Goal: Task Accomplishment & Management: Use online tool/utility

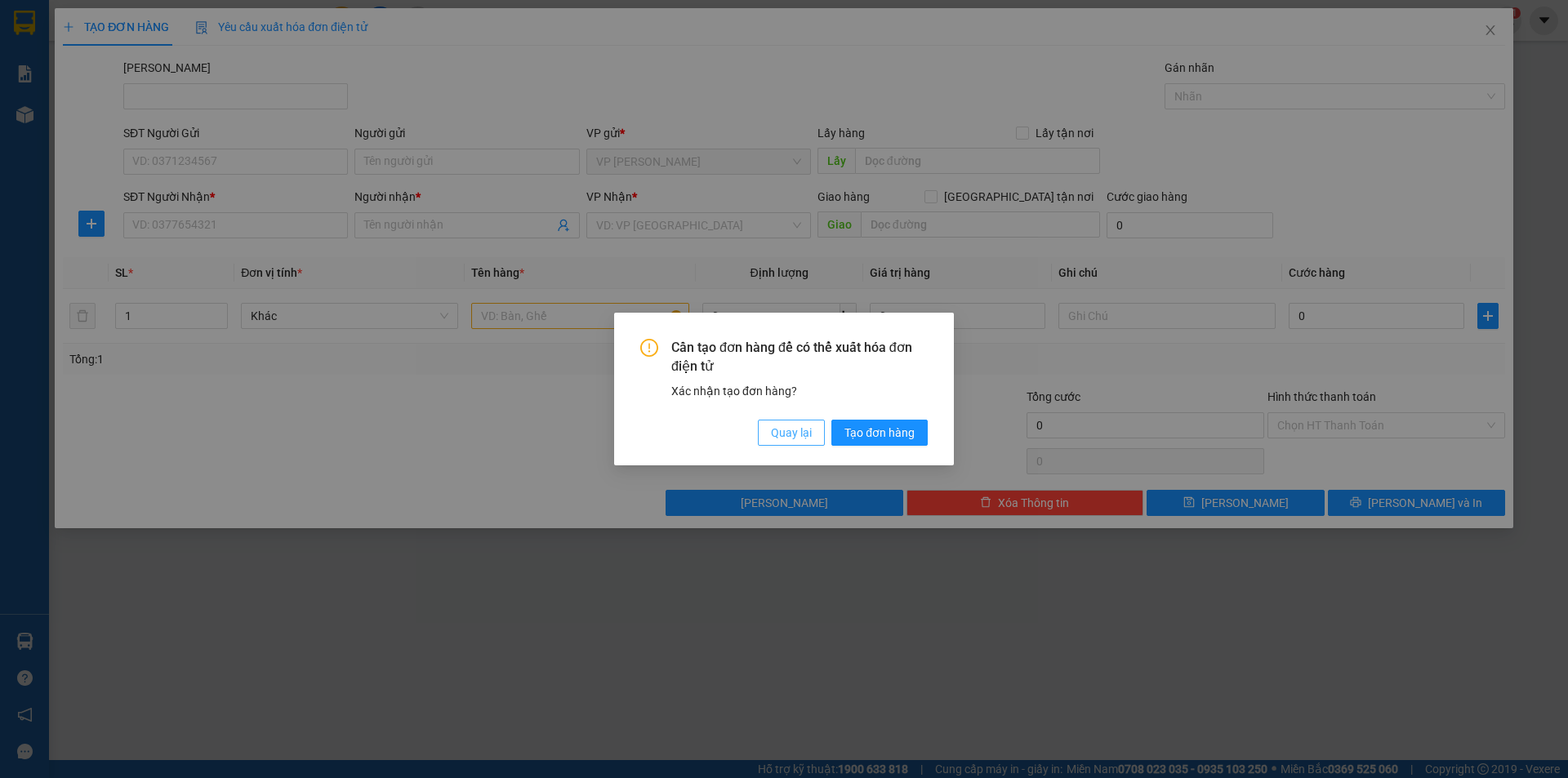
drag, startPoint x: 801, startPoint y: 434, endPoint x: 777, endPoint y: 434, distance: 24.0
click at [801, 434] on span "Quay lại" at bounding box center [791, 432] width 41 height 18
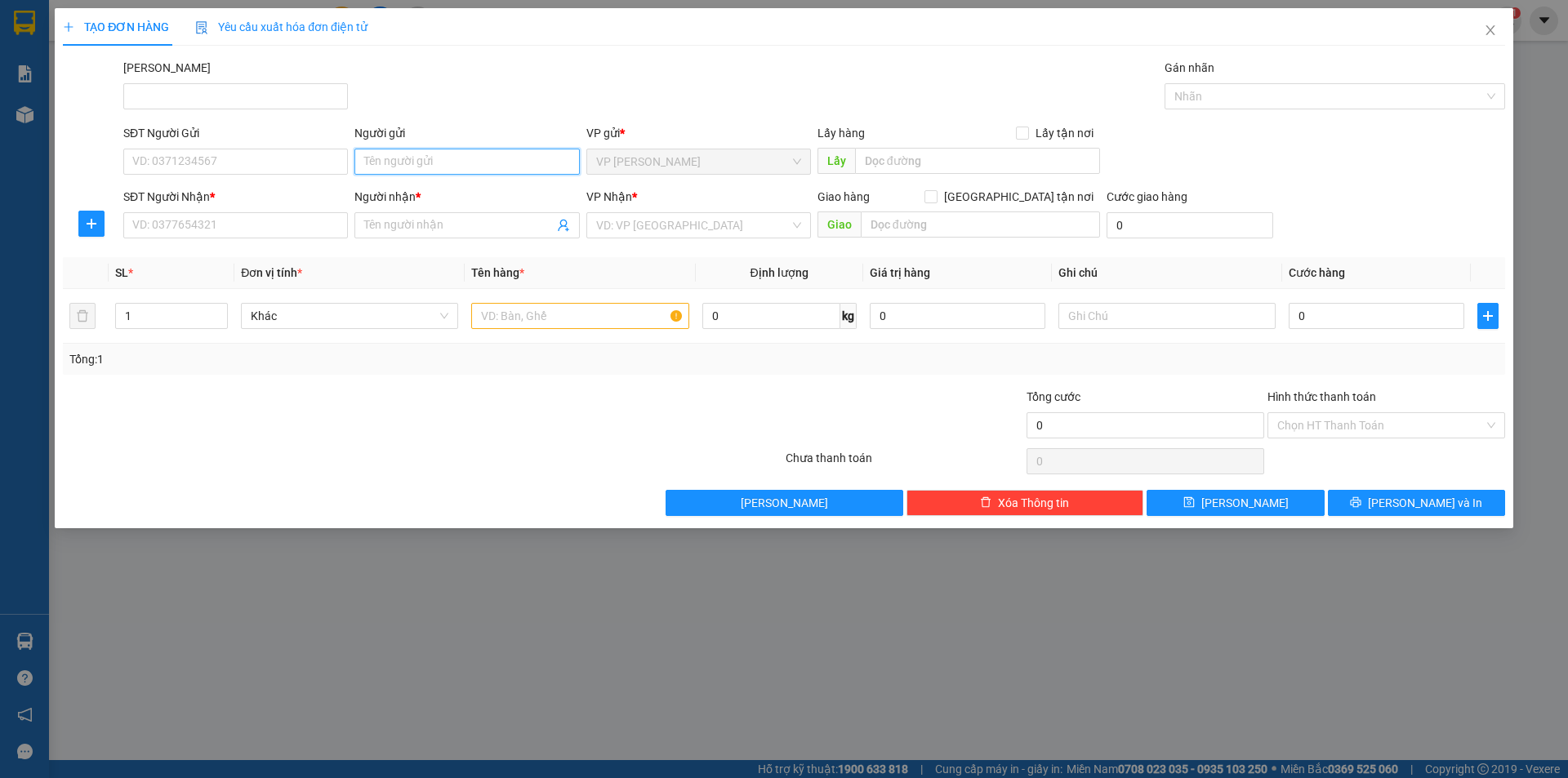
click at [417, 158] on input "Người gửi" at bounding box center [466, 162] width 224 height 26
type input "phúc"
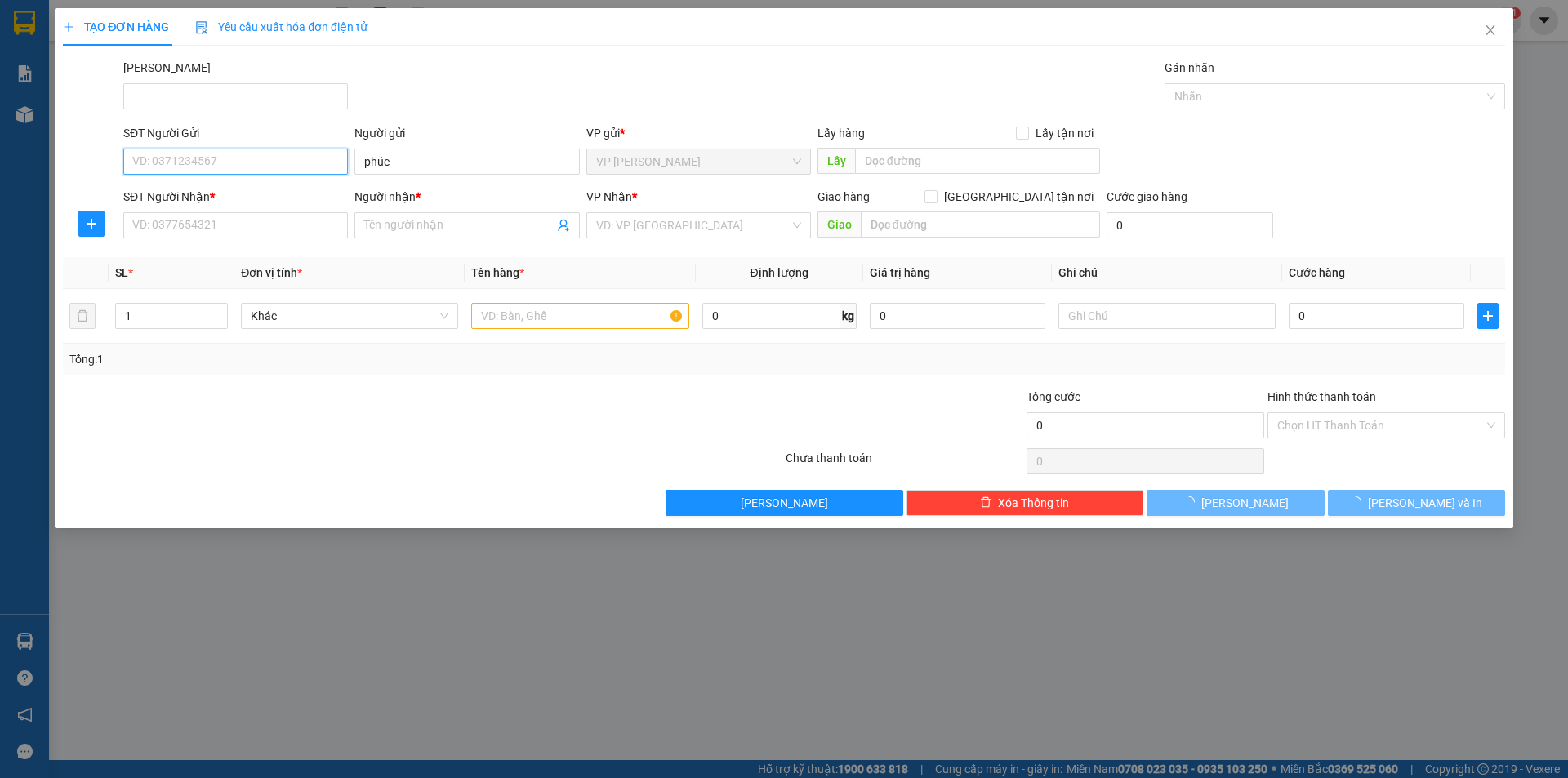
click at [308, 157] on input "SĐT Người Gửi" at bounding box center [235, 162] width 224 height 26
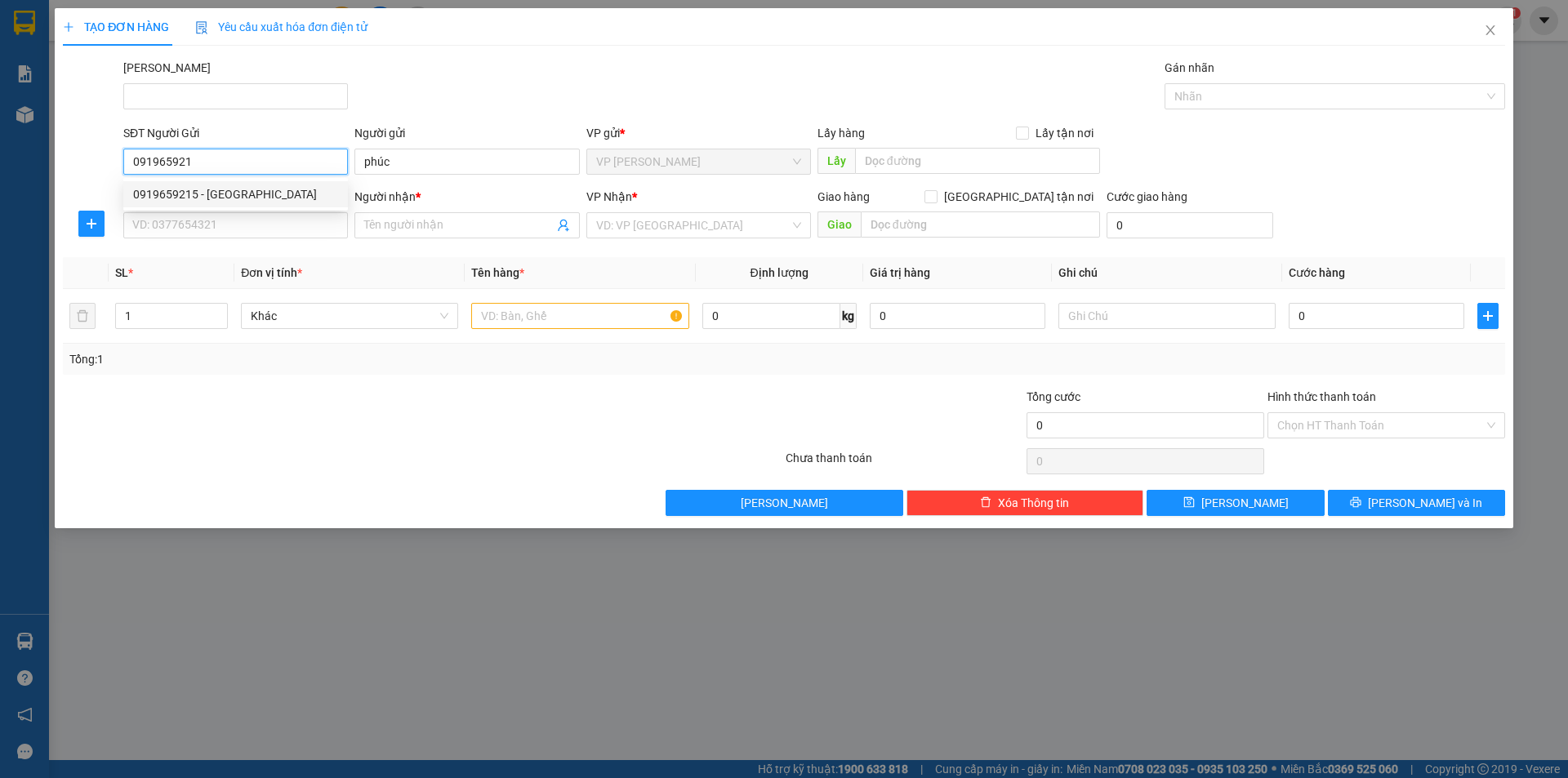
click at [278, 196] on div "0919659215 - [GEOGRAPHIC_DATA]" at bounding box center [235, 193] width 205 height 18
type input "0919659215"
type input "Chị Phúc"
type input "0349016251"
type input "DŨNG"
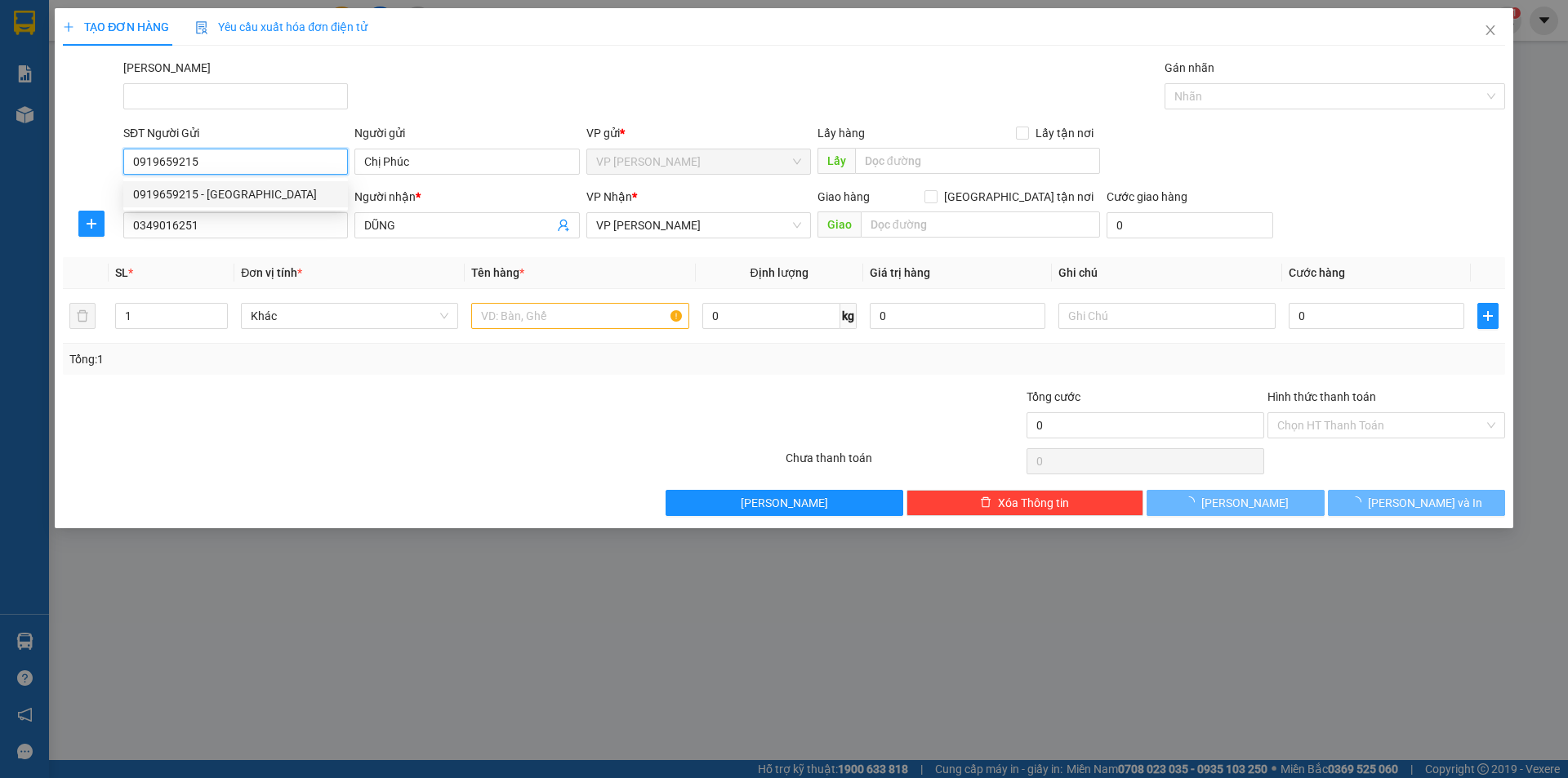
type input "40.000"
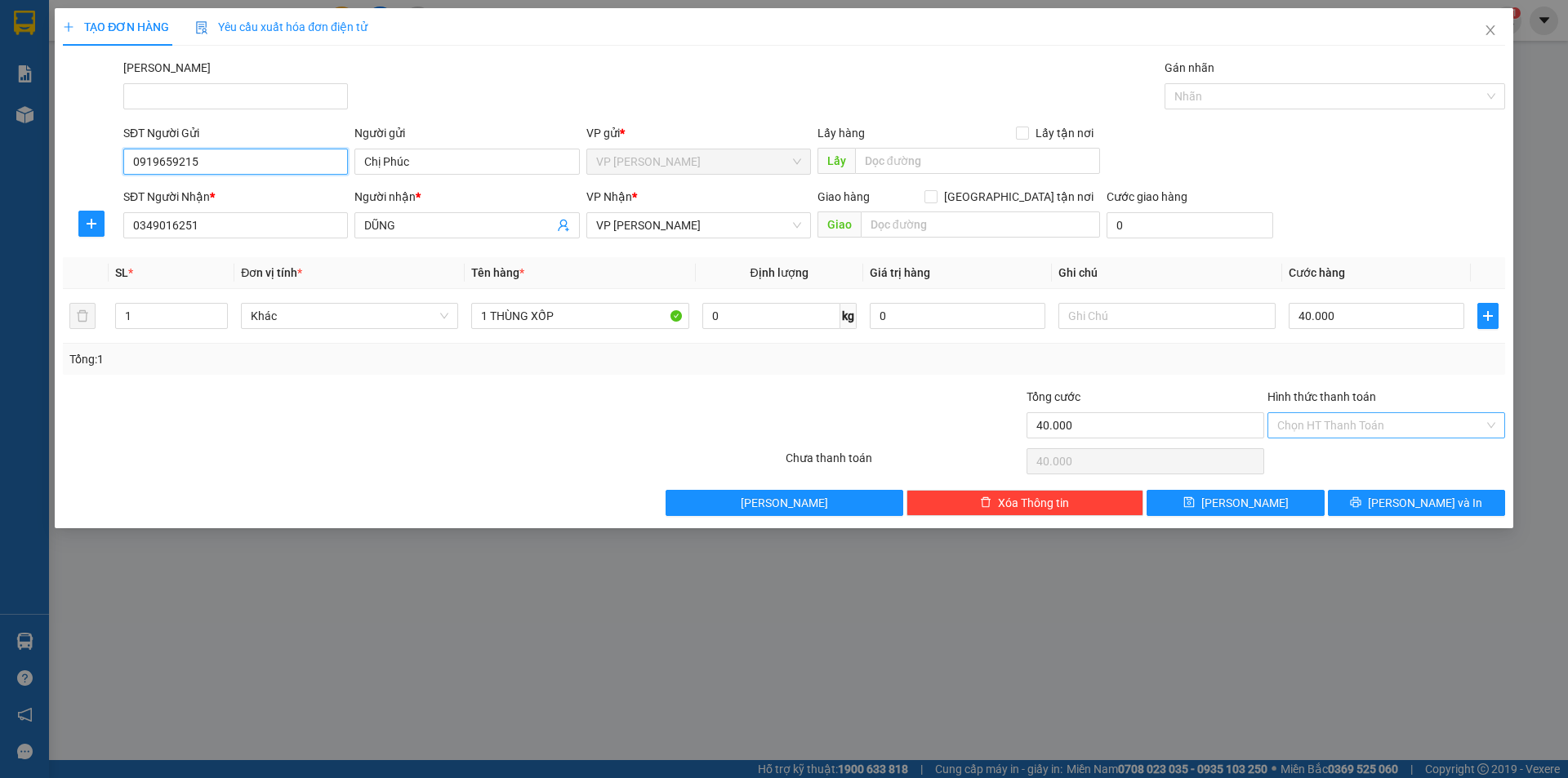
type input "0919659215"
click at [1417, 419] on input "Hình thức thanh toán" at bounding box center [1380, 425] width 206 height 24
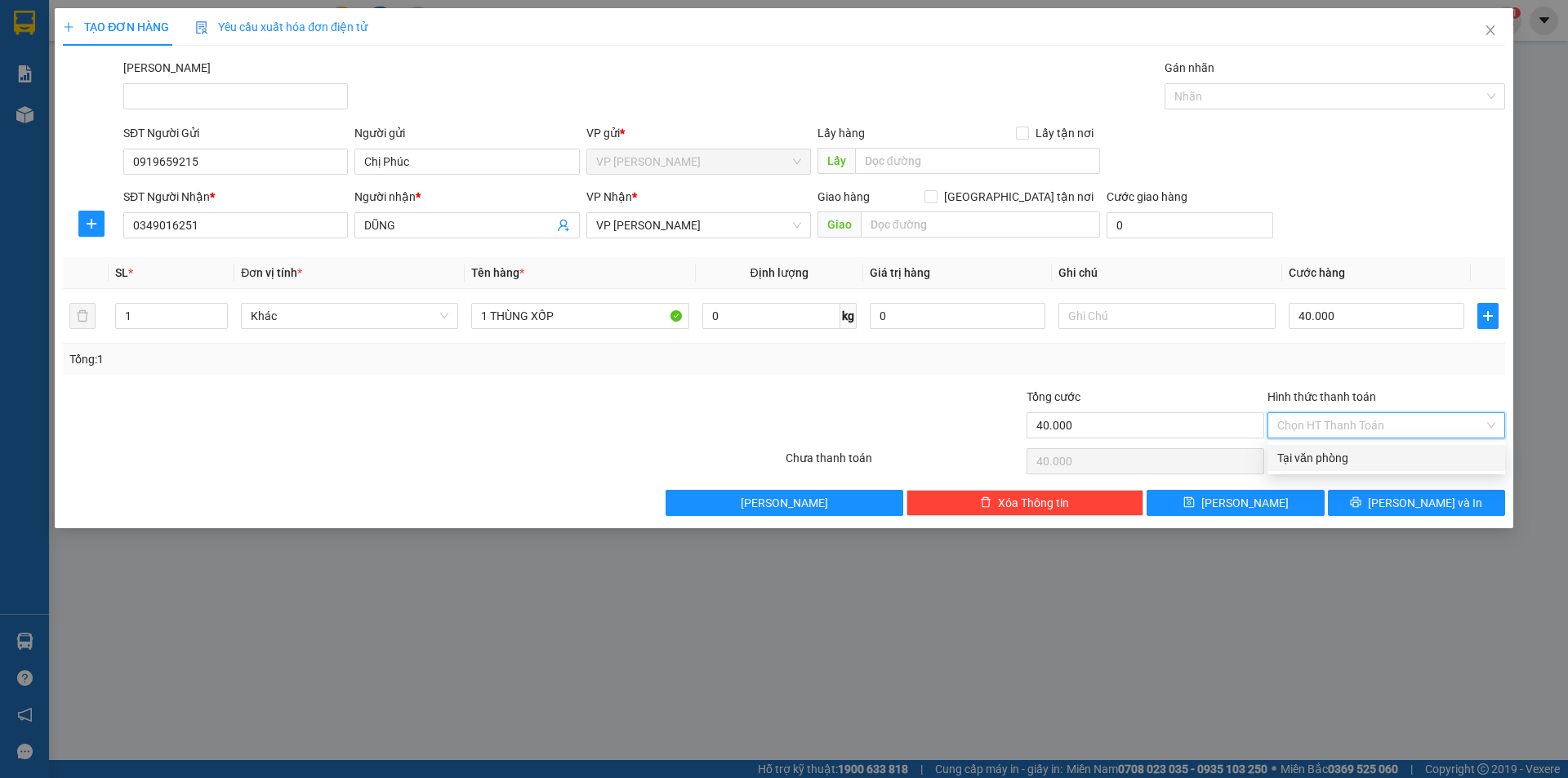
click at [1402, 458] on div "Tại văn phòng" at bounding box center [1386, 457] width 218 height 18
type input "0"
click at [1402, 509] on span "[PERSON_NAME] và In" at bounding box center [1425, 502] width 114 height 18
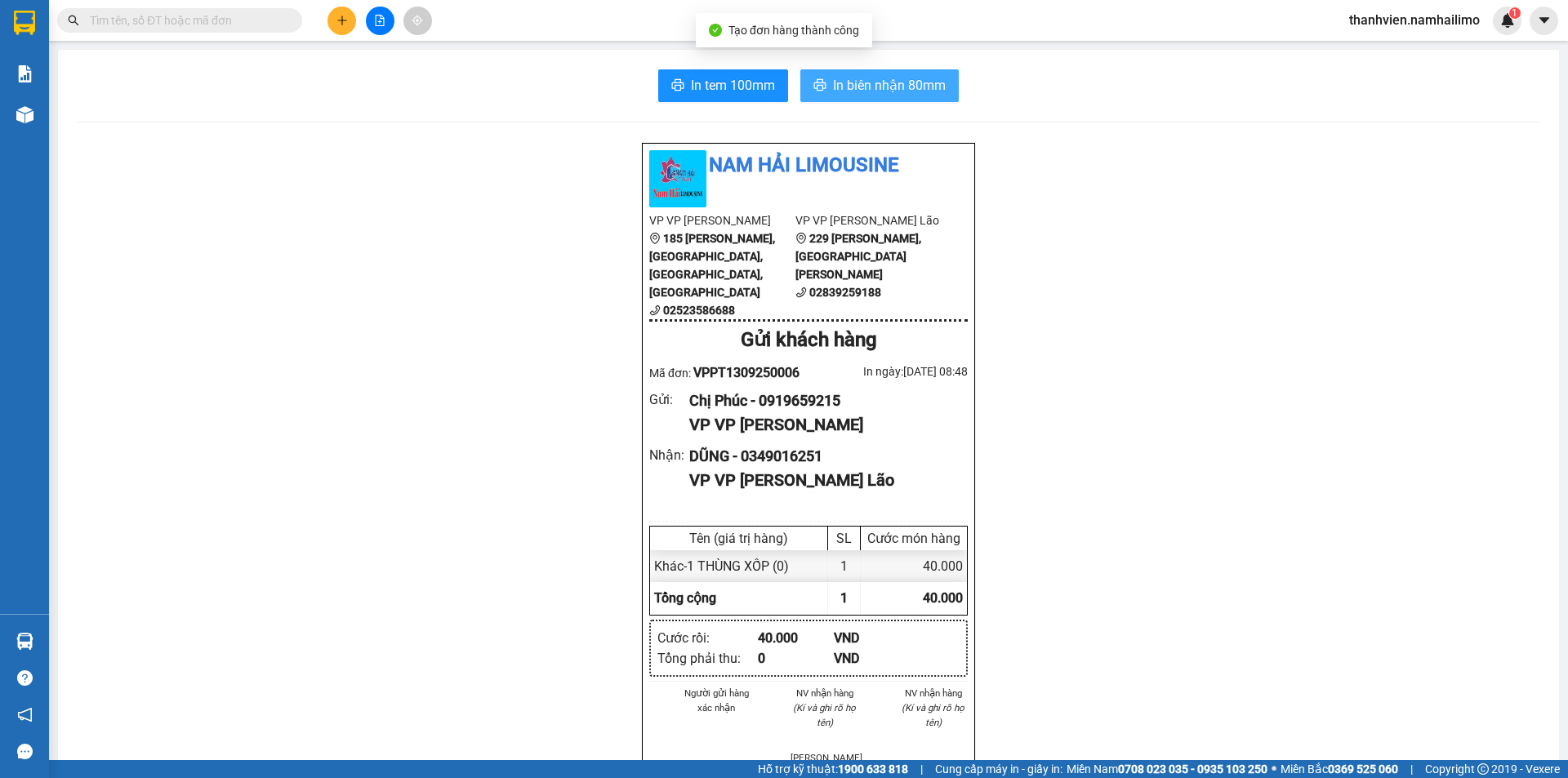
click at [928, 91] on span "In biên nhận 80mm" at bounding box center [889, 86] width 113 height 20
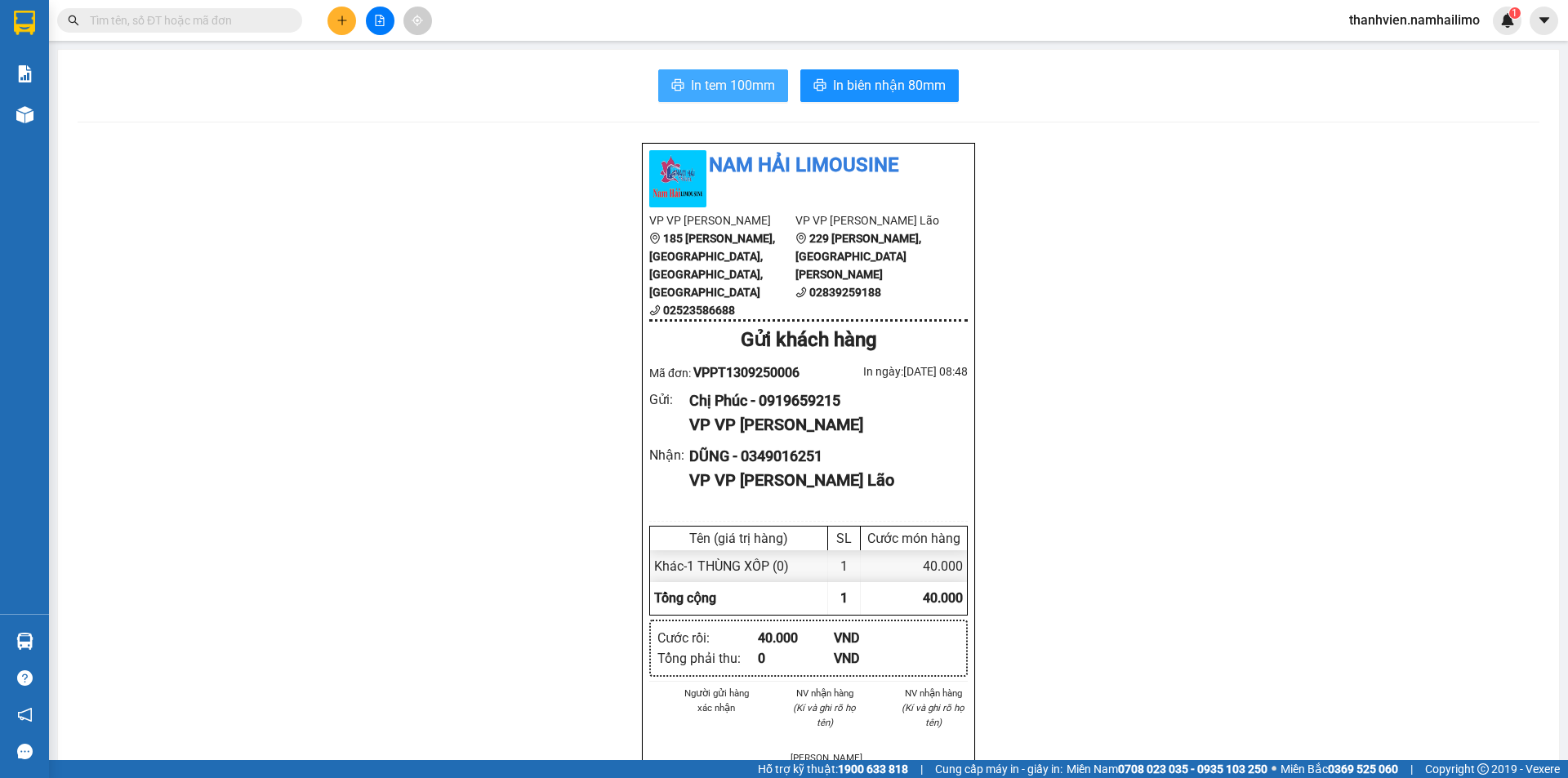
click at [740, 86] on span "In tem 100mm" at bounding box center [733, 86] width 84 height 20
click at [339, 25] on icon "plus" at bounding box center [342, 20] width 11 height 11
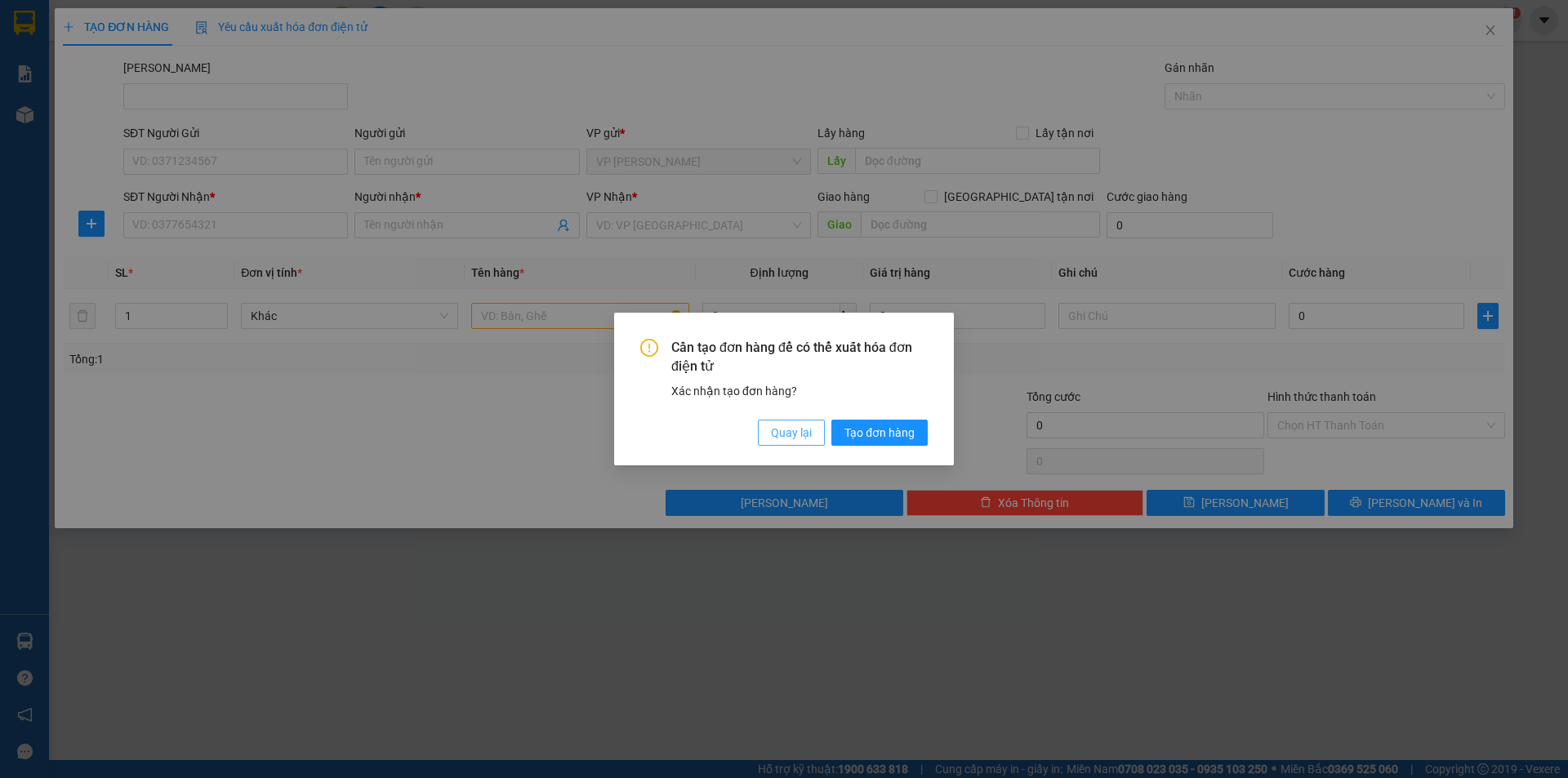
click at [802, 428] on span "Quay lại" at bounding box center [791, 432] width 41 height 18
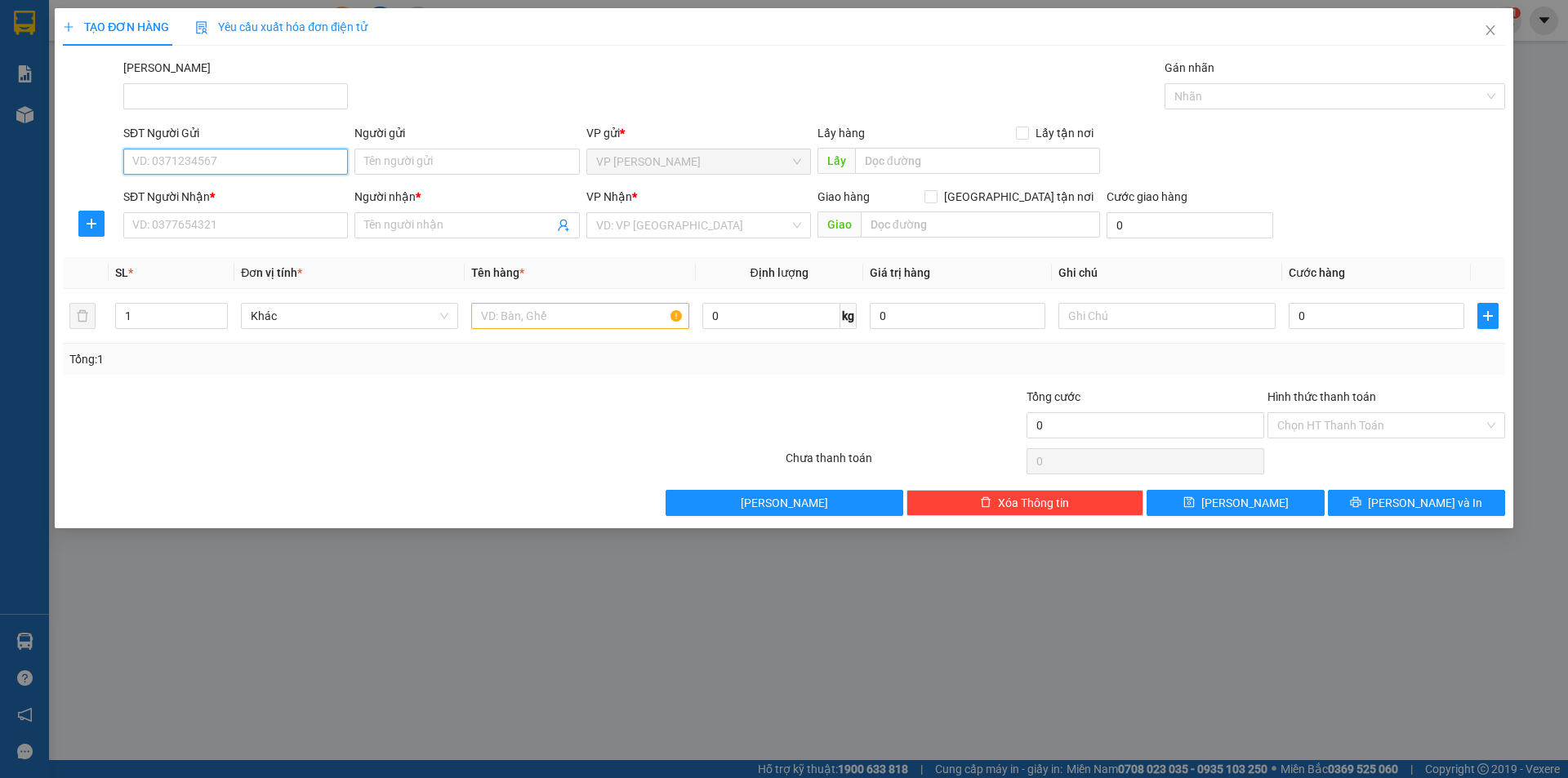
click at [306, 169] on input "SĐT Người Gửi" at bounding box center [235, 162] width 224 height 26
click at [275, 198] on div "0523265695 - thao" at bounding box center [235, 193] width 205 height 18
type input "0523265695"
type input "thao"
type input "0914107576"
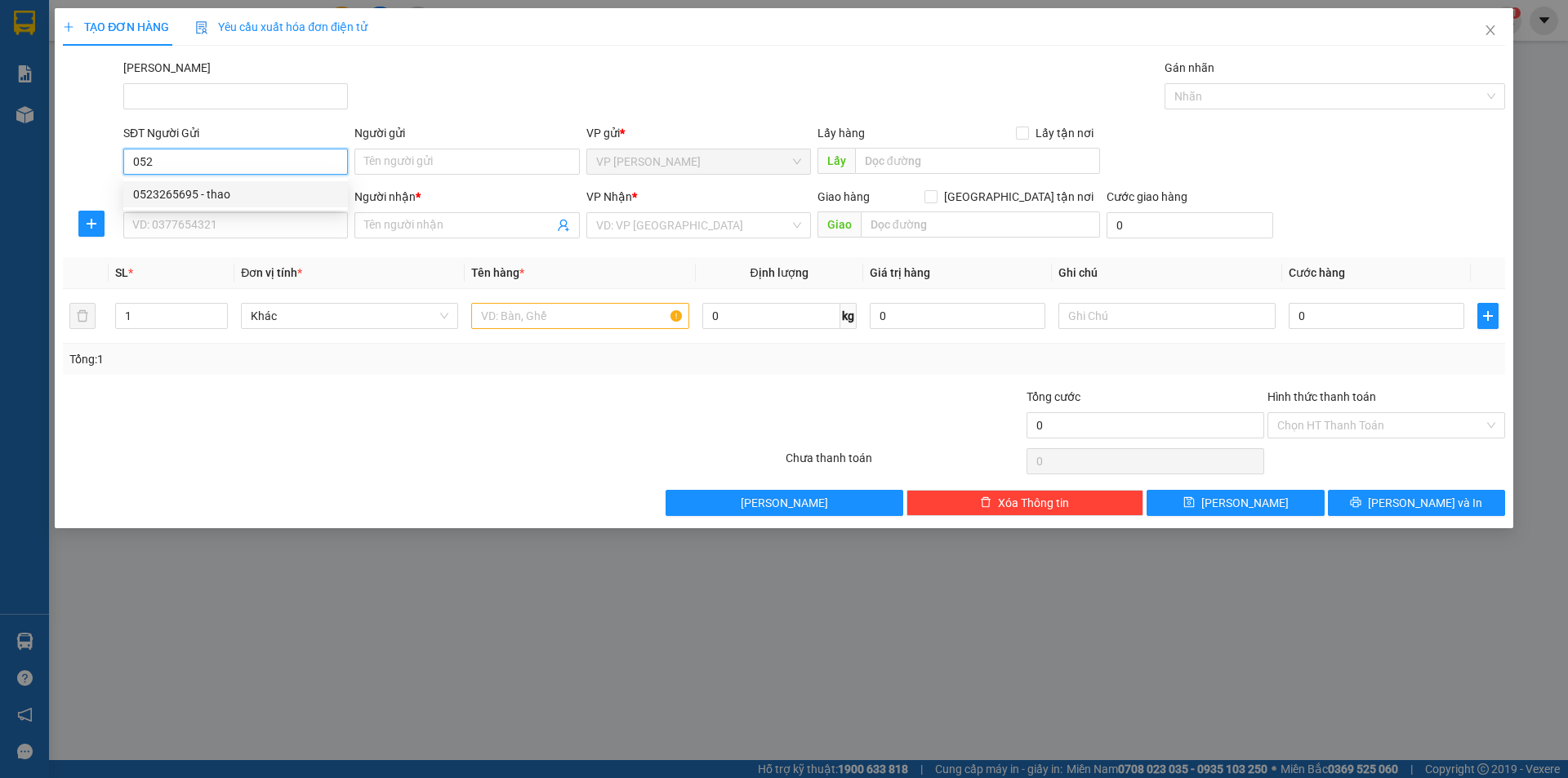
type input "vương"
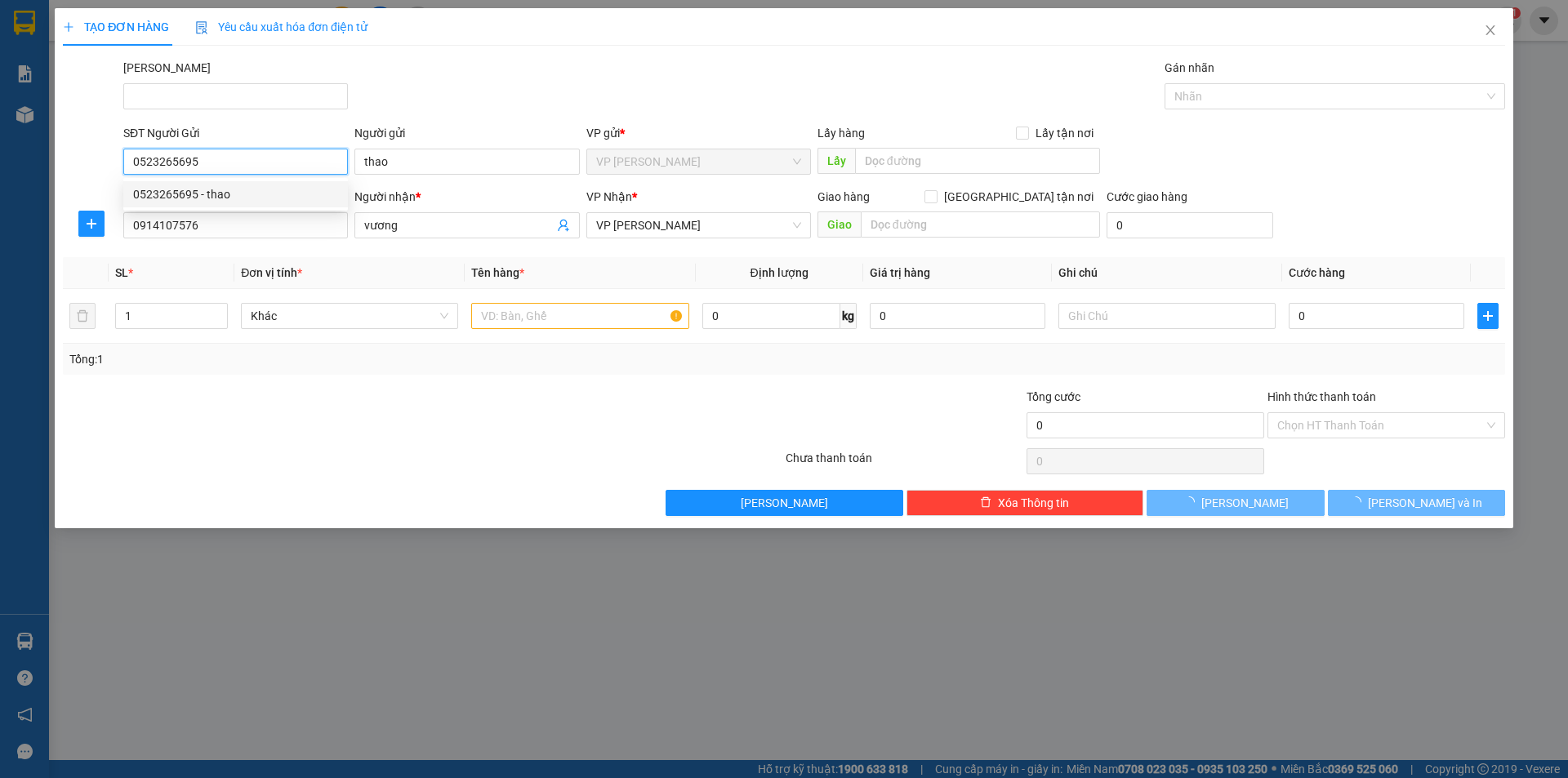
type input "30.000"
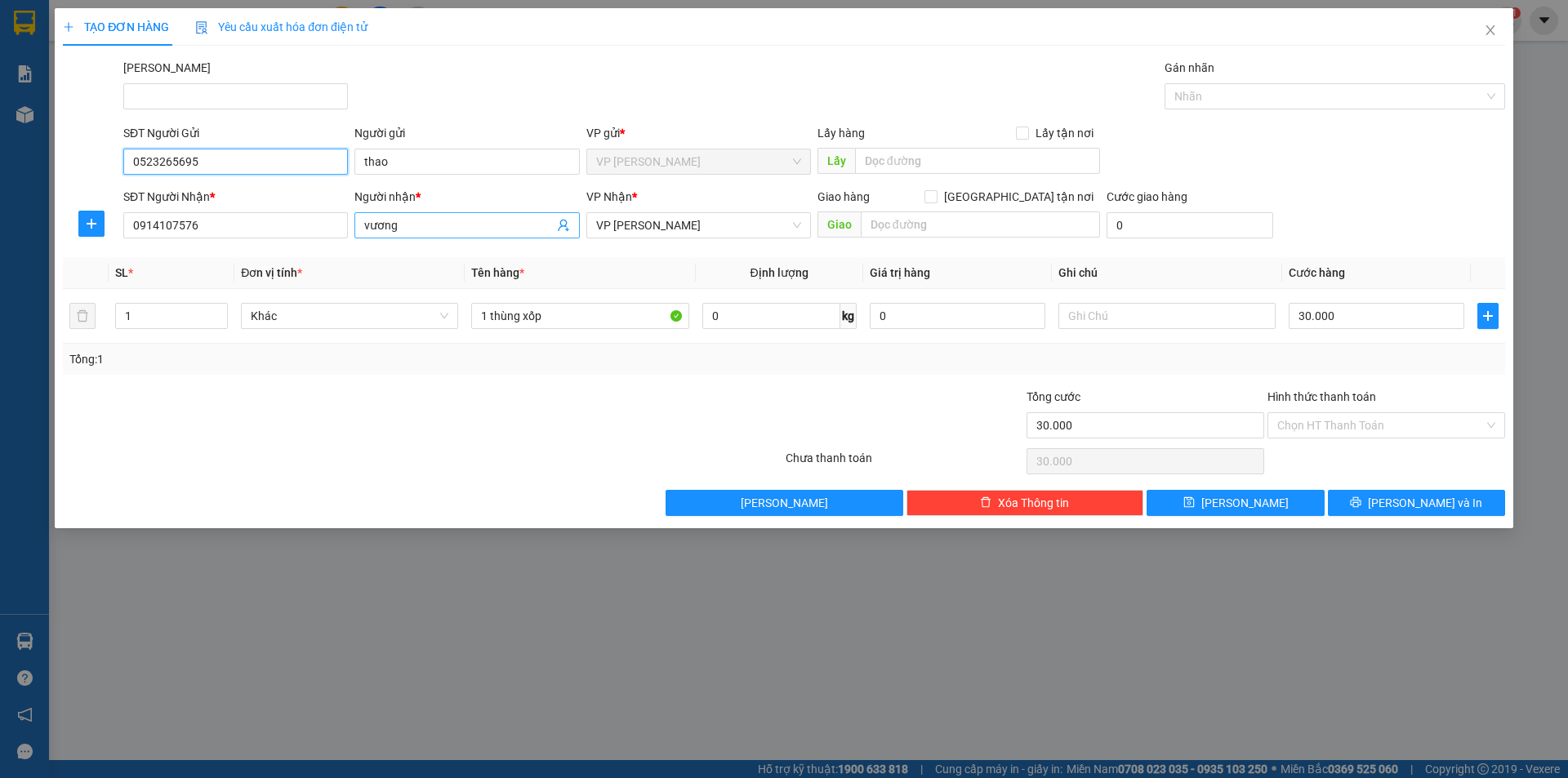
type input "0523265695"
drag, startPoint x: 405, startPoint y: 229, endPoint x: 285, endPoint y: 222, distance: 120.2
click at [285, 222] on div "SĐT Người Nhận * 0914107576 Người nhận * vương VP Nhận * VP [PERSON_NAME] hàng …" at bounding box center [814, 216] width 1389 height 57
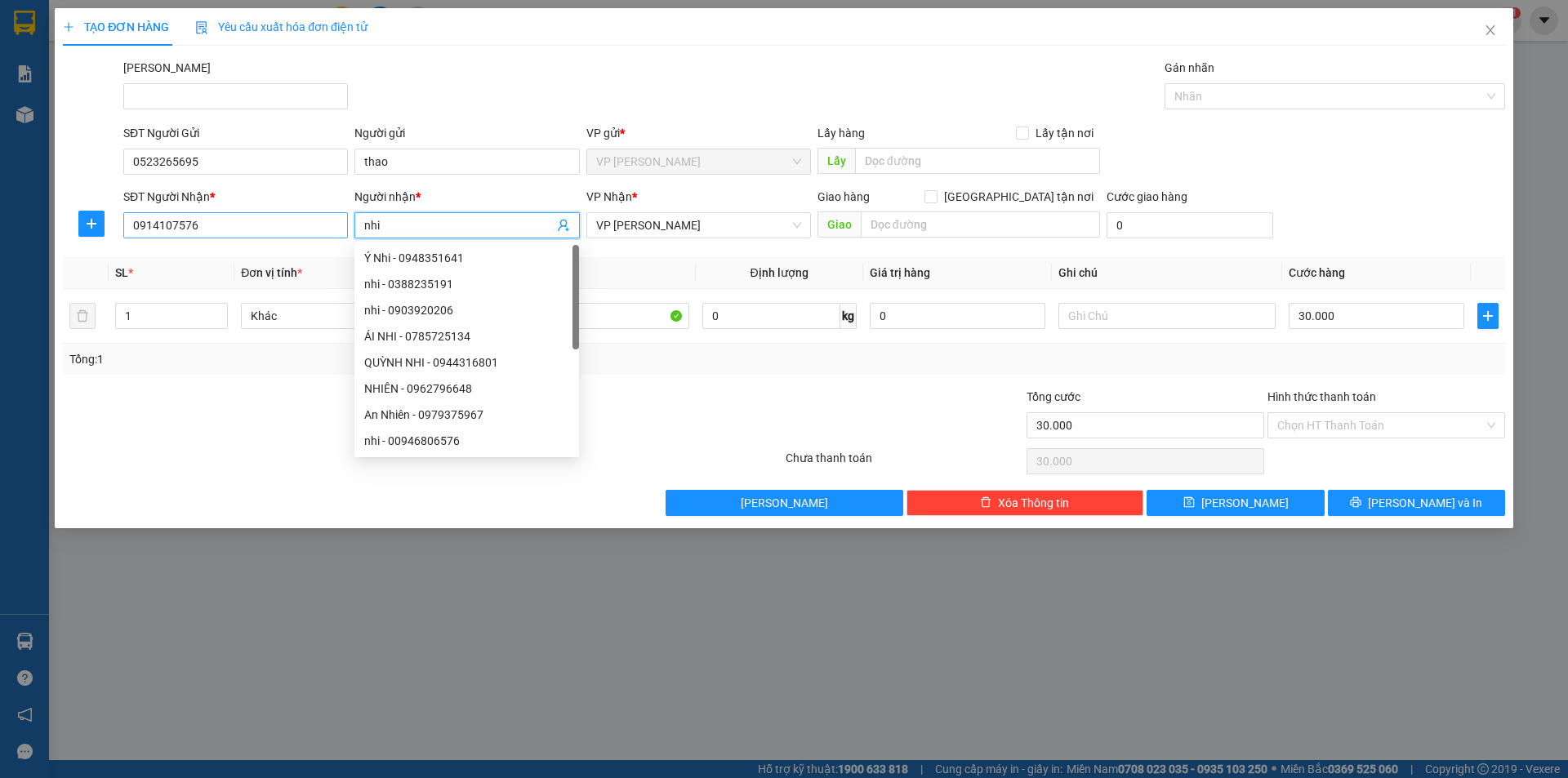
type input "nhi"
click at [231, 229] on input "0914107576" at bounding box center [235, 225] width 224 height 26
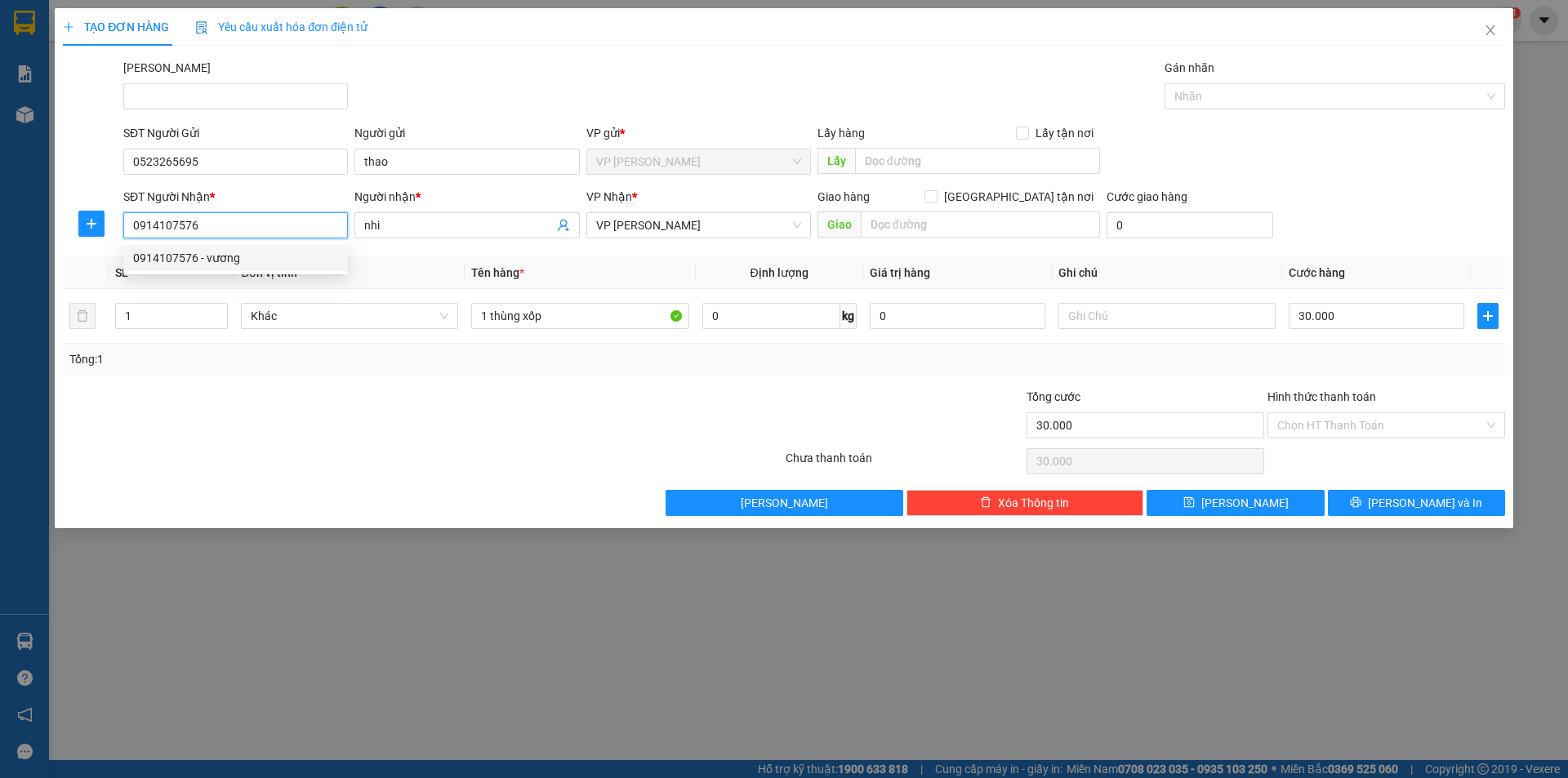
drag, startPoint x: 231, startPoint y: 229, endPoint x: 124, endPoint y: 227, distance: 107.0
click at [124, 227] on input "0914107576" at bounding box center [235, 225] width 224 height 26
click at [169, 258] on div "0938658869 - NHI" at bounding box center [235, 257] width 205 height 18
type input "0938658869"
type input "NHI"
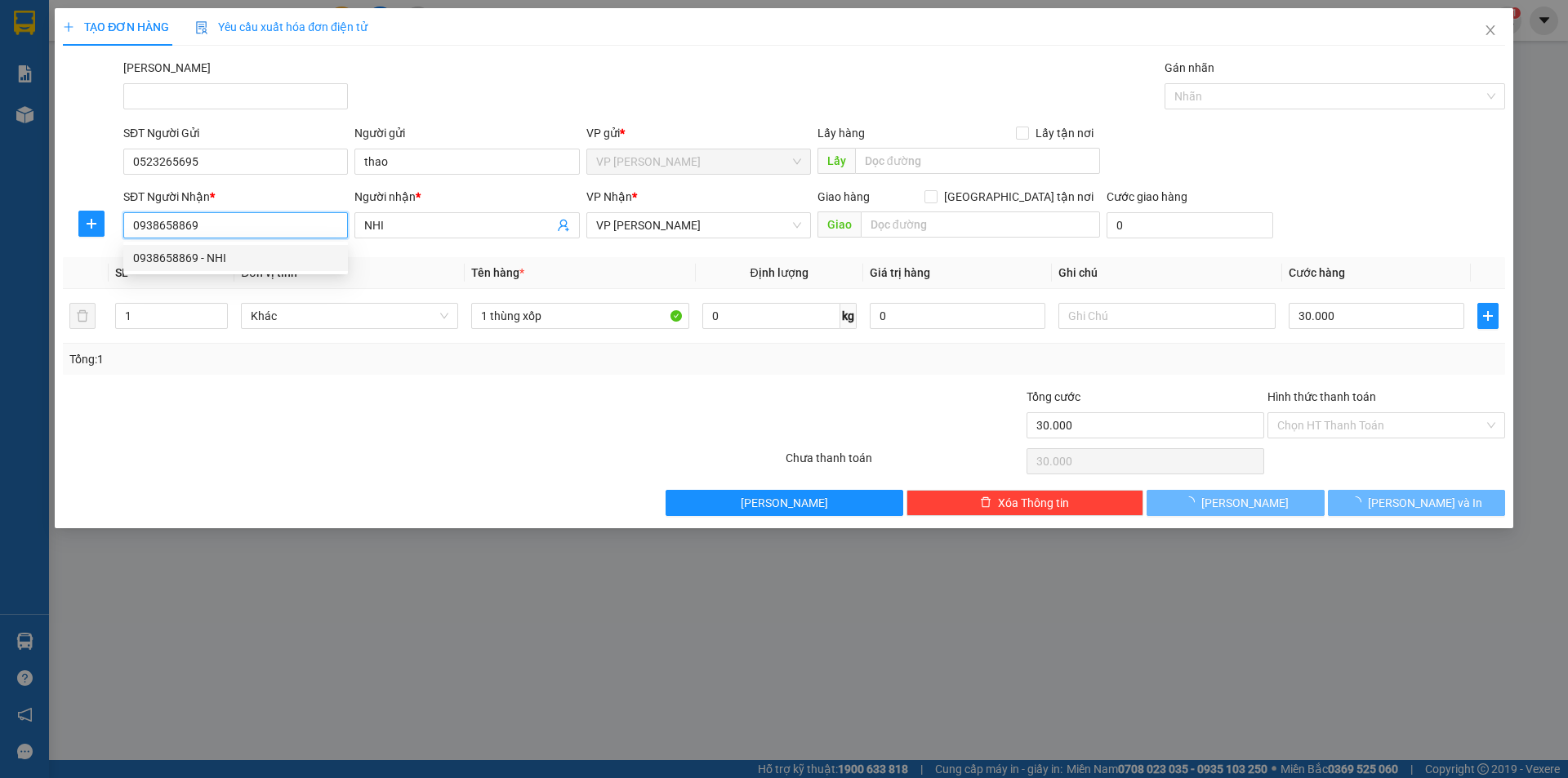
type input "40.000"
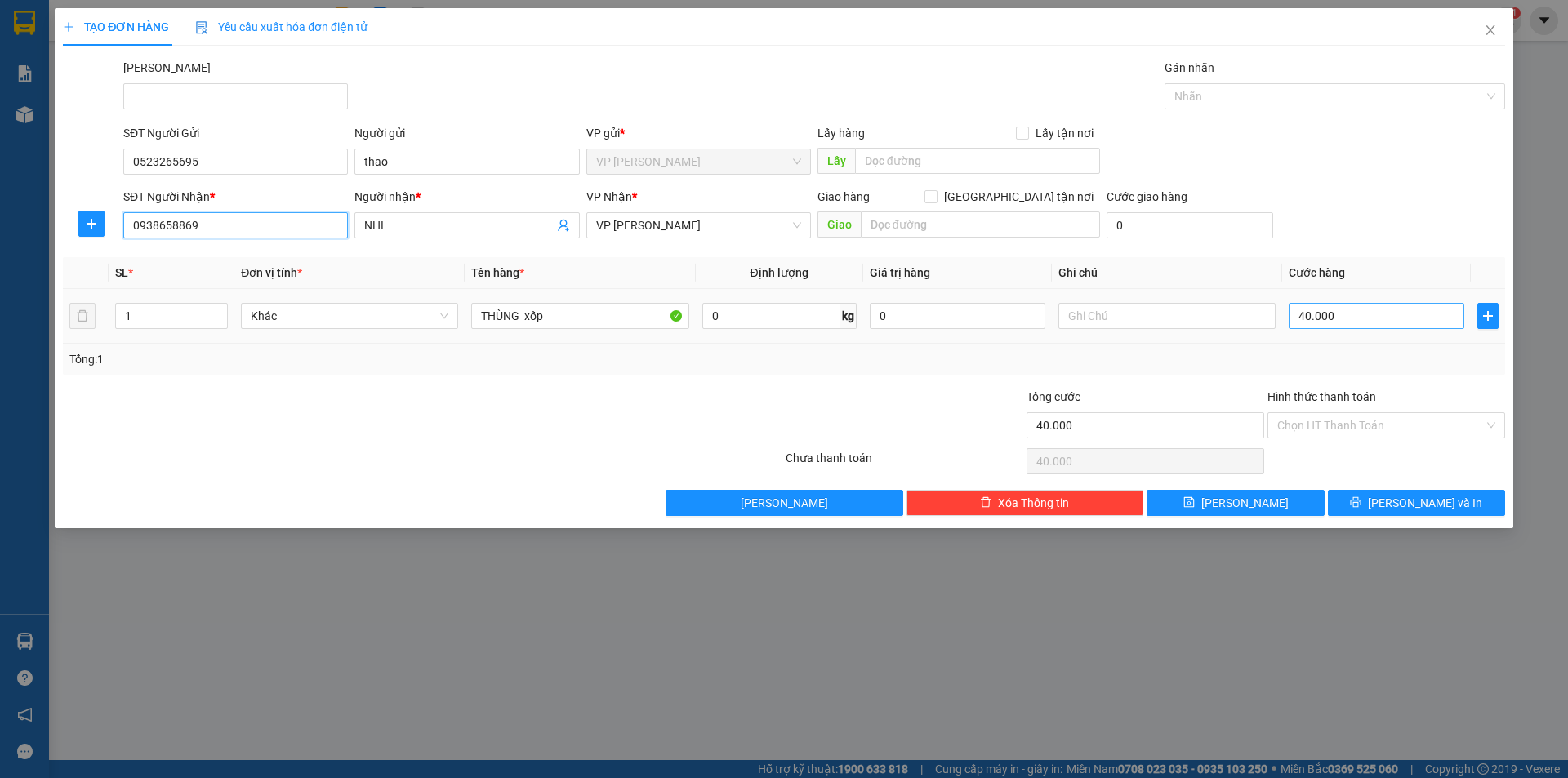
type input "0938658869"
click at [1342, 321] on input "40.000" at bounding box center [1376, 316] width 176 height 26
type input "3"
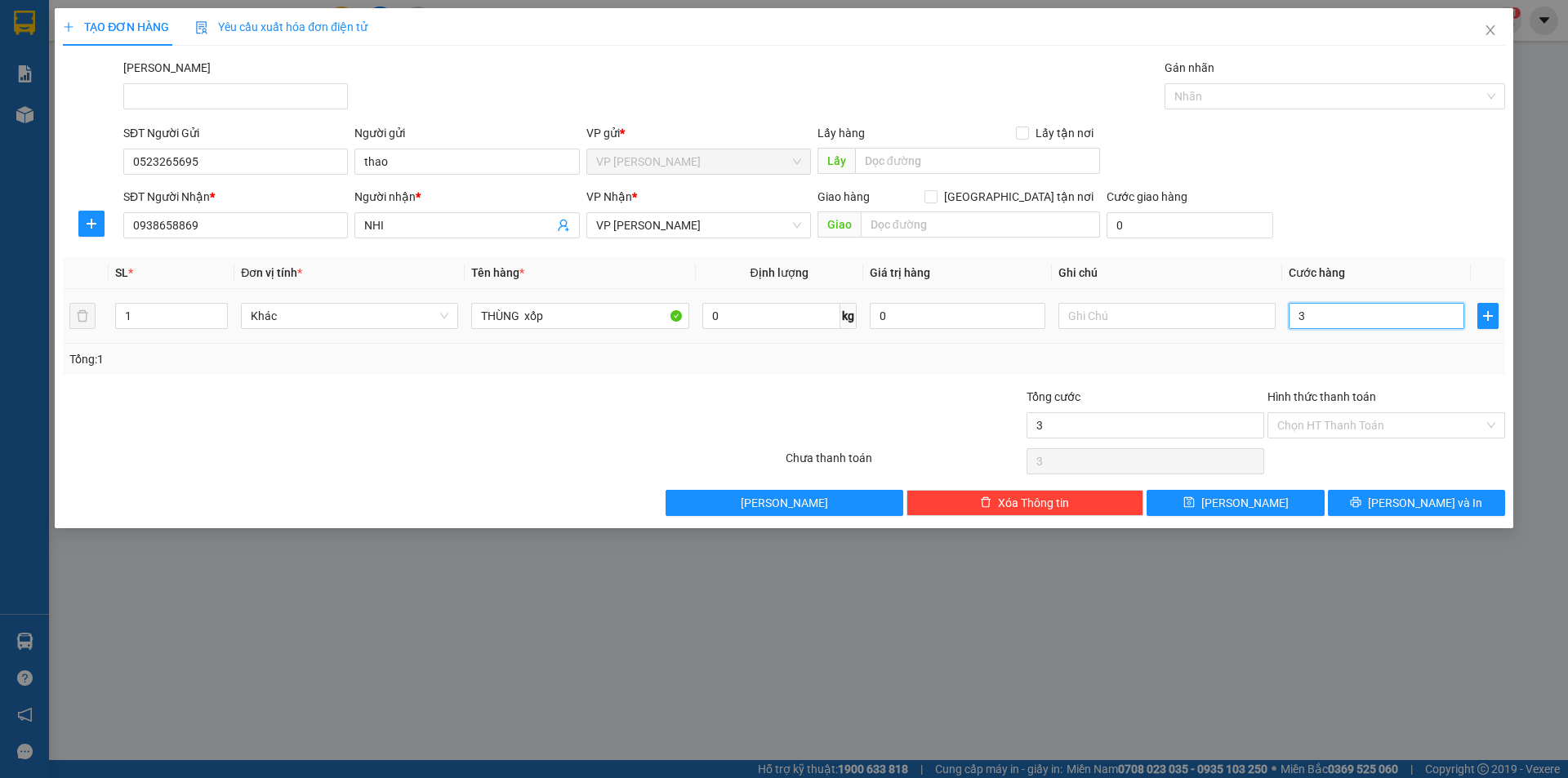
type input "30"
type input "30.000"
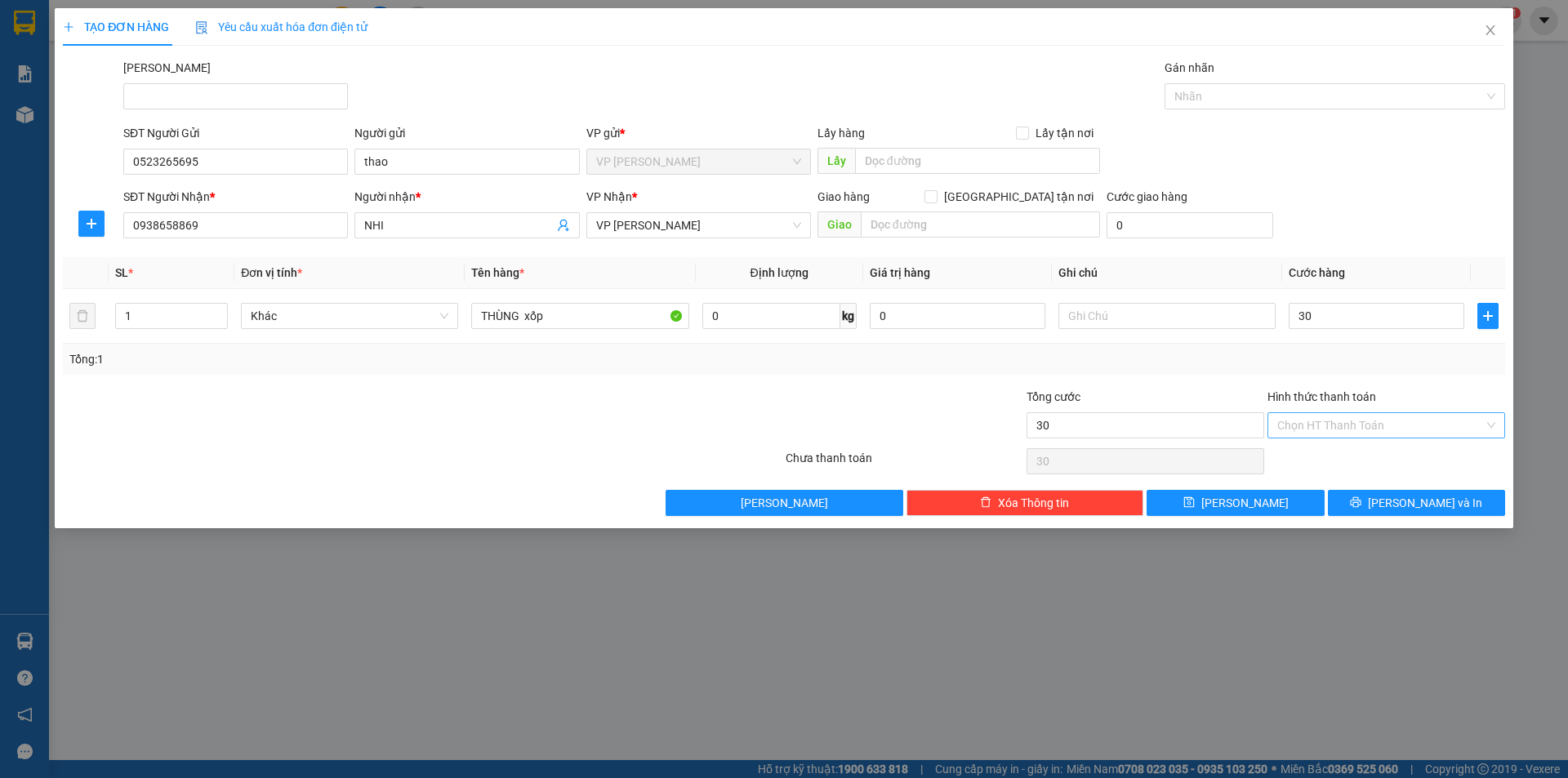
type input "30.000"
click at [1302, 429] on input "Hình thức thanh toán" at bounding box center [1380, 425] width 206 height 24
click at [1303, 451] on div "Tại văn phòng" at bounding box center [1386, 457] width 218 height 18
type input "0"
click at [1384, 505] on button "[PERSON_NAME] và In" at bounding box center [1416, 503] width 178 height 26
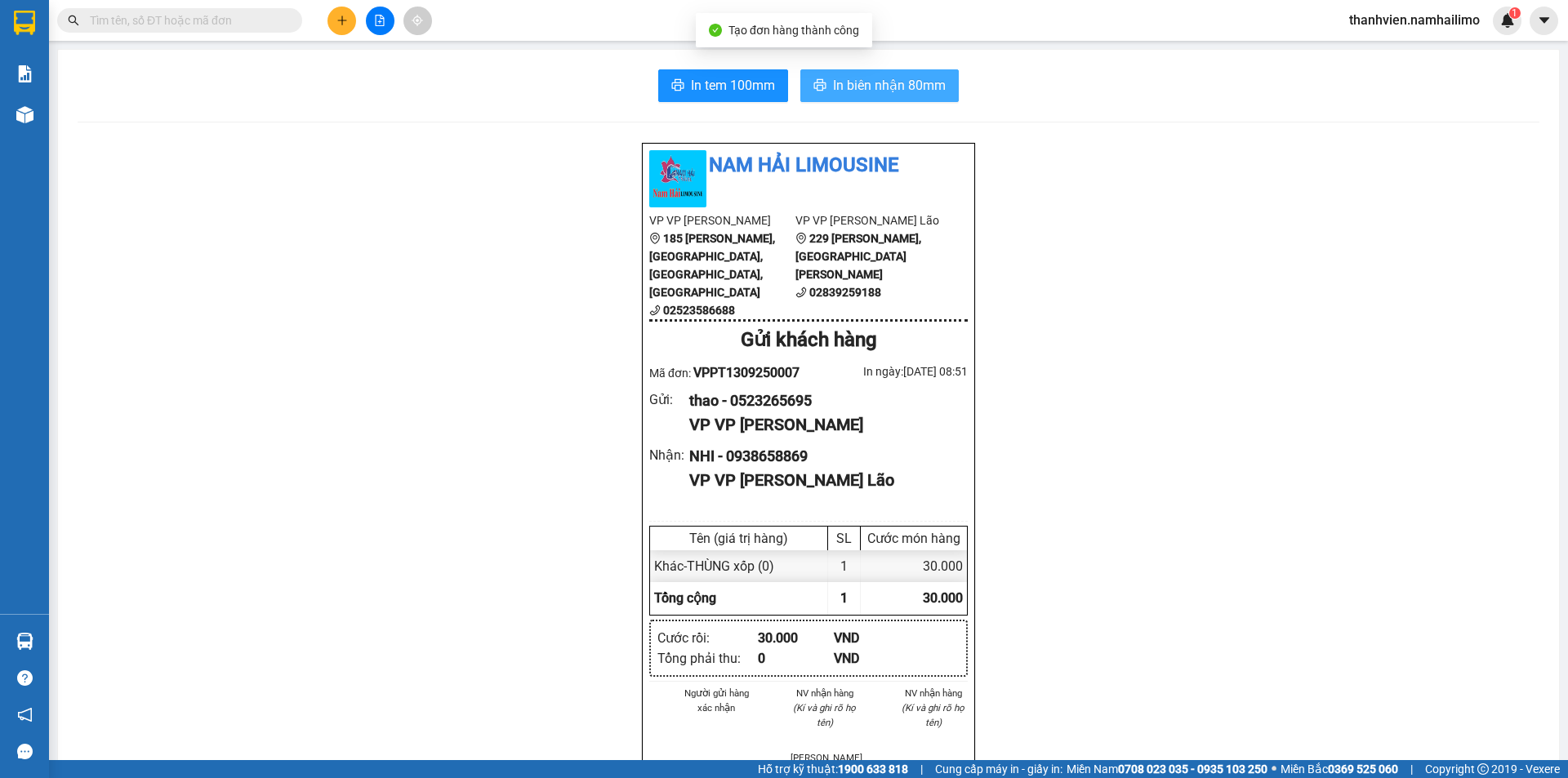
click at [922, 84] on span "In biên nhận 80mm" at bounding box center [889, 86] width 113 height 20
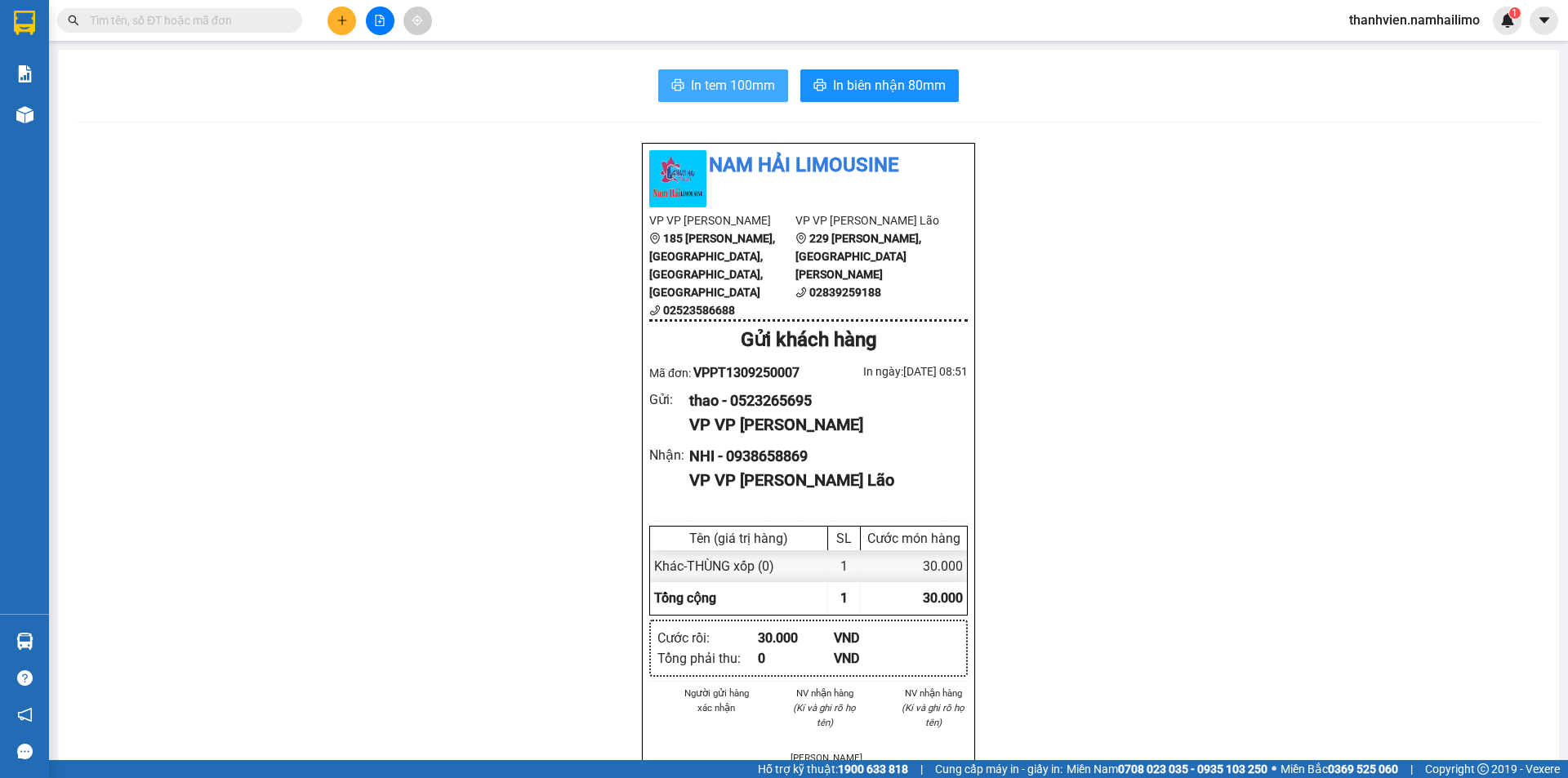
click at [710, 82] on span "In tem 100mm" at bounding box center [733, 86] width 84 height 20
click at [385, 22] on button at bounding box center [379, 20] width 29 height 29
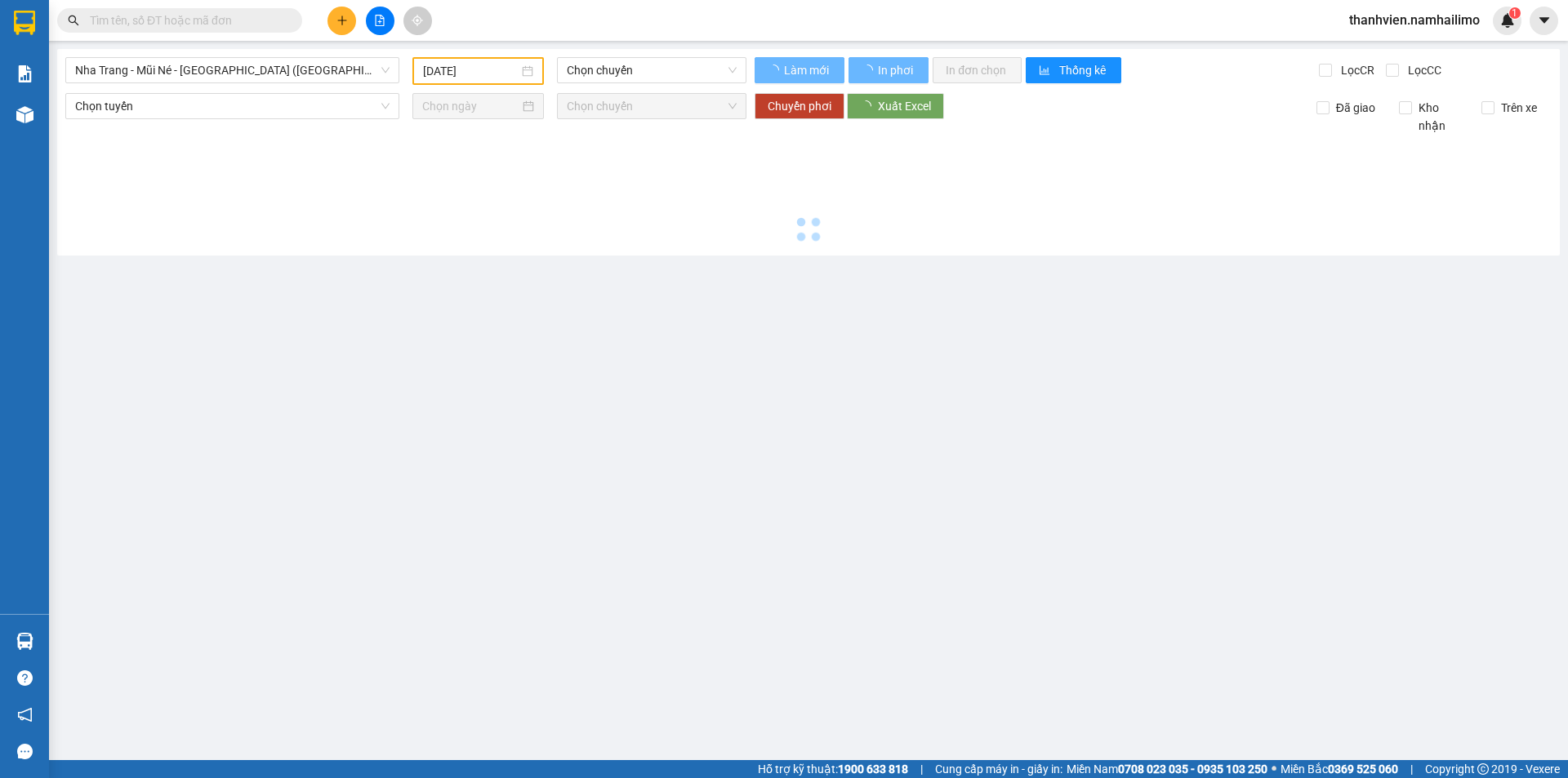
type input "[DATE]"
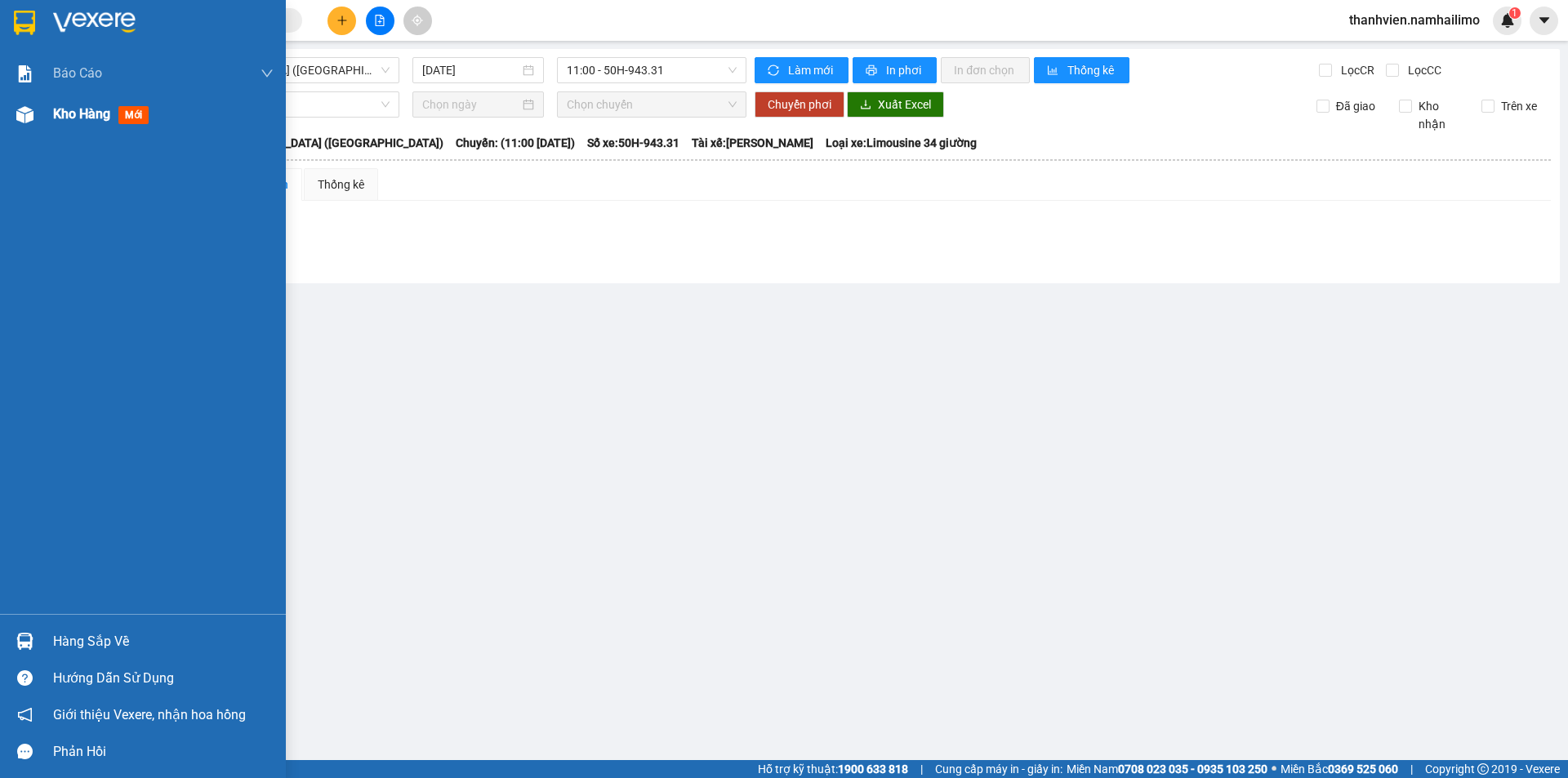
click at [33, 112] on div at bounding box center [24, 114] width 29 height 29
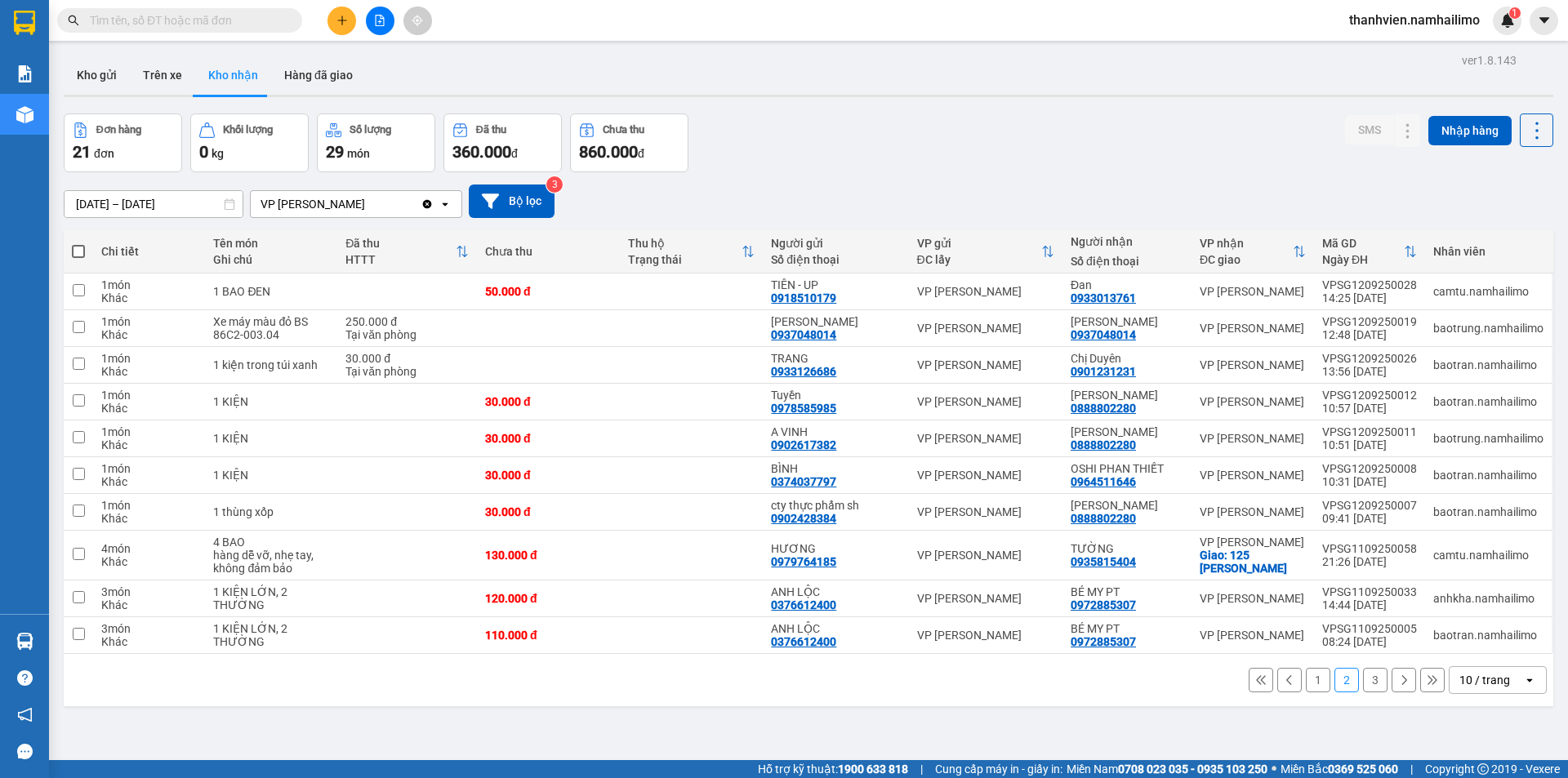
click at [138, 17] on input "text" at bounding box center [186, 20] width 193 height 18
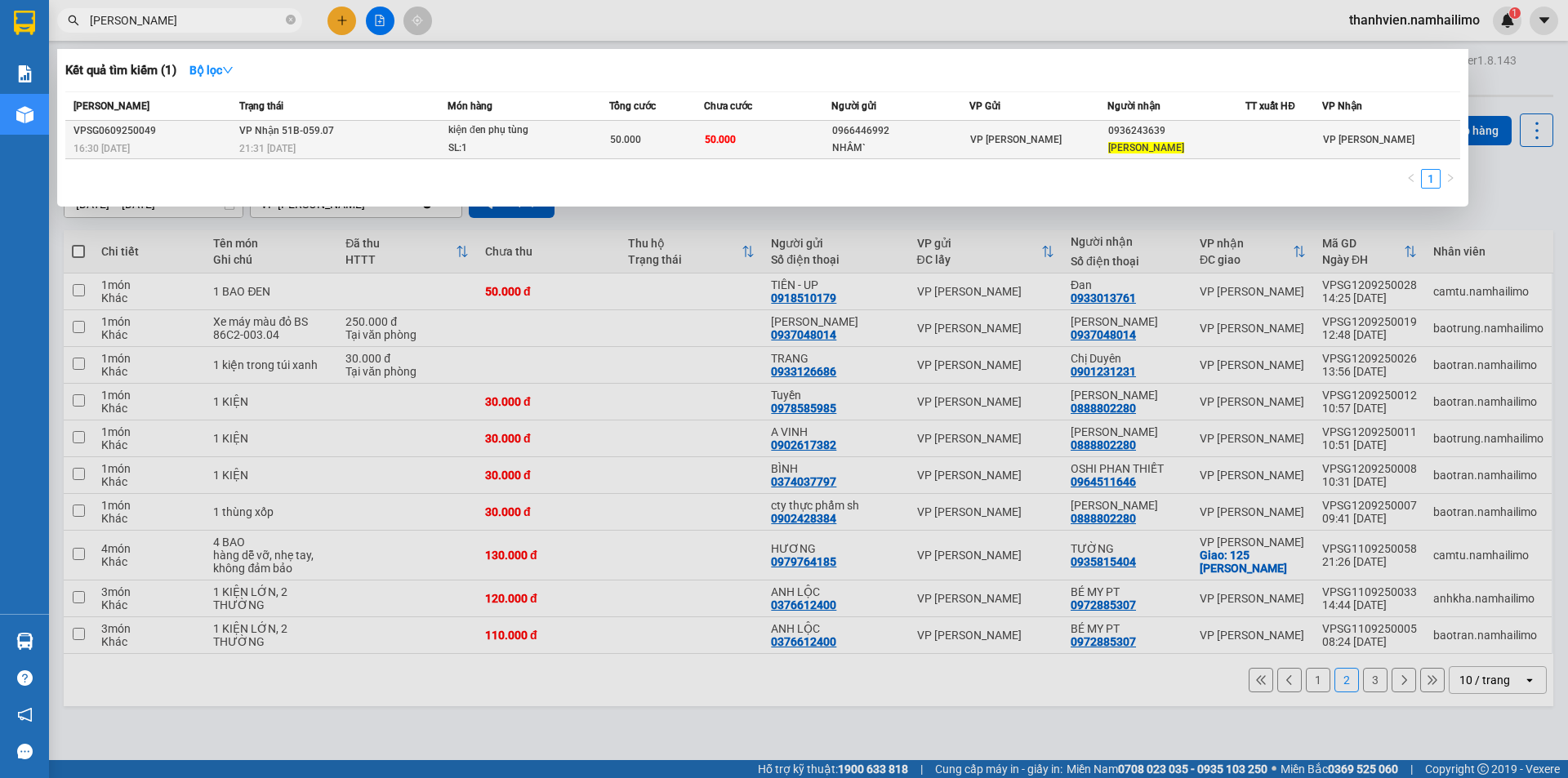
type input "[PERSON_NAME]"
click at [965, 135] on div "0966446992" at bounding box center [900, 131] width 137 height 17
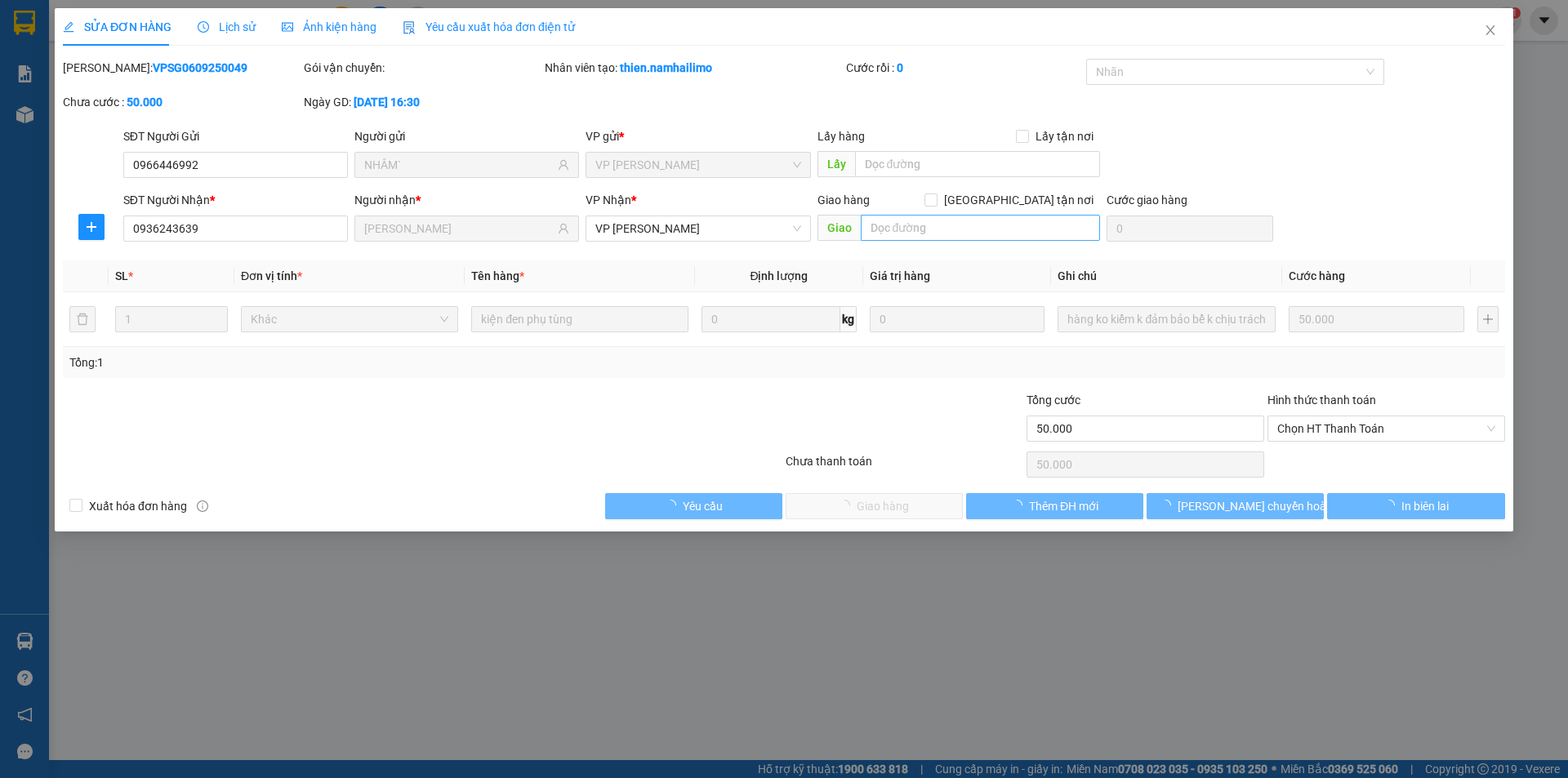
type input "0966446992"
type input "NHÂM`"
type input "0936243639"
type input "[PERSON_NAME]"
type input "50.000"
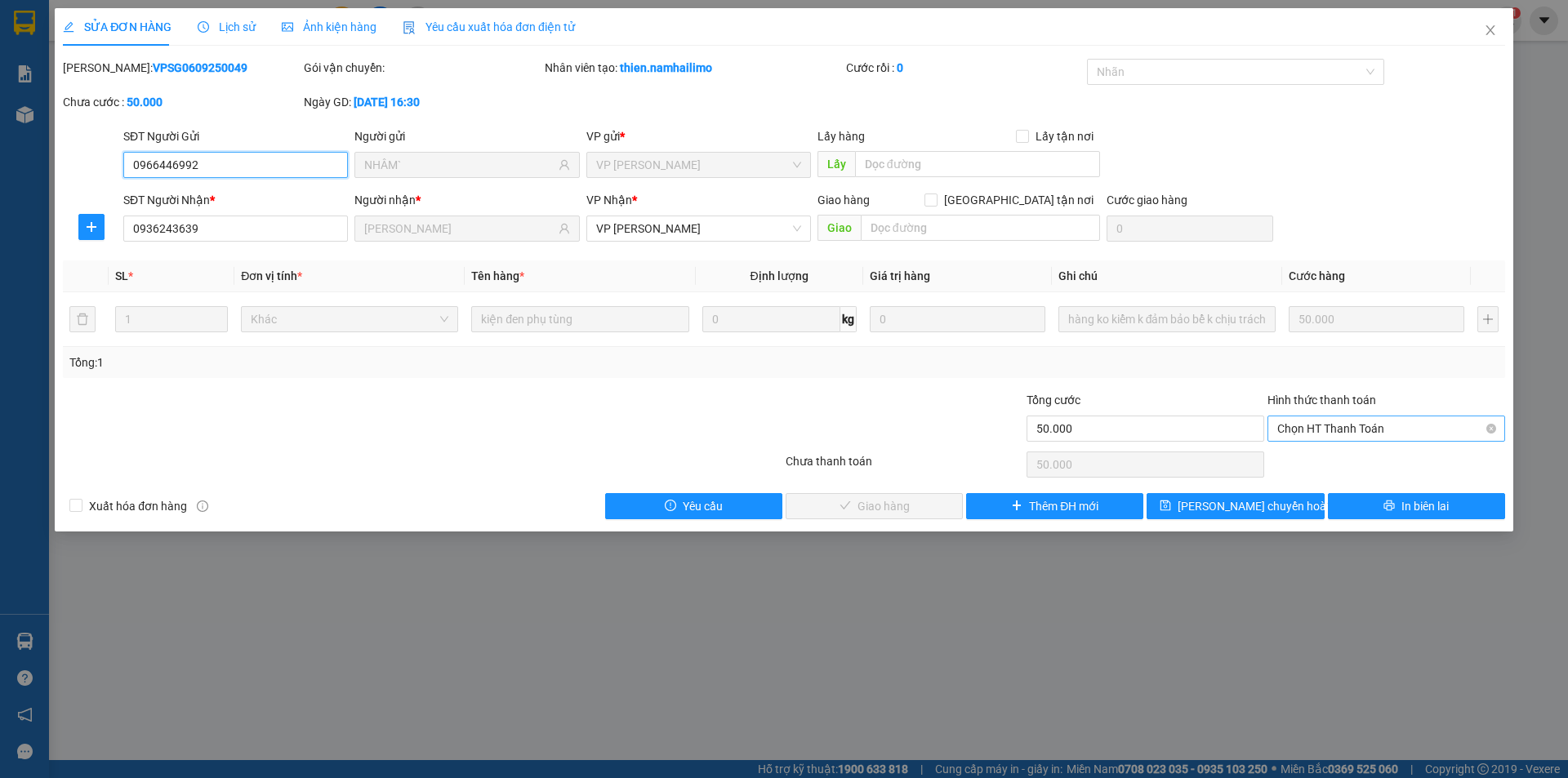
click at [1418, 426] on span "Chọn HT Thanh Toán" at bounding box center [1386, 429] width 218 height 24
click at [1401, 458] on div "Tại văn phòng" at bounding box center [1386, 460] width 218 height 18
type input "0"
click at [849, 509] on icon "check" at bounding box center [845, 505] width 11 height 11
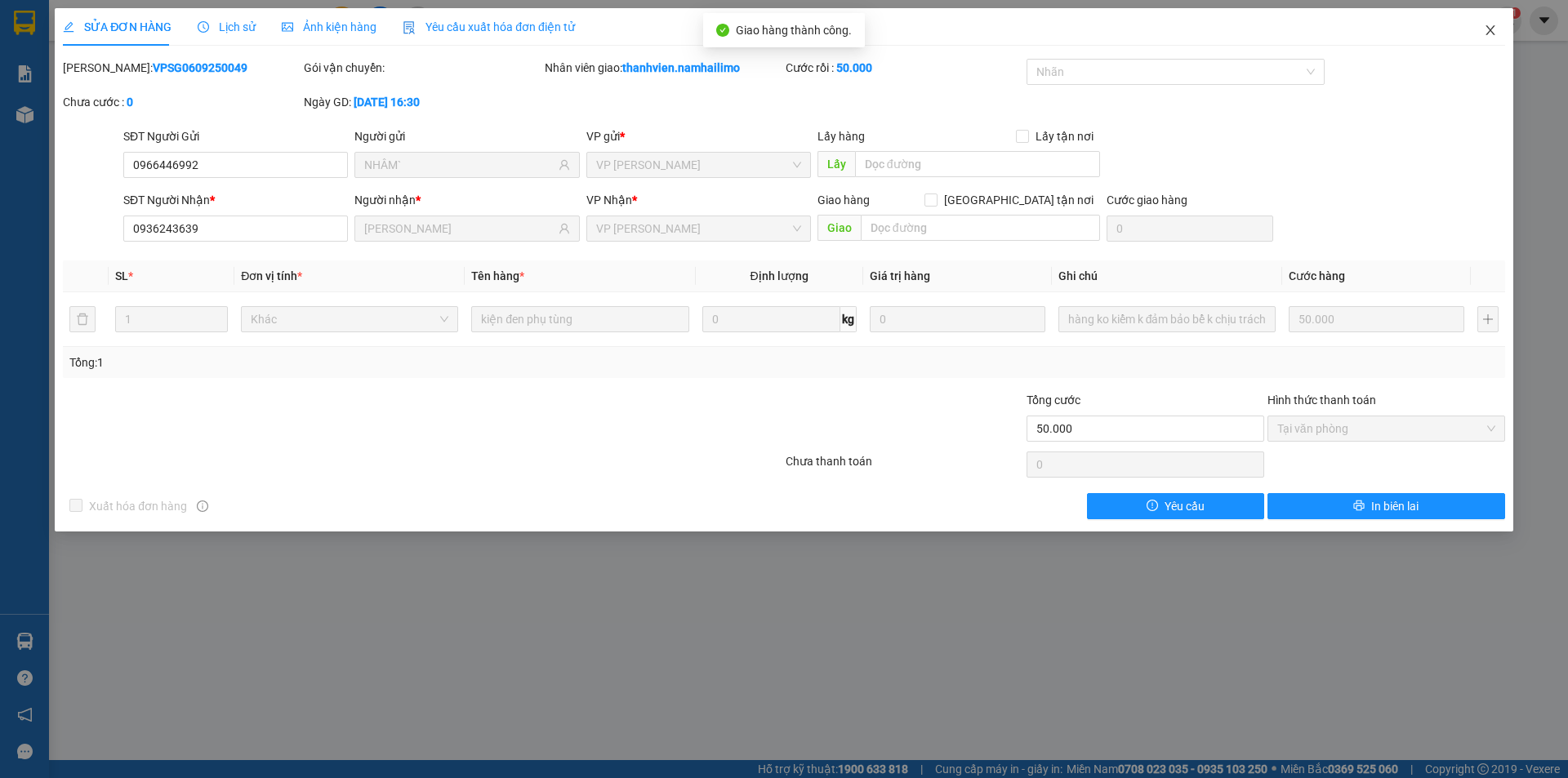
click at [1489, 35] on icon "close" at bounding box center [1491, 30] width 13 height 13
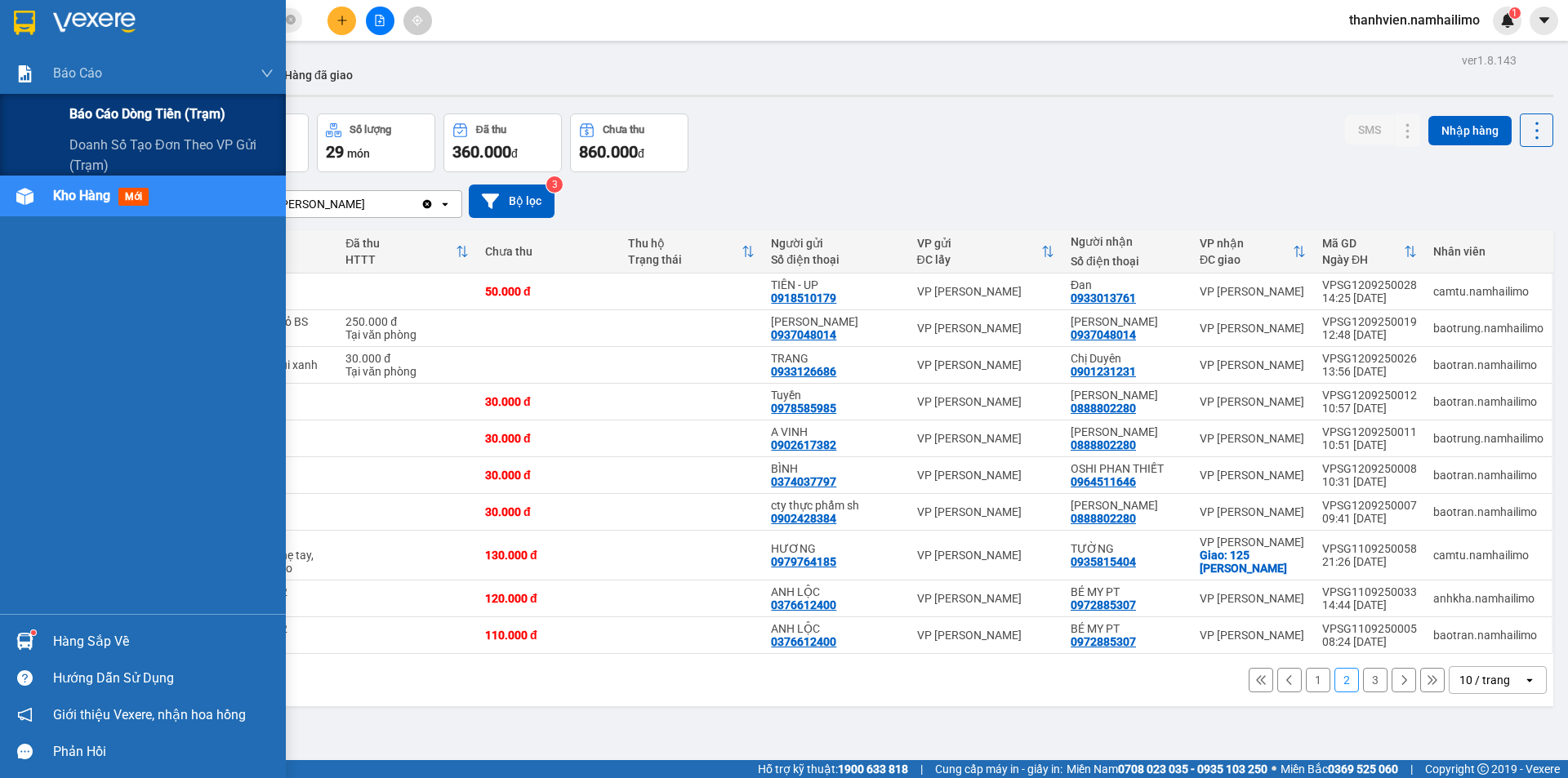
click at [125, 117] on span "Báo cáo dòng tiền (trạm)" at bounding box center [148, 114] width 156 height 20
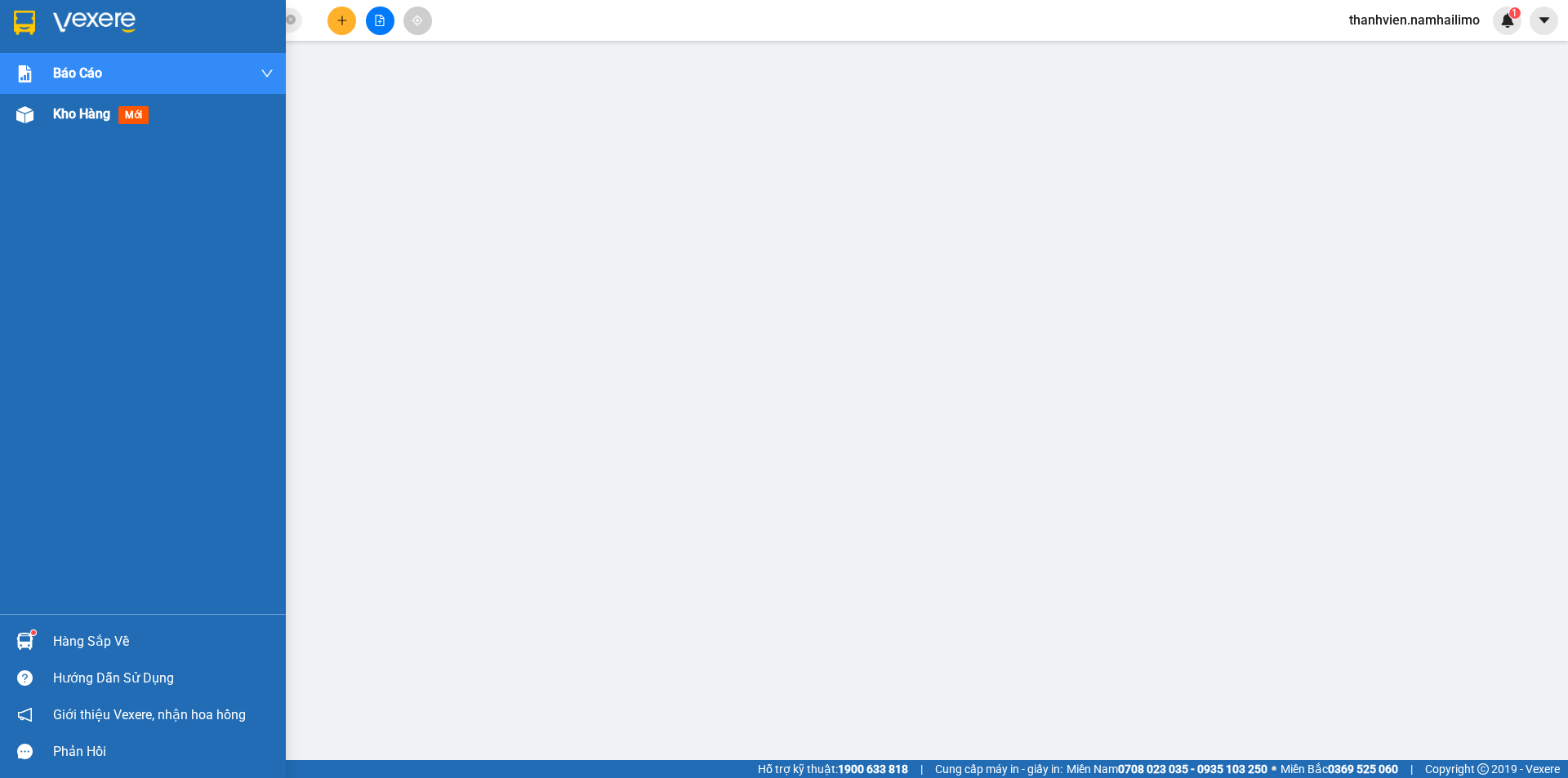
click at [102, 113] on span "Kho hàng" at bounding box center [81, 113] width 57 height 16
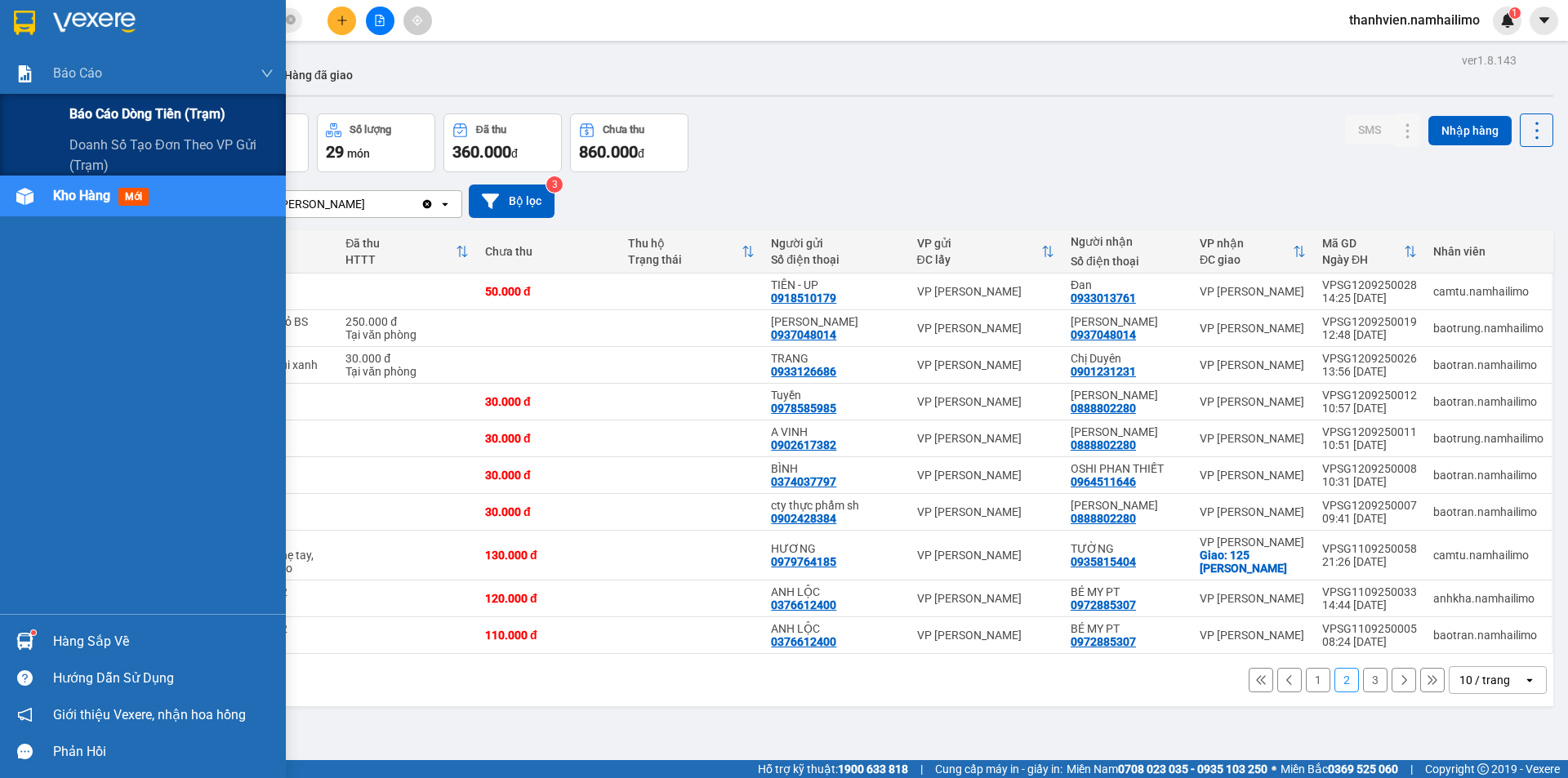
click at [97, 111] on span "Báo cáo dòng tiền (trạm)" at bounding box center [148, 114] width 156 height 20
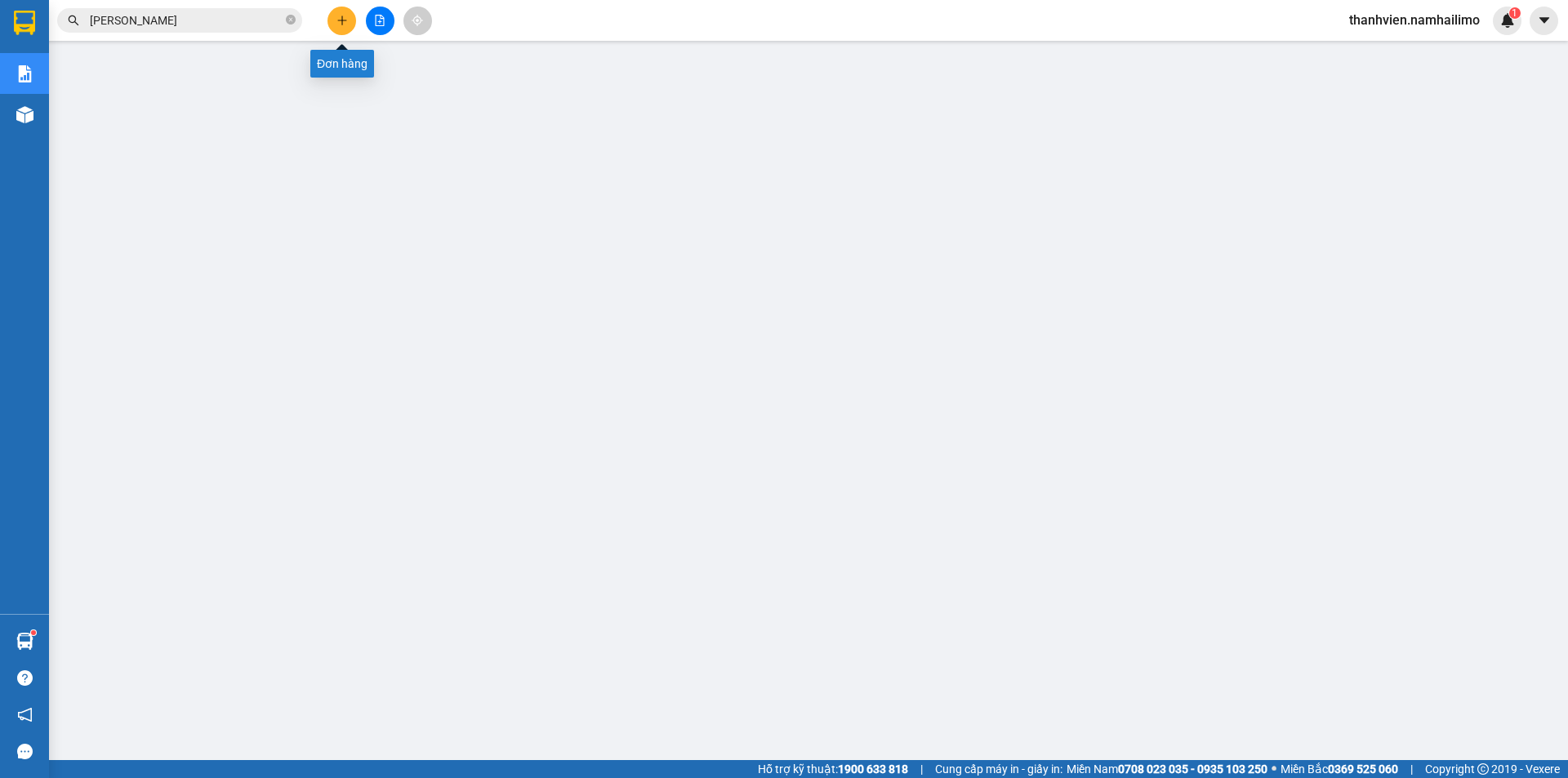
click at [341, 26] on button at bounding box center [341, 20] width 29 height 29
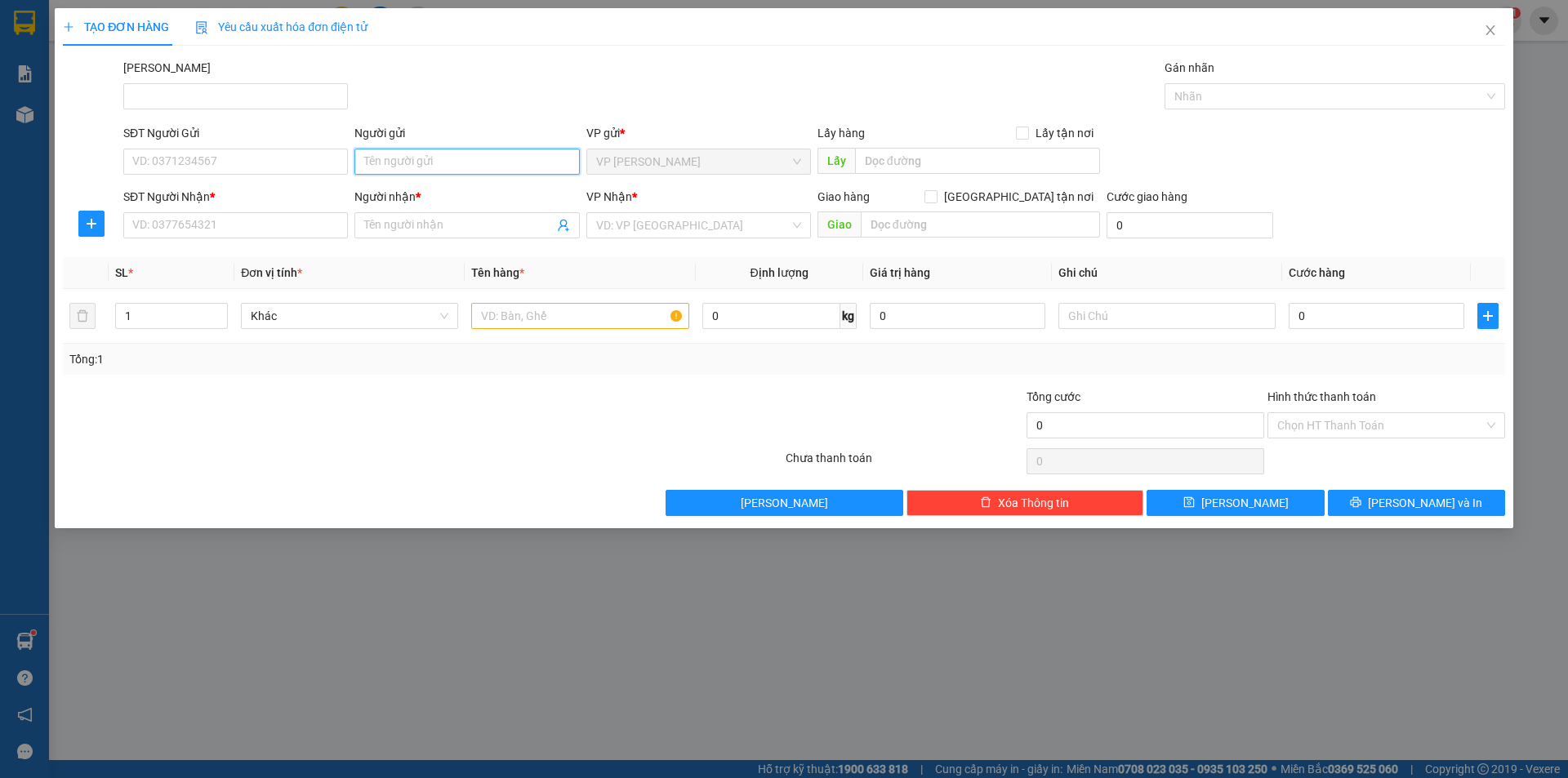
click at [406, 154] on input "Người gửi" at bounding box center [466, 162] width 224 height 26
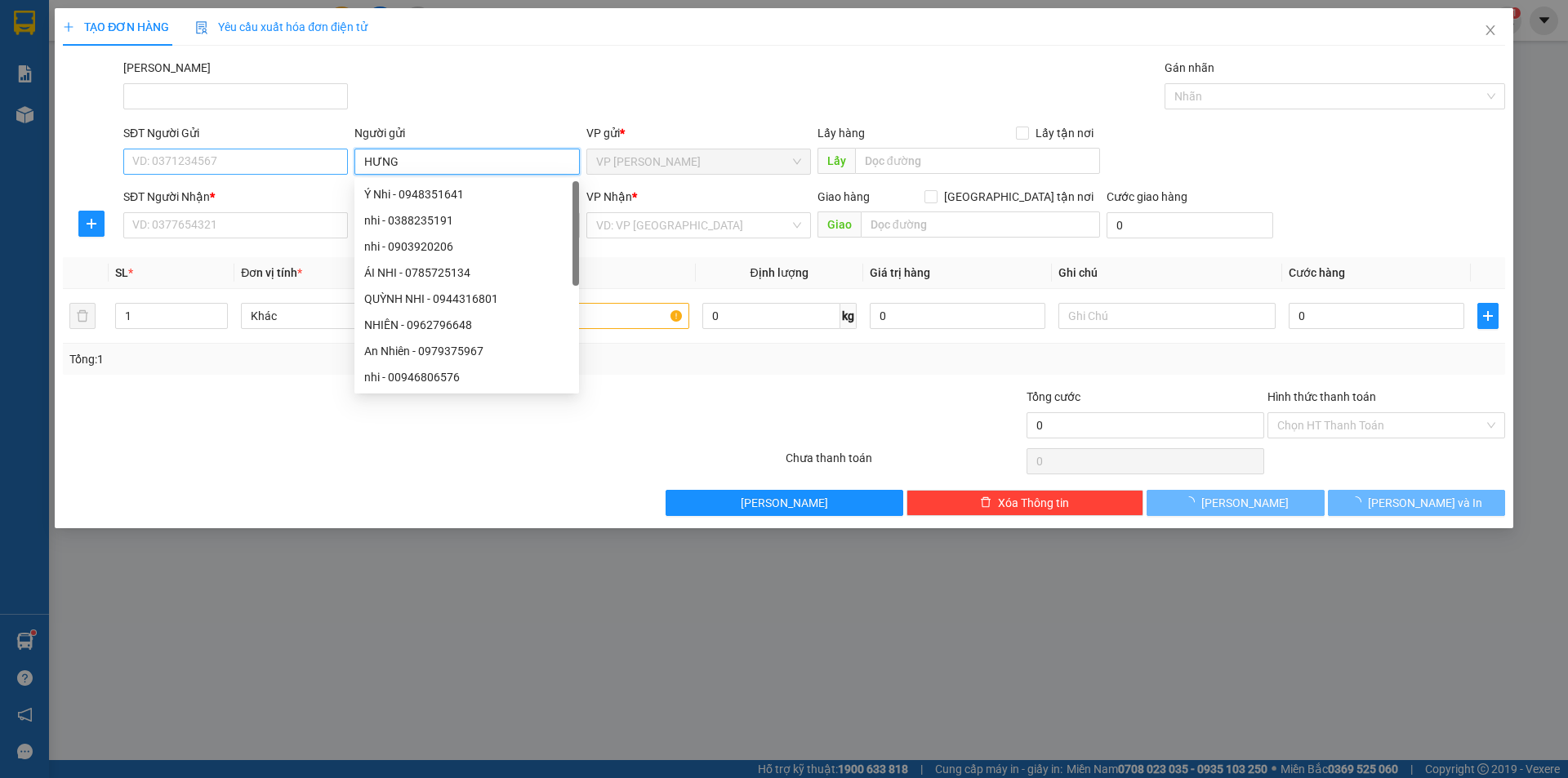
type input "HƯNG"
click at [290, 164] on input "SĐT Người Gửi" at bounding box center [235, 162] width 224 height 26
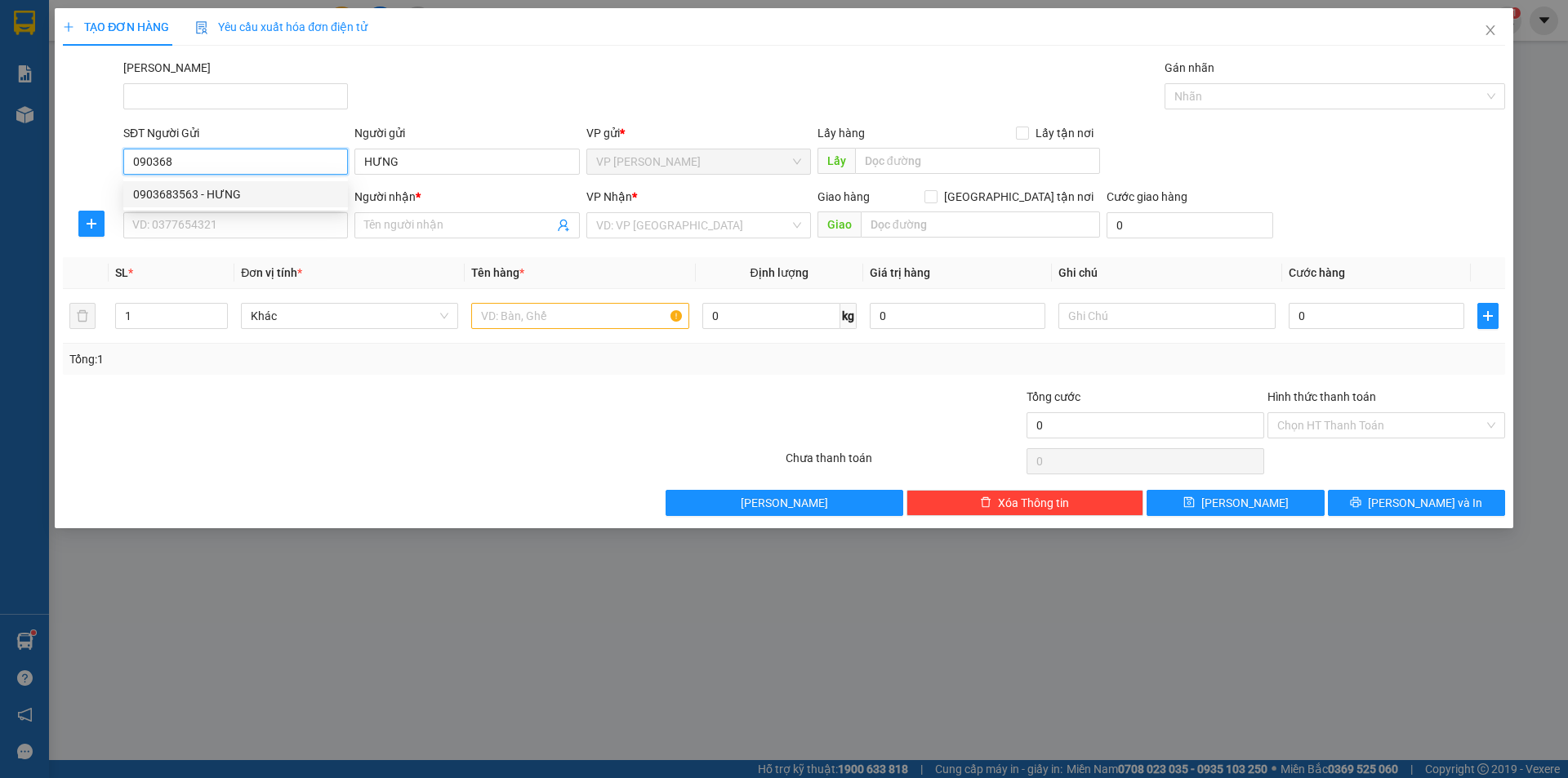
click at [297, 205] on div "0903683563 - HƯNG" at bounding box center [235, 194] width 224 height 26
type input "0903683563"
type input "HƯNG"
type input "0944388809"
type input "TƯỜNG ANH"
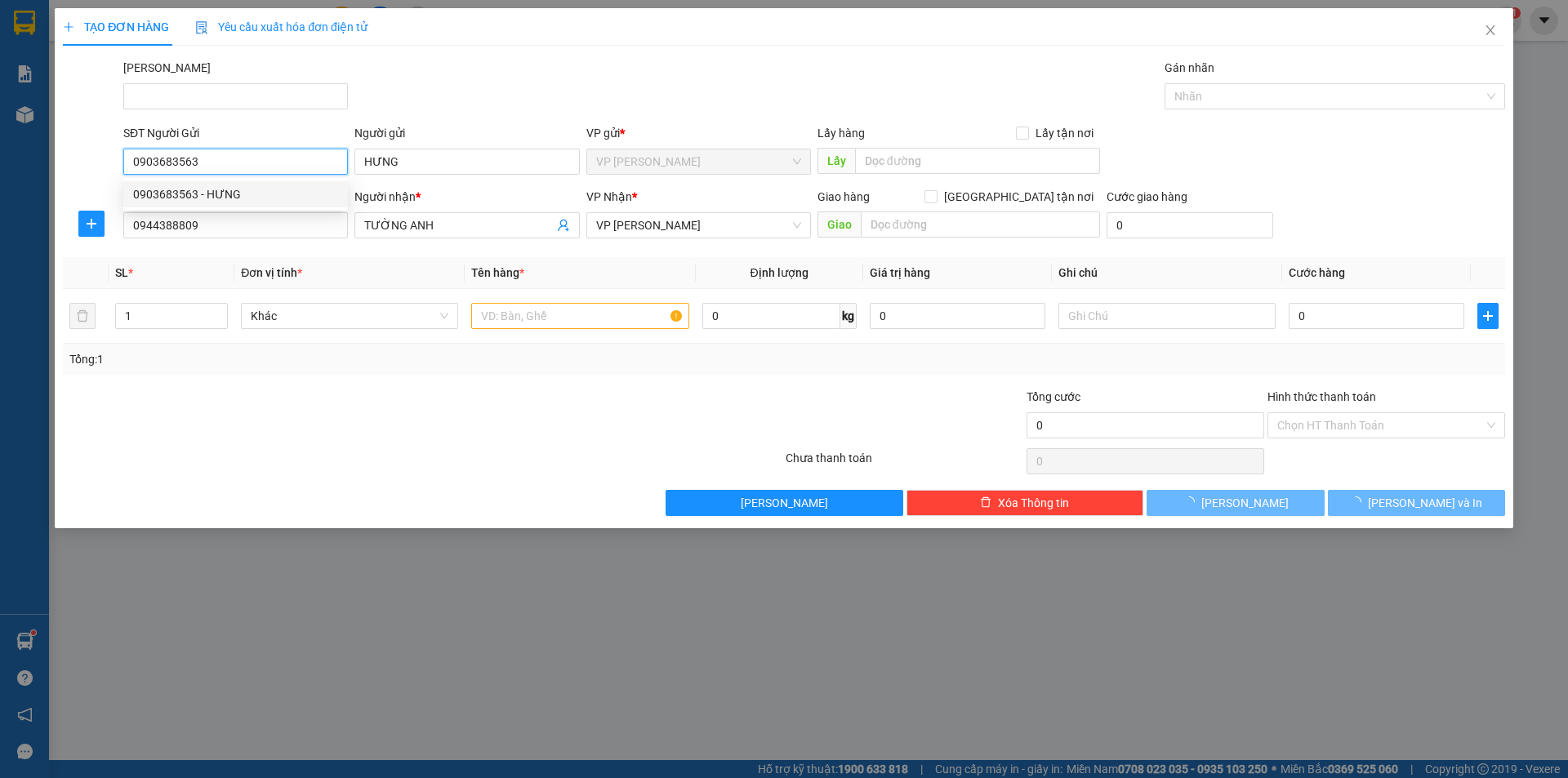
type input "30.000"
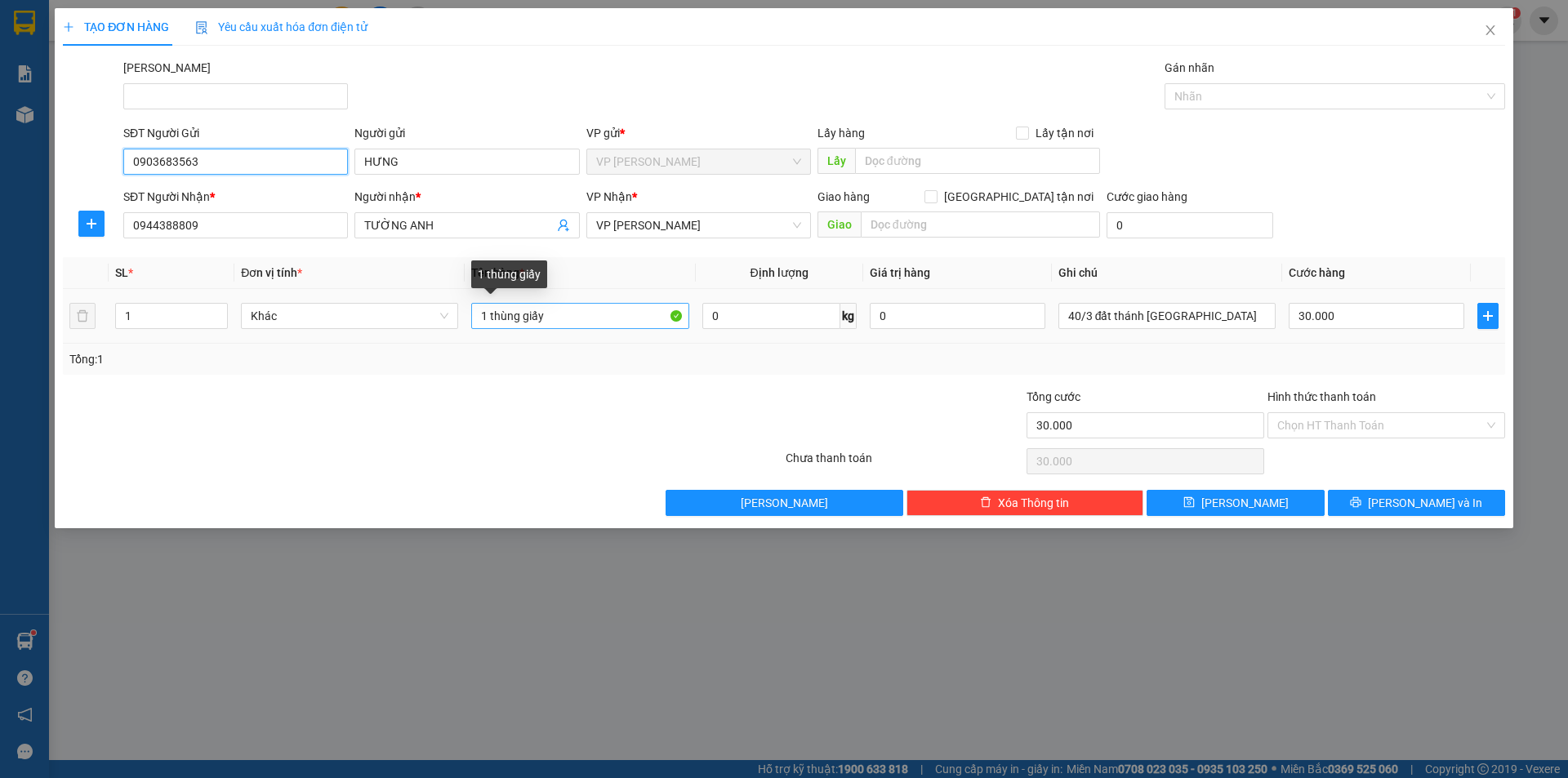
type input "0903683563"
drag, startPoint x: 558, startPoint y: 318, endPoint x: 476, endPoint y: 310, distance: 82.4
click at [476, 310] on input "1 thùng giấy" at bounding box center [580, 316] width 218 height 26
drag, startPoint x: 591, startPoint y: 320, endPoint x: 408, endPoint y: 279, distance: 187.5
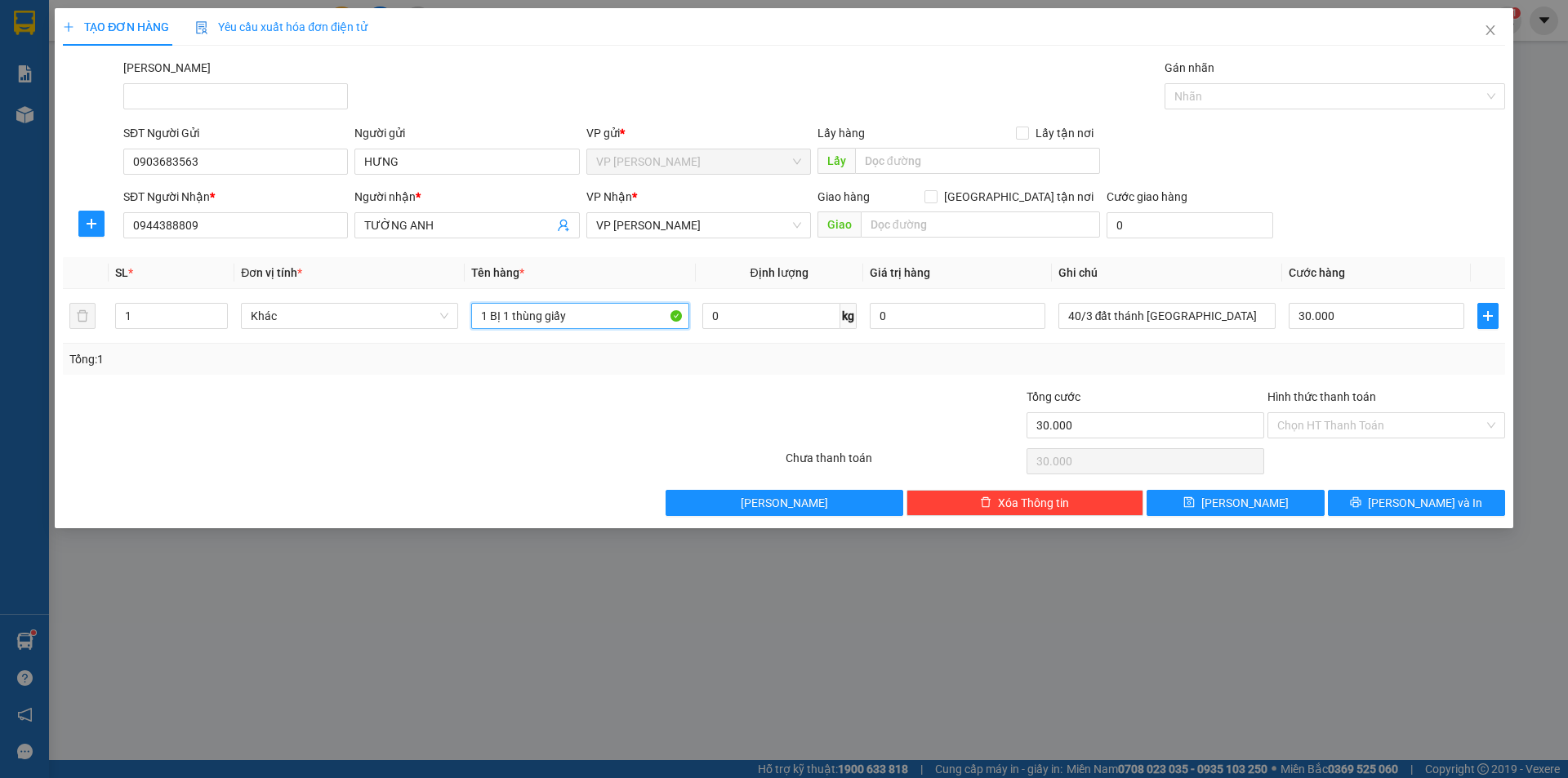
click at [408, 279] on table "SL * Đơn vị tính * Tên hàng * Định lượng Giá trị hàng Ghi chú Cước hàng 1 Khác …" at bounding box center [784, 300] width 1442 height 86
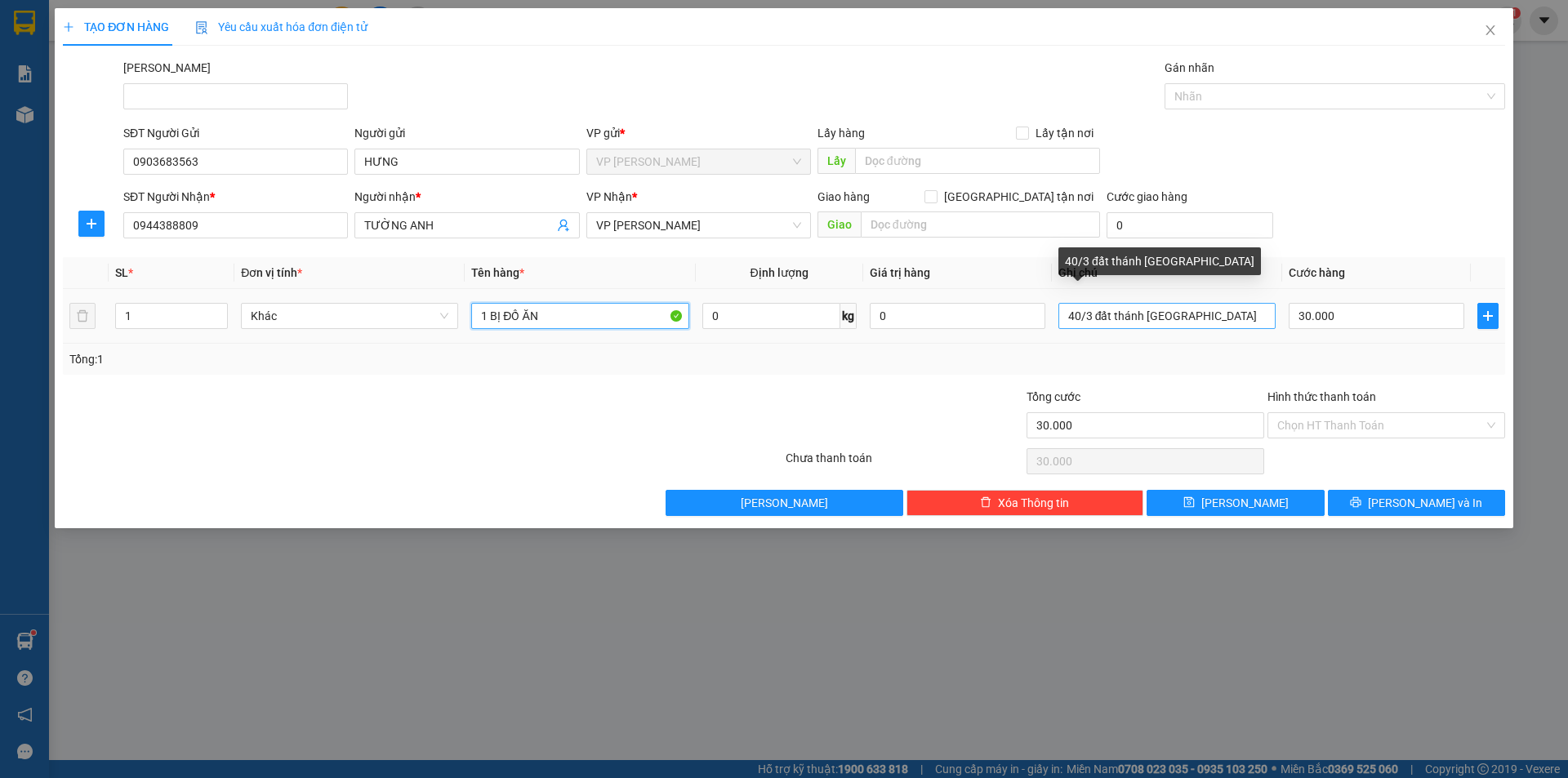
type input "1 BỊ ĐỒ ĂN"
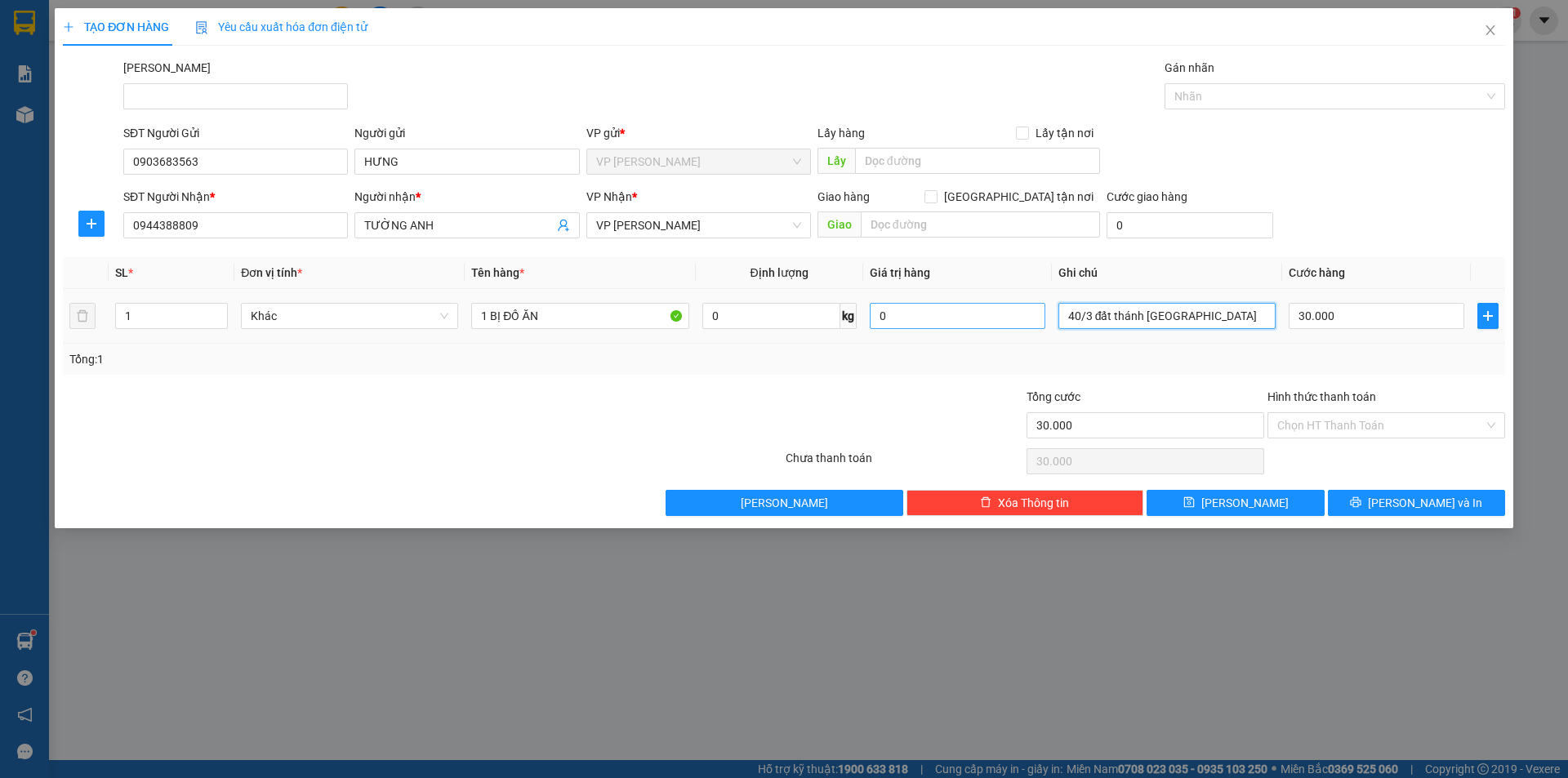
drag, startPoint x: 1269, startPoint y: 317, endPoint x: 1023, endPoint y: 327, distance: 246.2
click at [1023, 327] on tr "1 Khác 1 BỊ ĐỒ ĂN 0 kg 0 40/3 đất [GEOGRAPHIC_DATA] 30.000" at bounding box center [784, 316] width 1442 height 55
click at [1334, 310] on input "30.000" at bounding box center [1376, 316] width 176 height 26
type input "2"
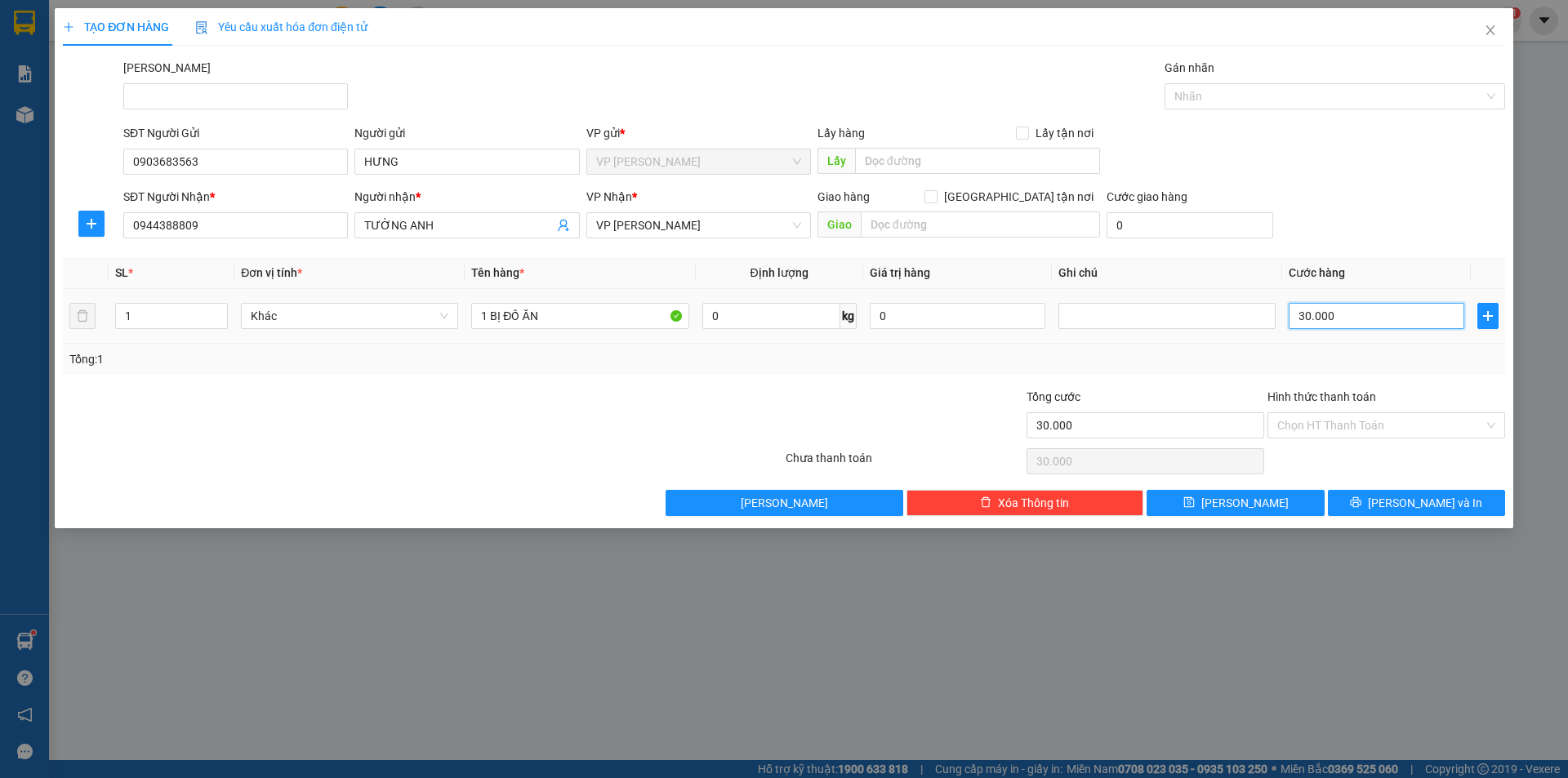
type input "2"
type input "20"
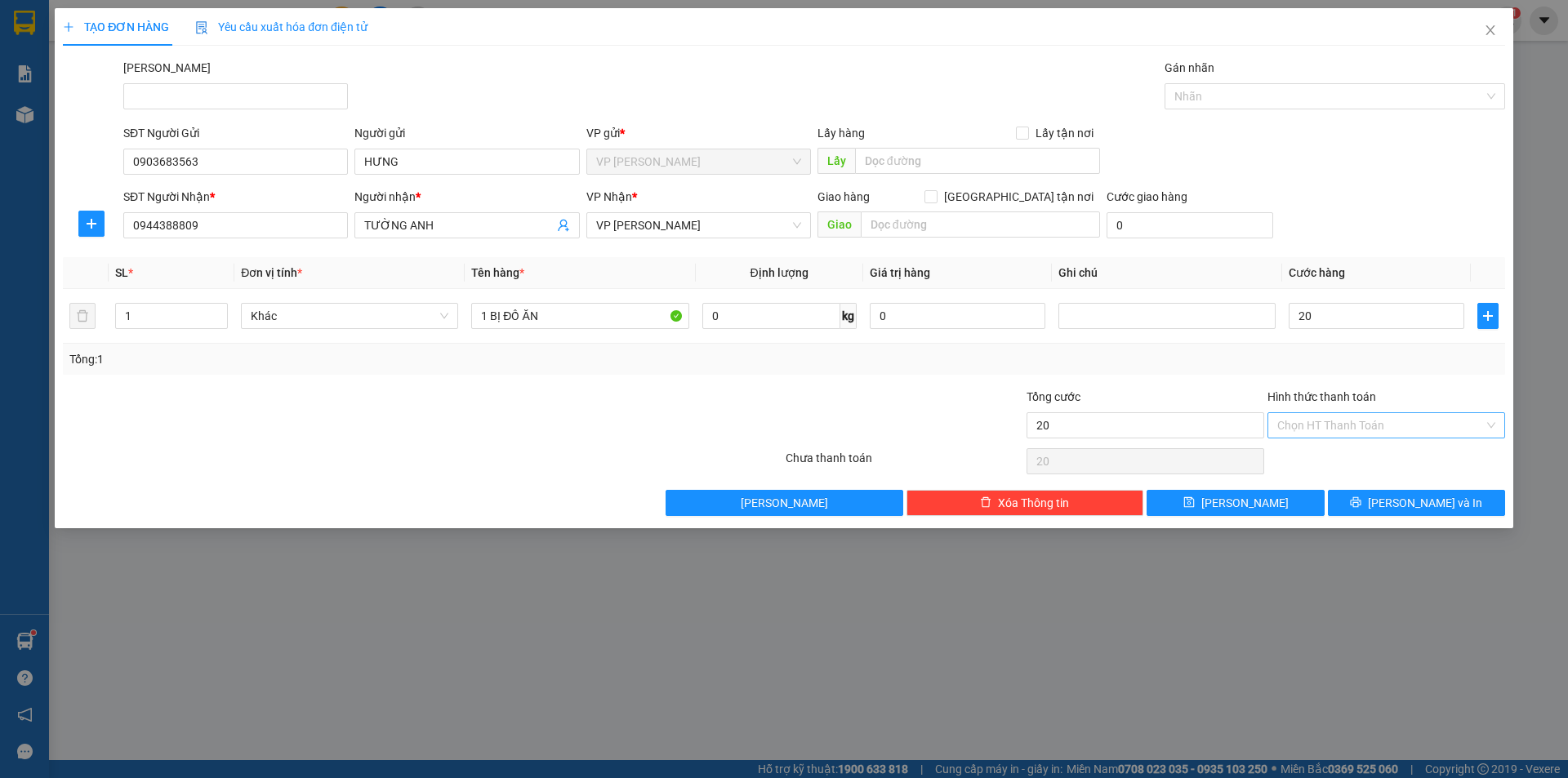
type input "20.000"
click at [1333, 427] on input "Hình thức thanh toán" at bounding box center [1380, 425] width 206 height 24
click at [1333, 459] on div "Tại văn phòng" at bounding box center [1386, 457] width 218 height 18
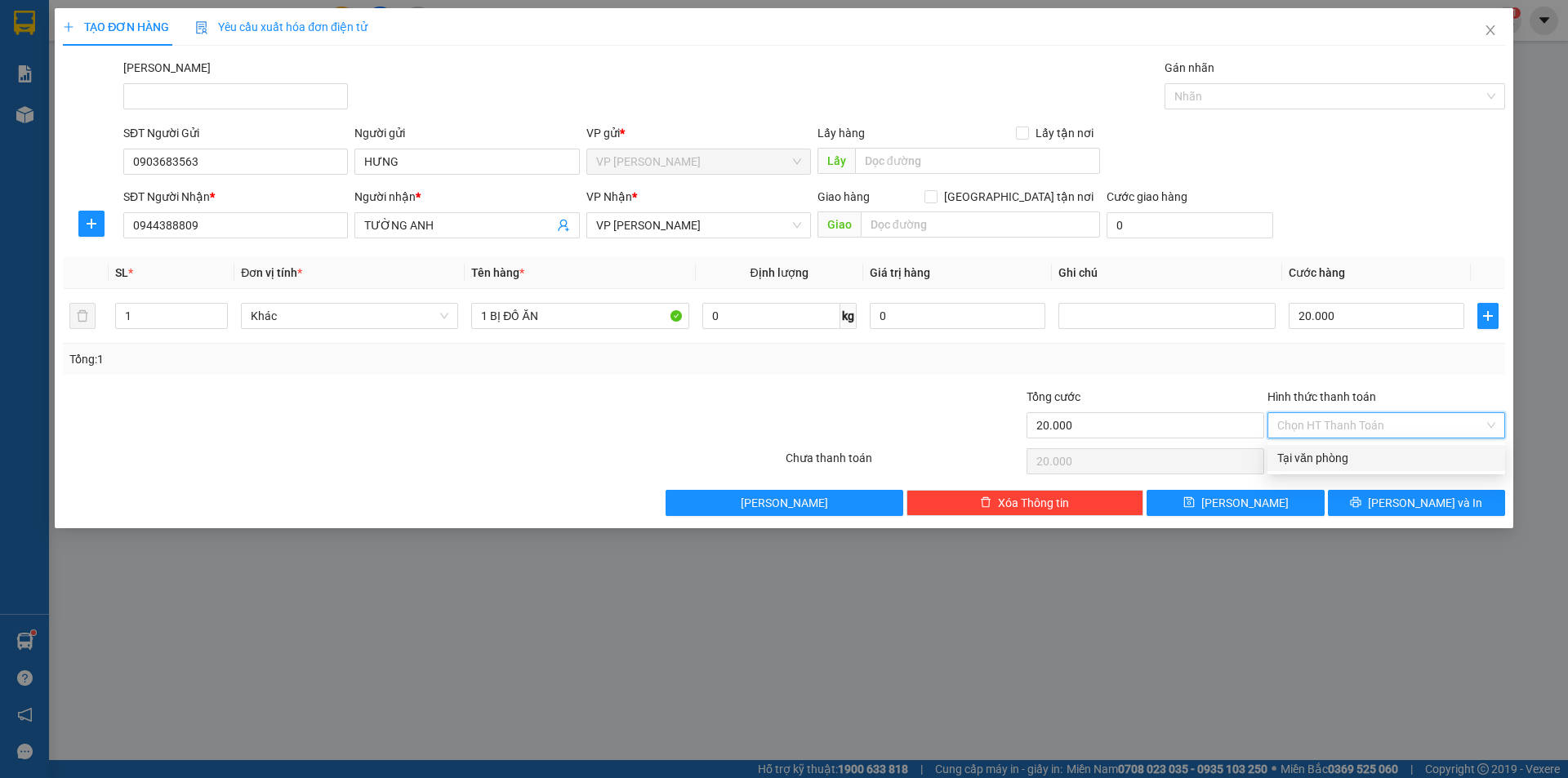
type input "0"
click at [1362, 510] on button "[PERSON_NAME] và In" at bounding box center [1416, 503] width 178 height 26
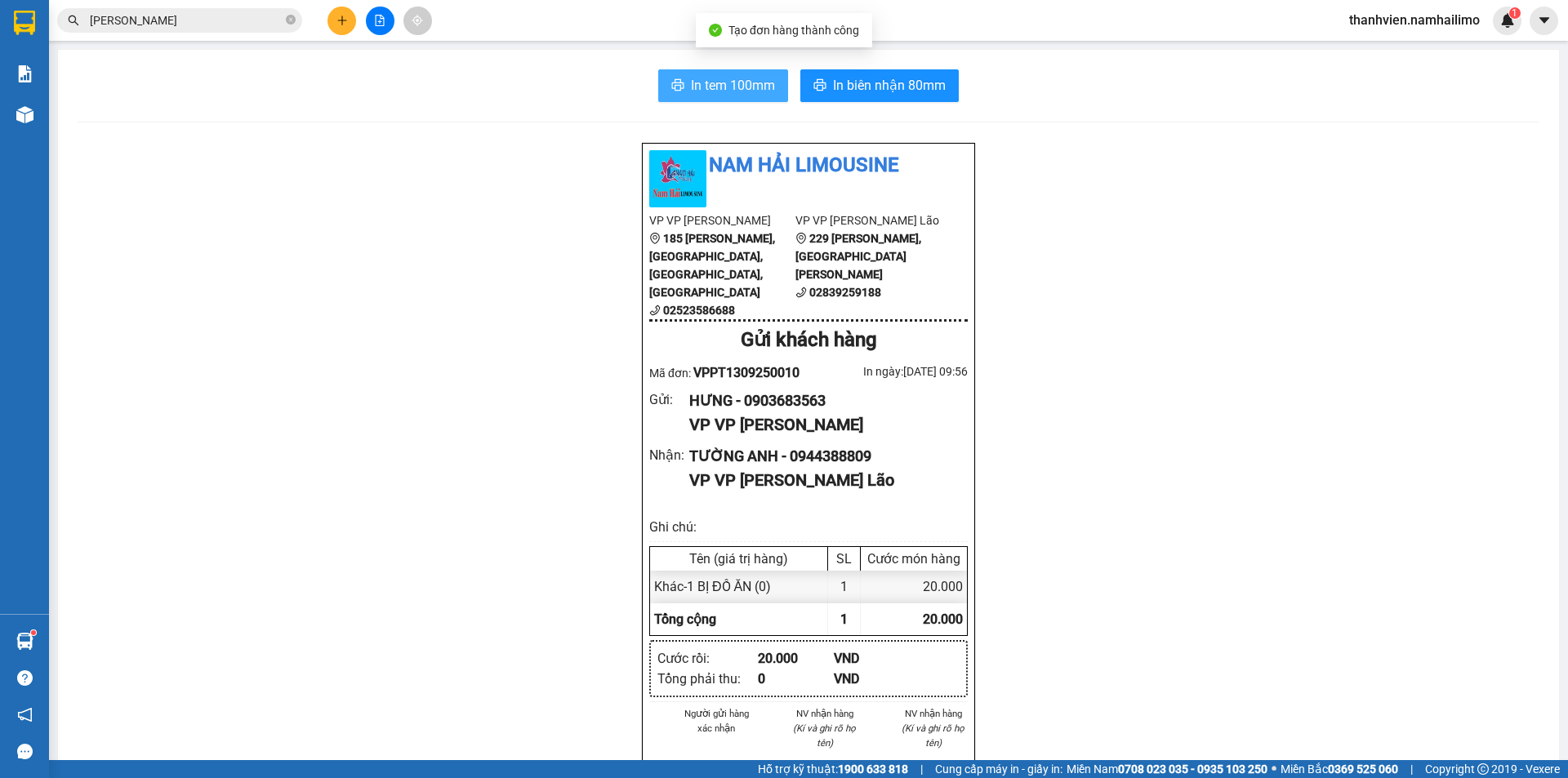
click at [723, 86] on span "In tem 100mm" at bounding box center [733, 86] width 84 height 20
click at [130, 22] on input "[PERSON_NAME]" at bounding box center [186, 20] width 193 height 18
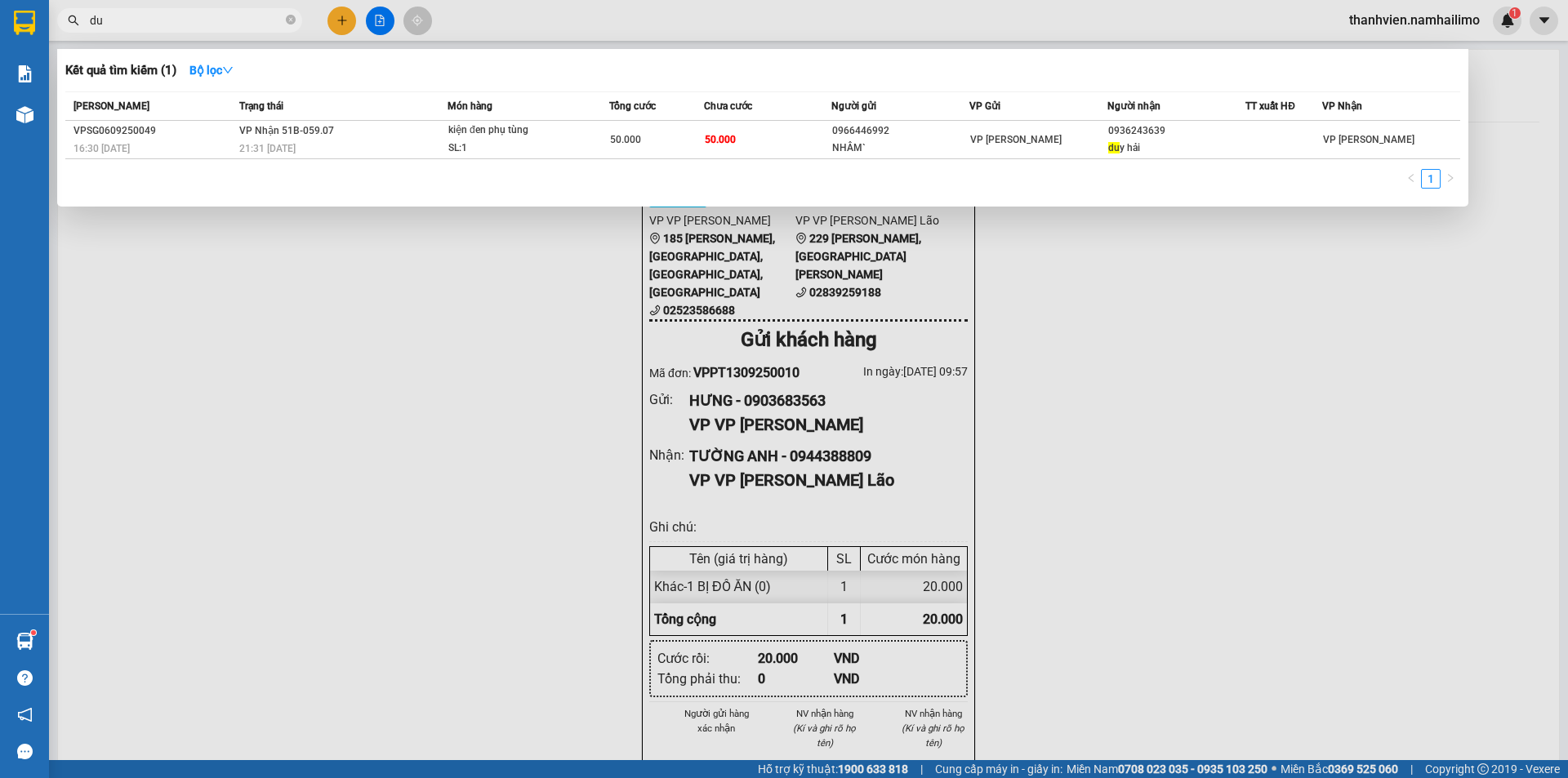
type input "d"
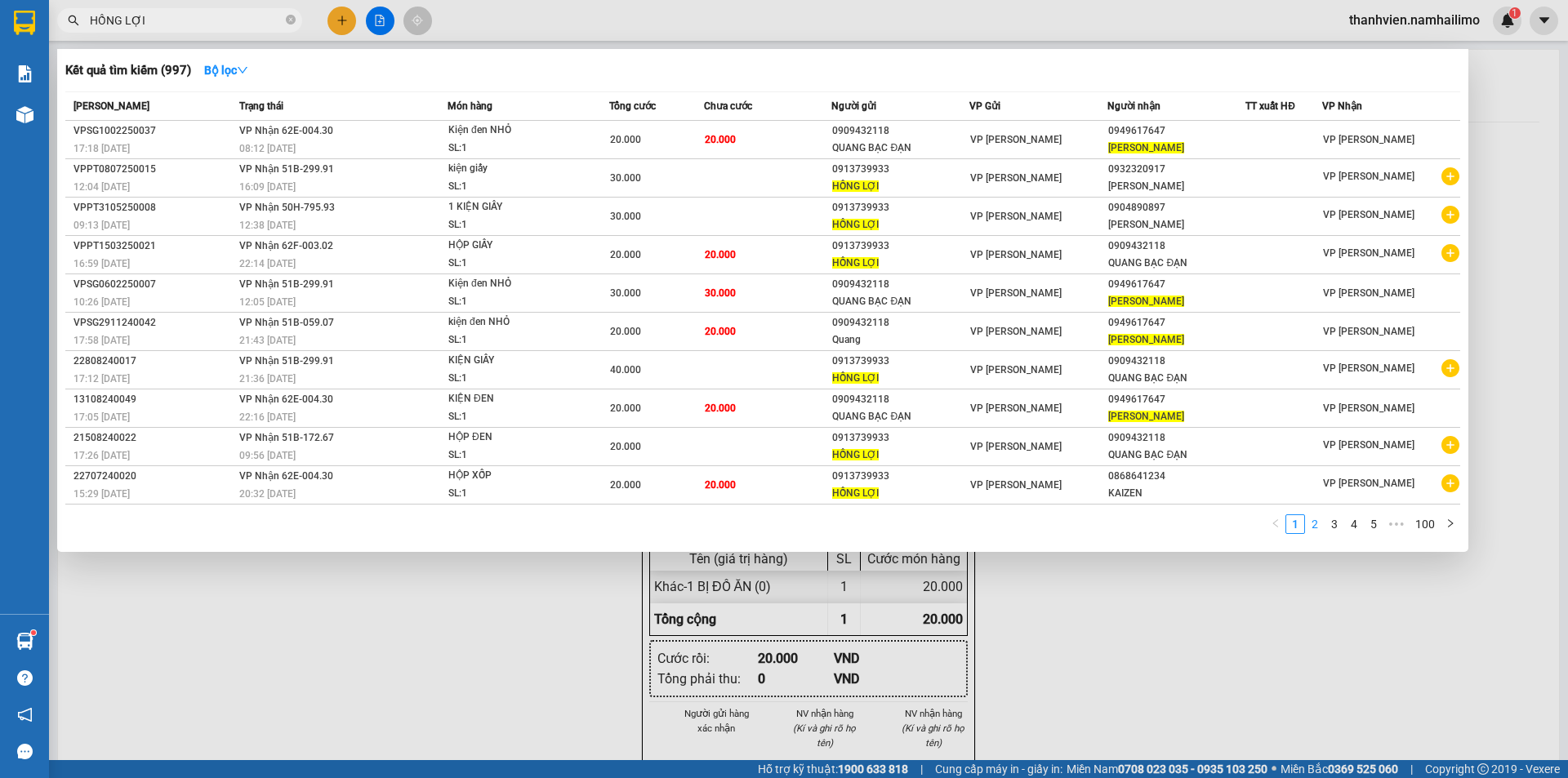
type input "HỒNG LỢI"
click at [1313, 527] on link "2" at bounding box center [1314, 523] width 18 height 18
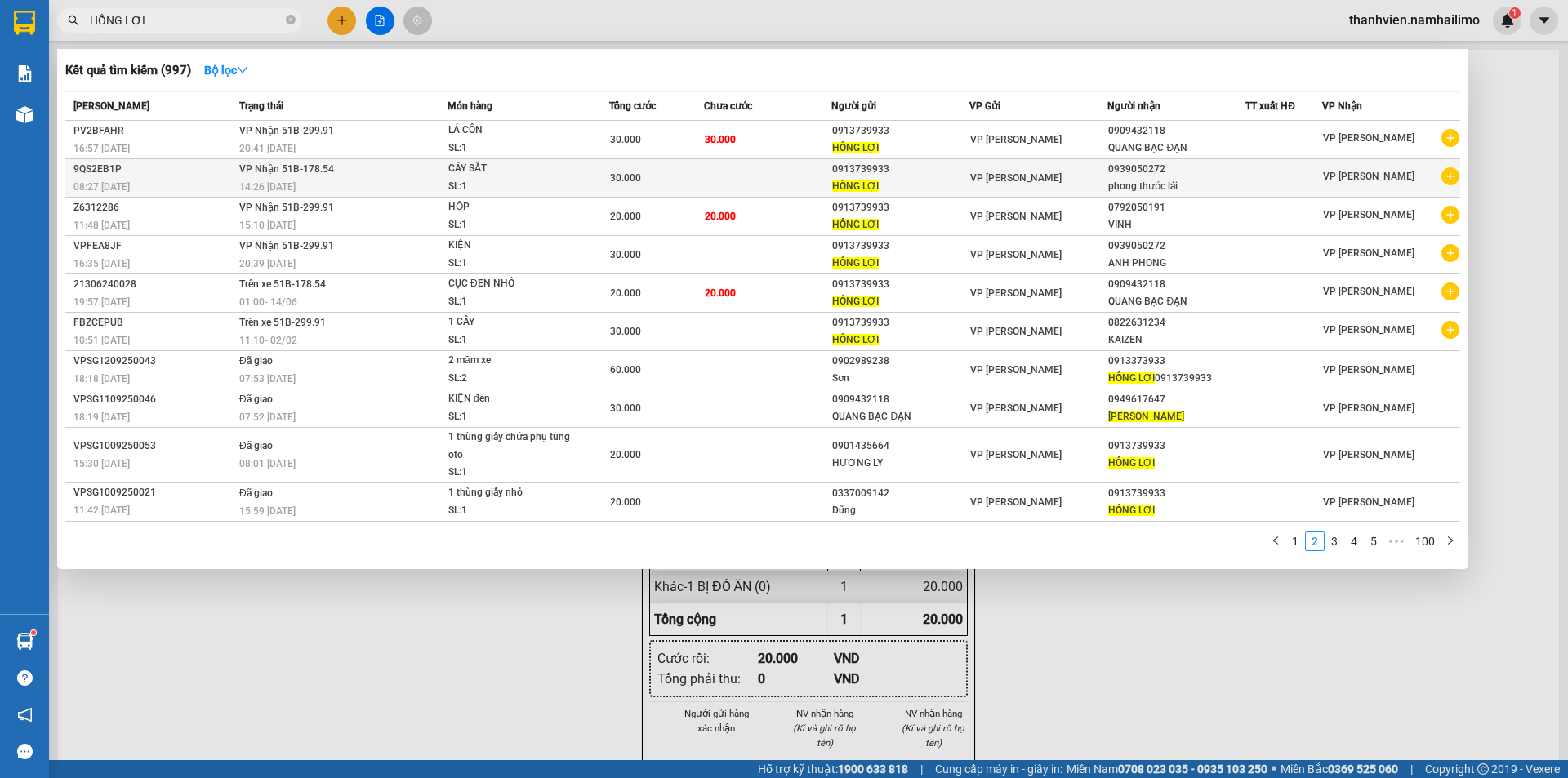
click at [1453, 178] on icon "plus-circle" at bounding box center [1450, 176] width 18 height 18
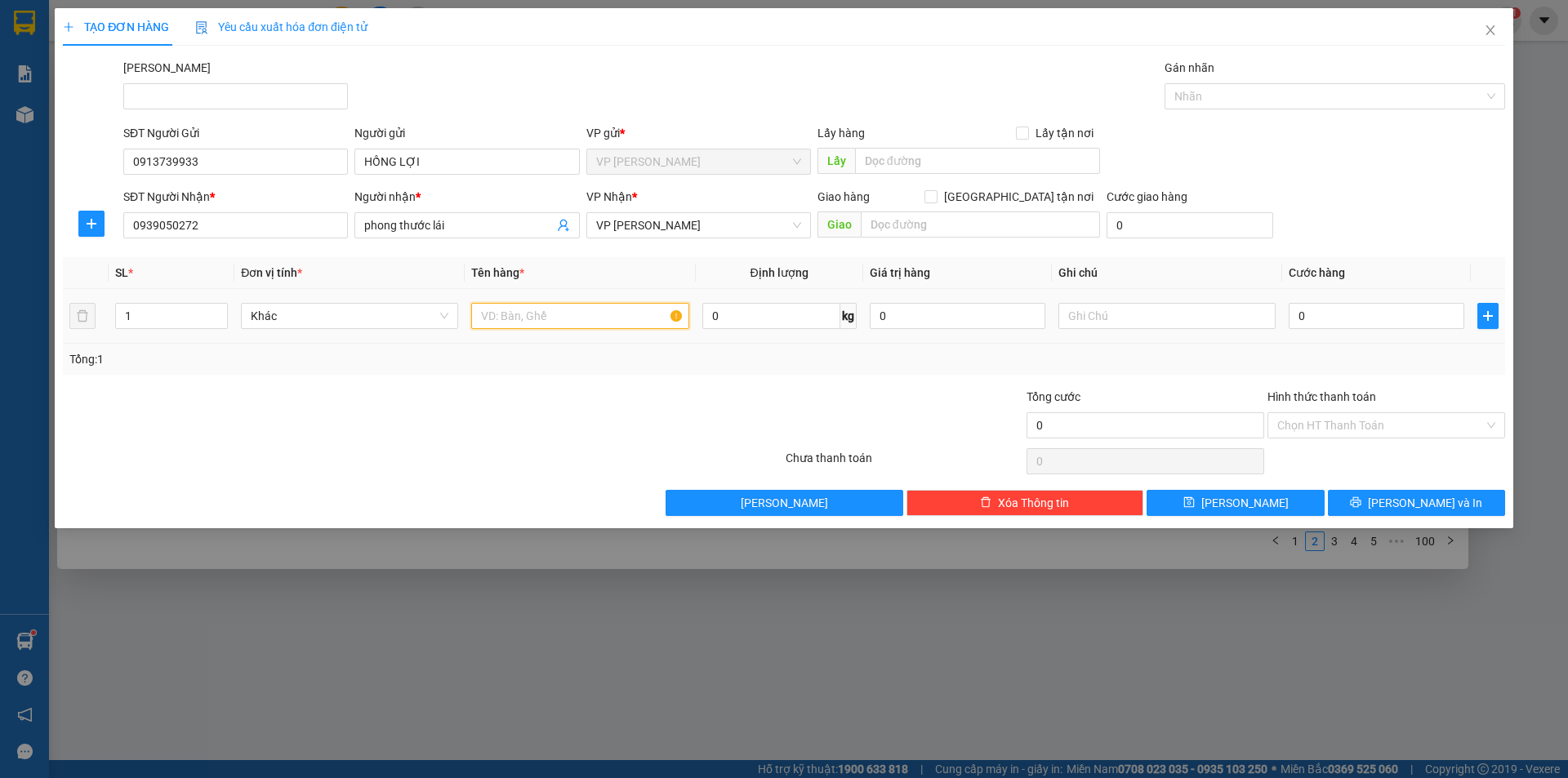
click at [545, 319] on input "text" at bounding box center [580, 316] width 218 height 26
type input "KIỆN DÀI"
click at [1347, 316] on input "0" at bounding box center [1376, 316] width 176 height 26
type input "3"
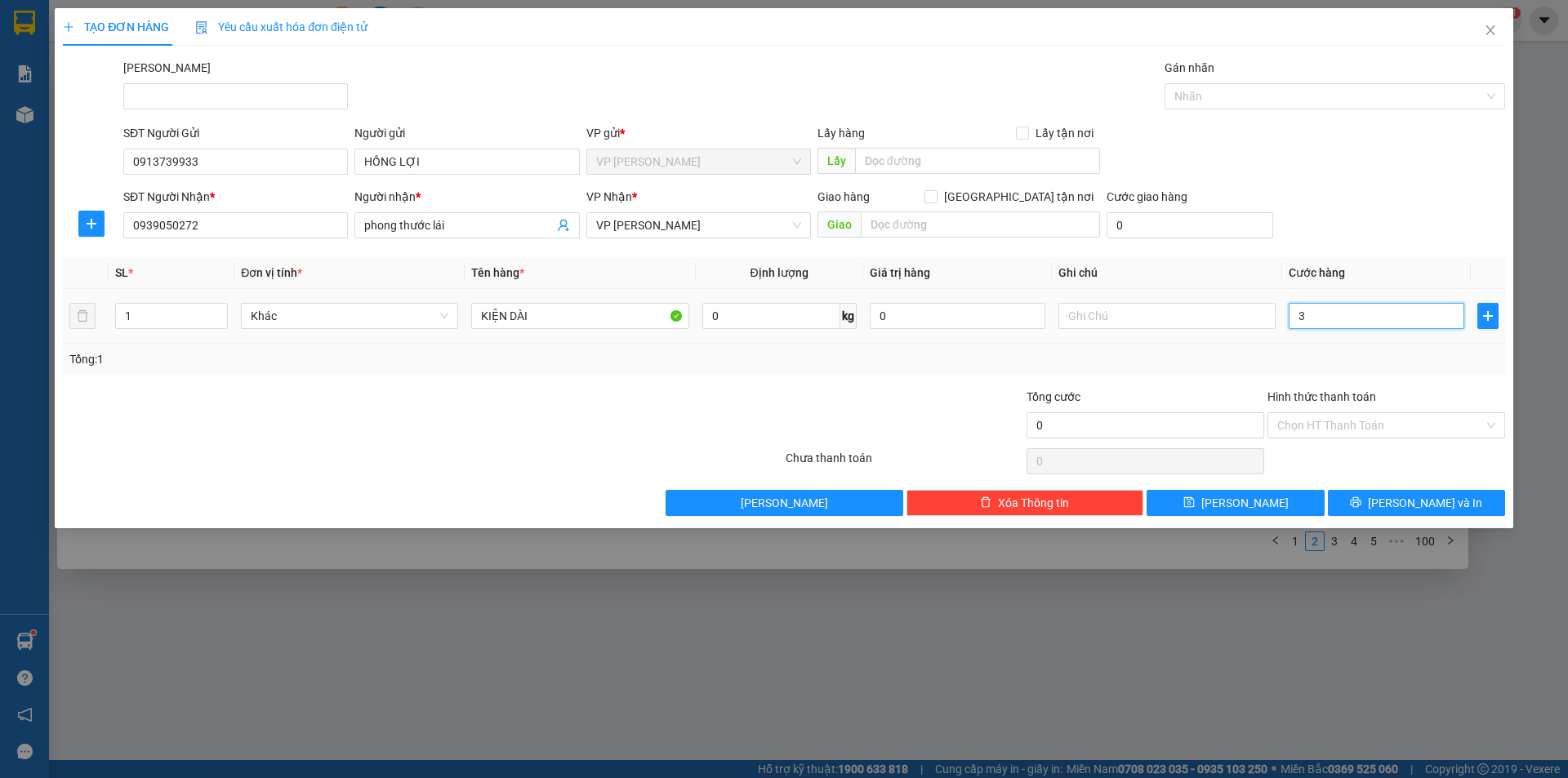
type input "3"
type input "30"
type input "30.000"
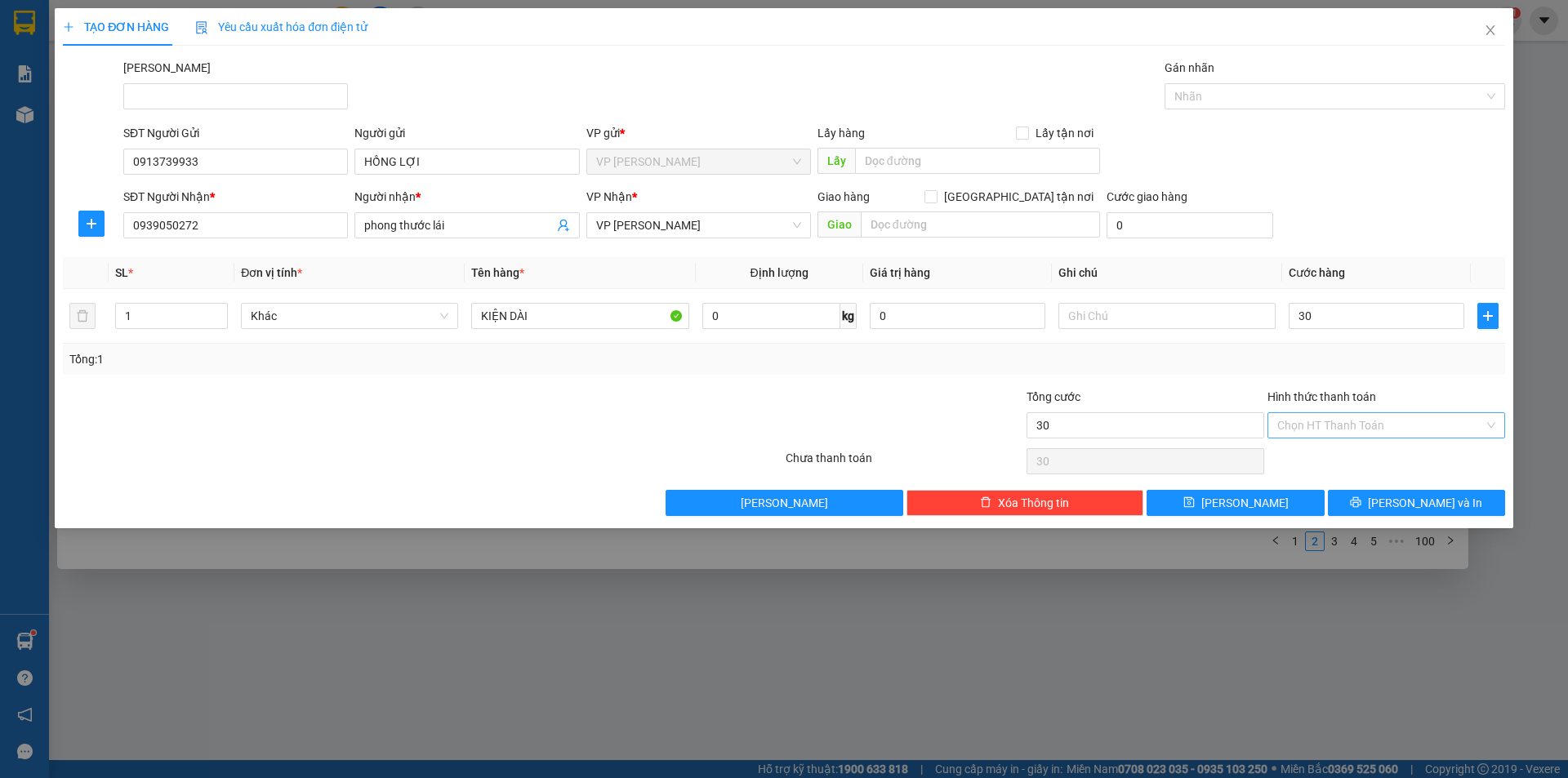
type input "30.000"
click at [1357, 425] on input "Hình thức thanh toán" at bounding box center [1380, 425] width 206 height 24
click at [1357, 456] on div "Tại văn phòng" at bounding box center [1386, 457] width 218 height 18
drag, startPoint x: 1366, startPoint y: 502, endPoint x: 1341, endPoint y: 520, distance: 30.8
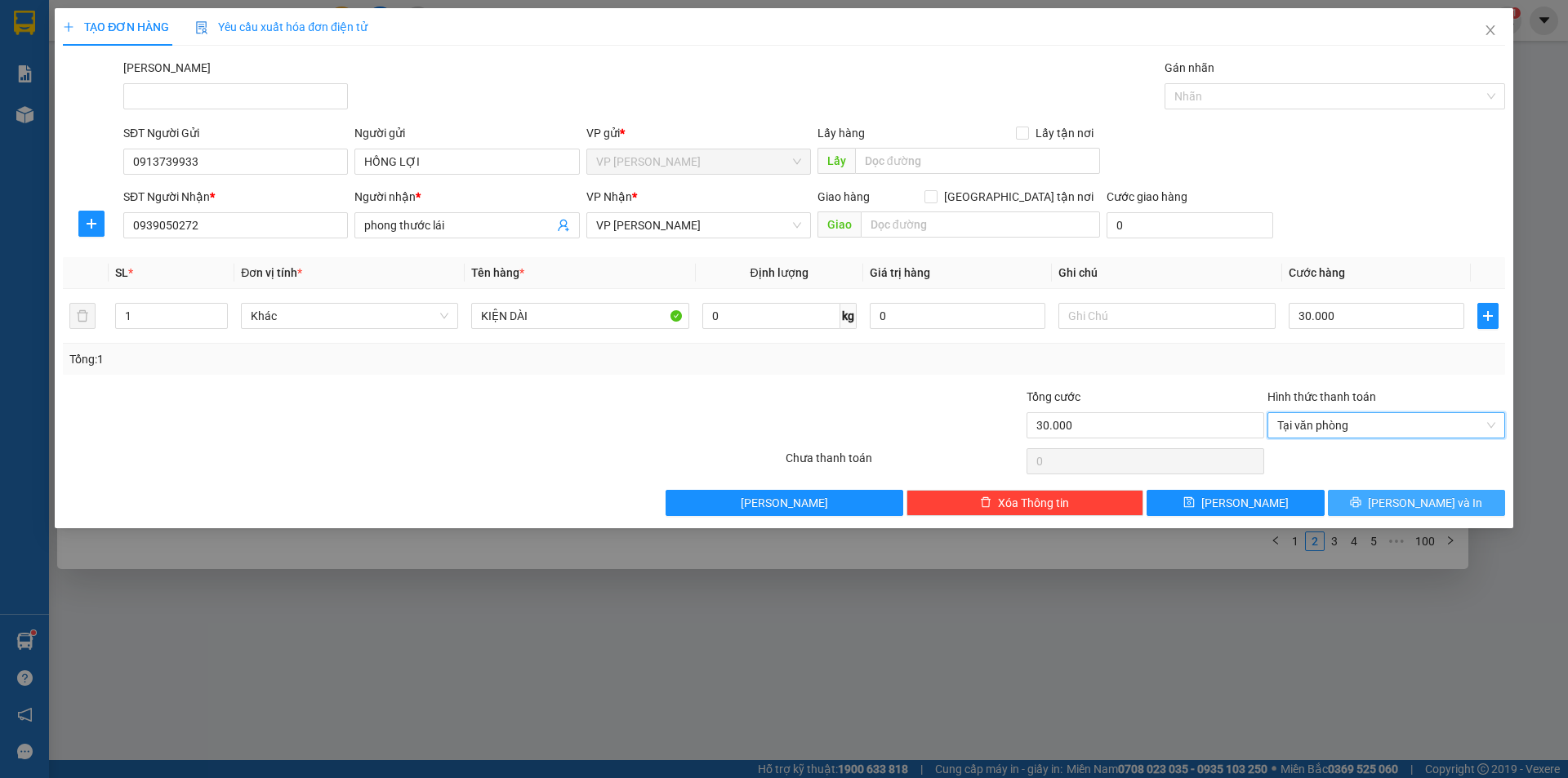
click at [1366, 503] on button "[PERSON_NAME] và In" at bounding box center [1416, 503] width 178 height 26
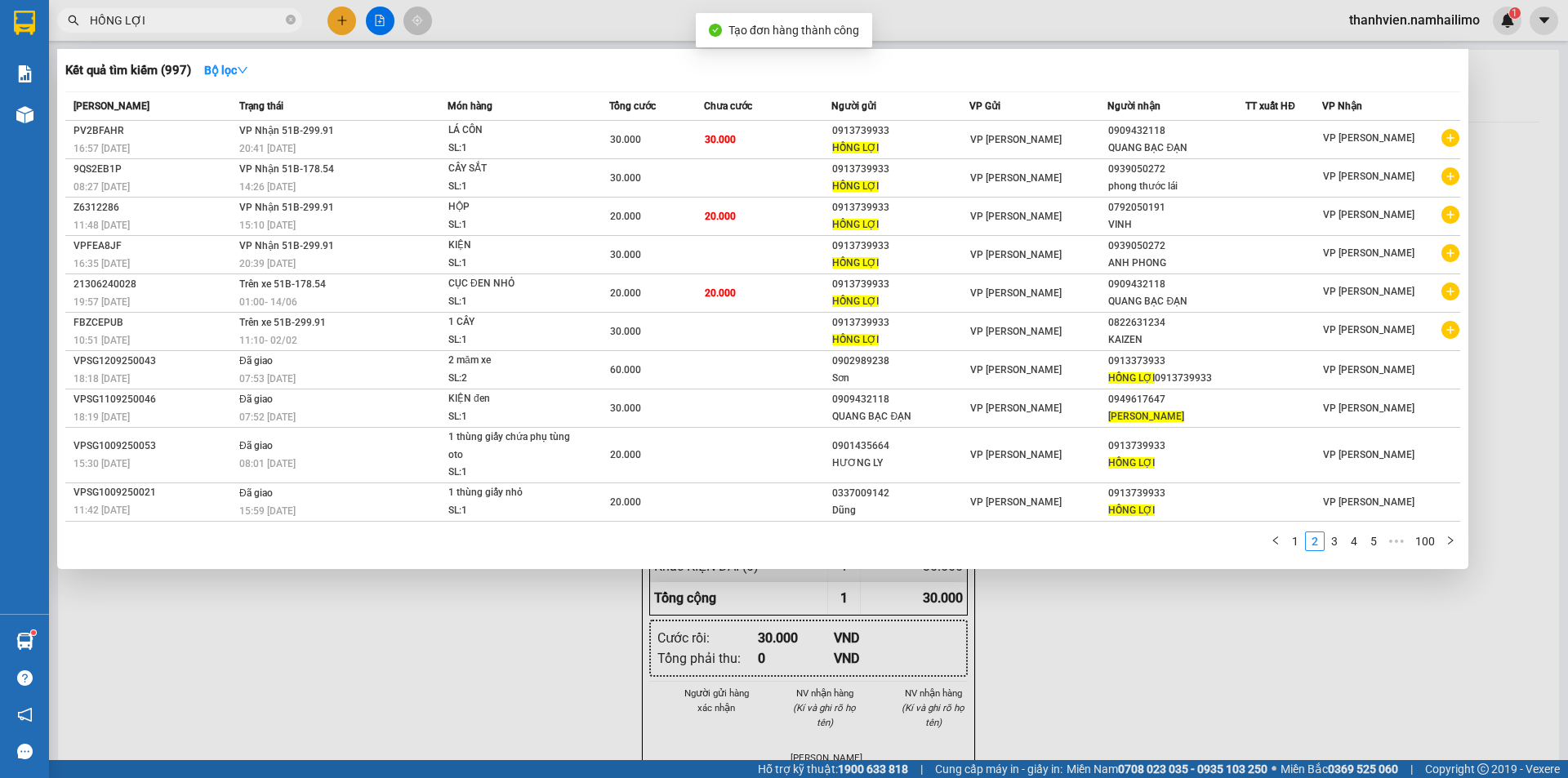
drag, startPoint x: 1169, startPoint y: 655, endPoint x: 1156, endPoint y: 628, distance: 30.0
click at [1169, 651] on div at bounding box center [784, 389] width 1568 height 778
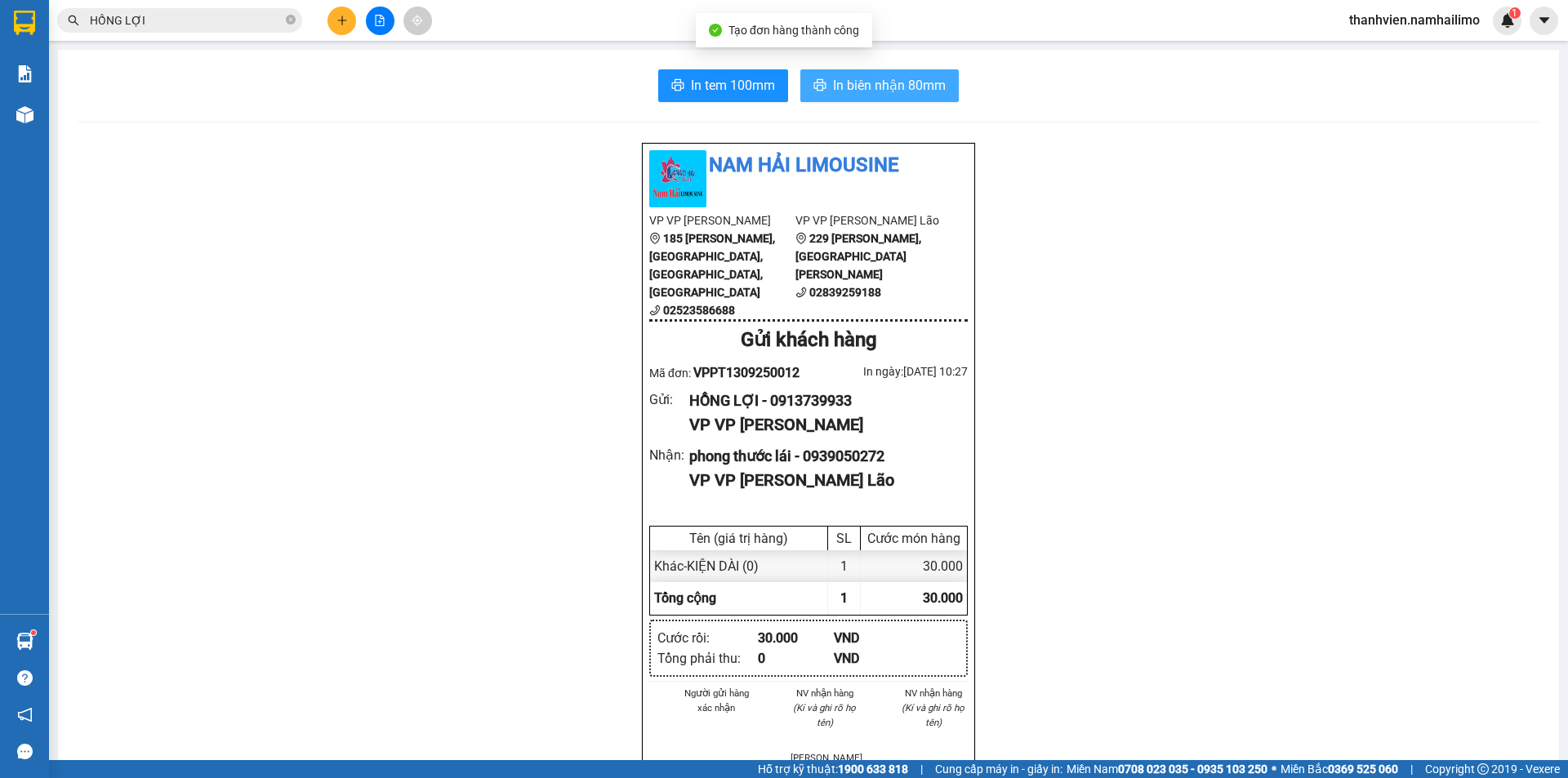
click at [905, 97] on button "In biên nhận 80mm" at bounding box center [880, 86] width 158 height 33
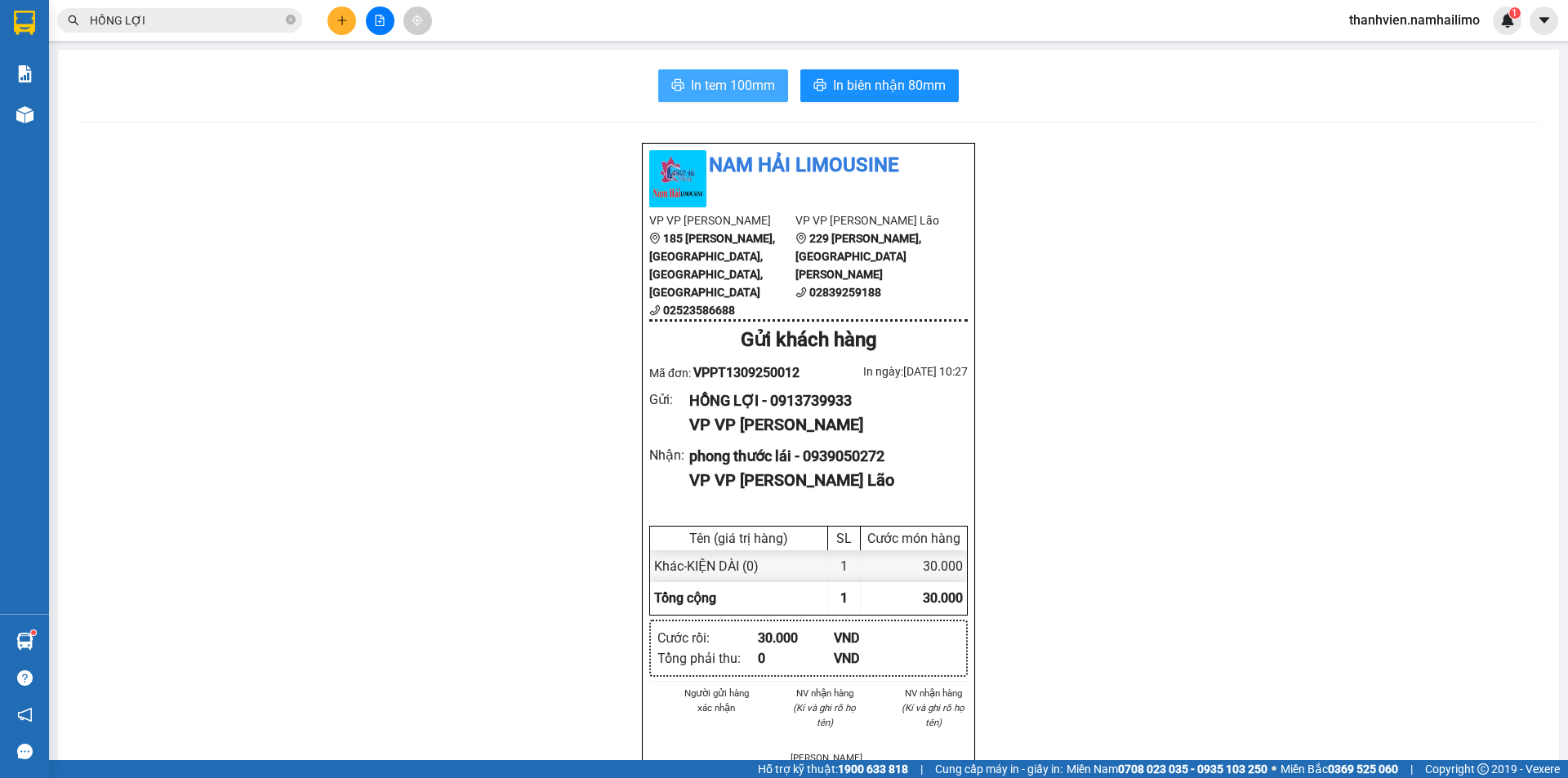
click at [735, 87] on span "In tem 100mm" at bounding box center [733, 86] width 84 height 20
click at [383, 14] on button at bounding box center [379, 20] width 29 height 29
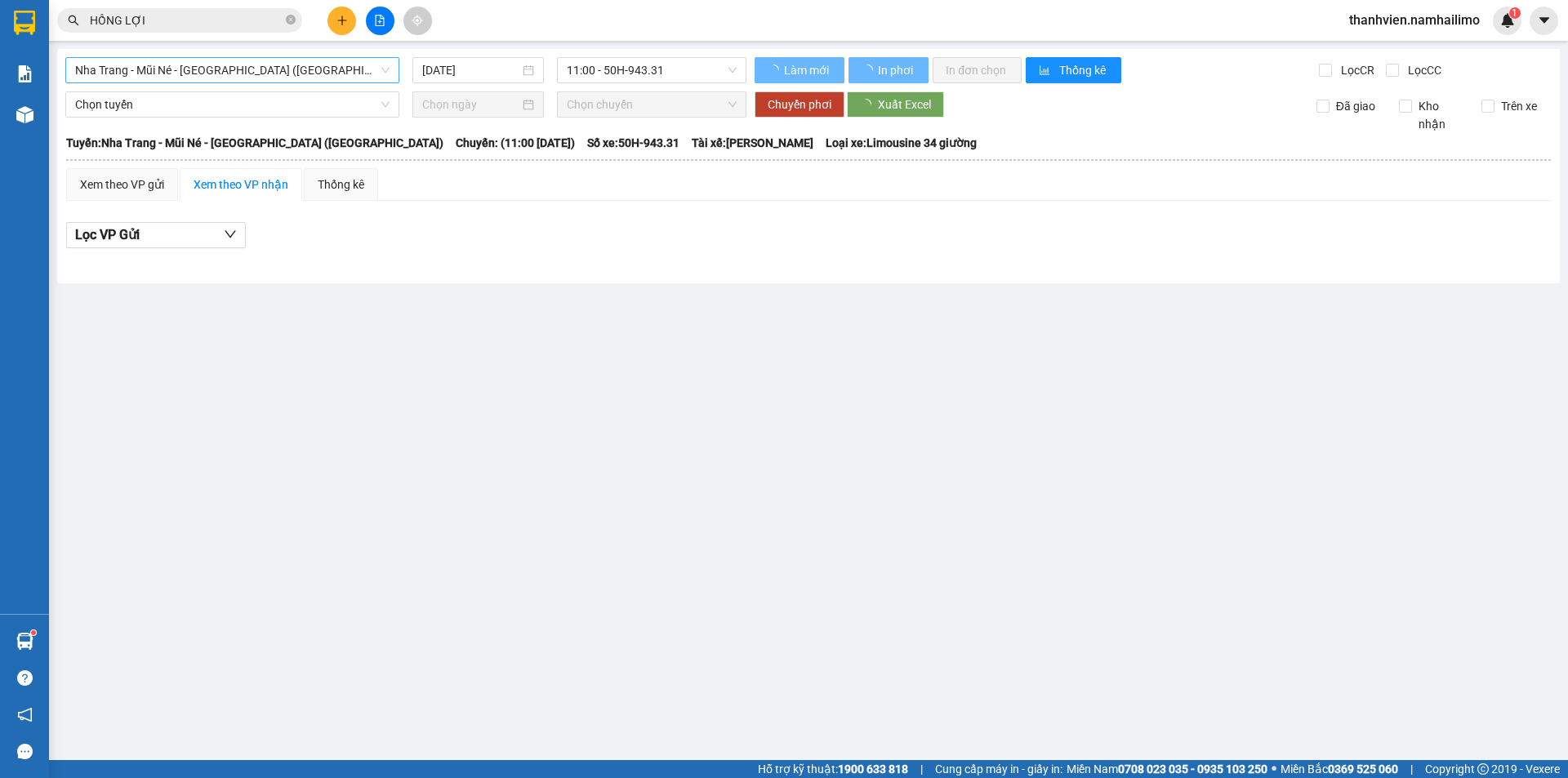
click at [339, 69] on span "Nha Trang - Mũi Né - [GEOGRAPHIC_DATA] ([GEOGRAPHIC_DATA])" at bounding box center [233, 70] width 314 height 24
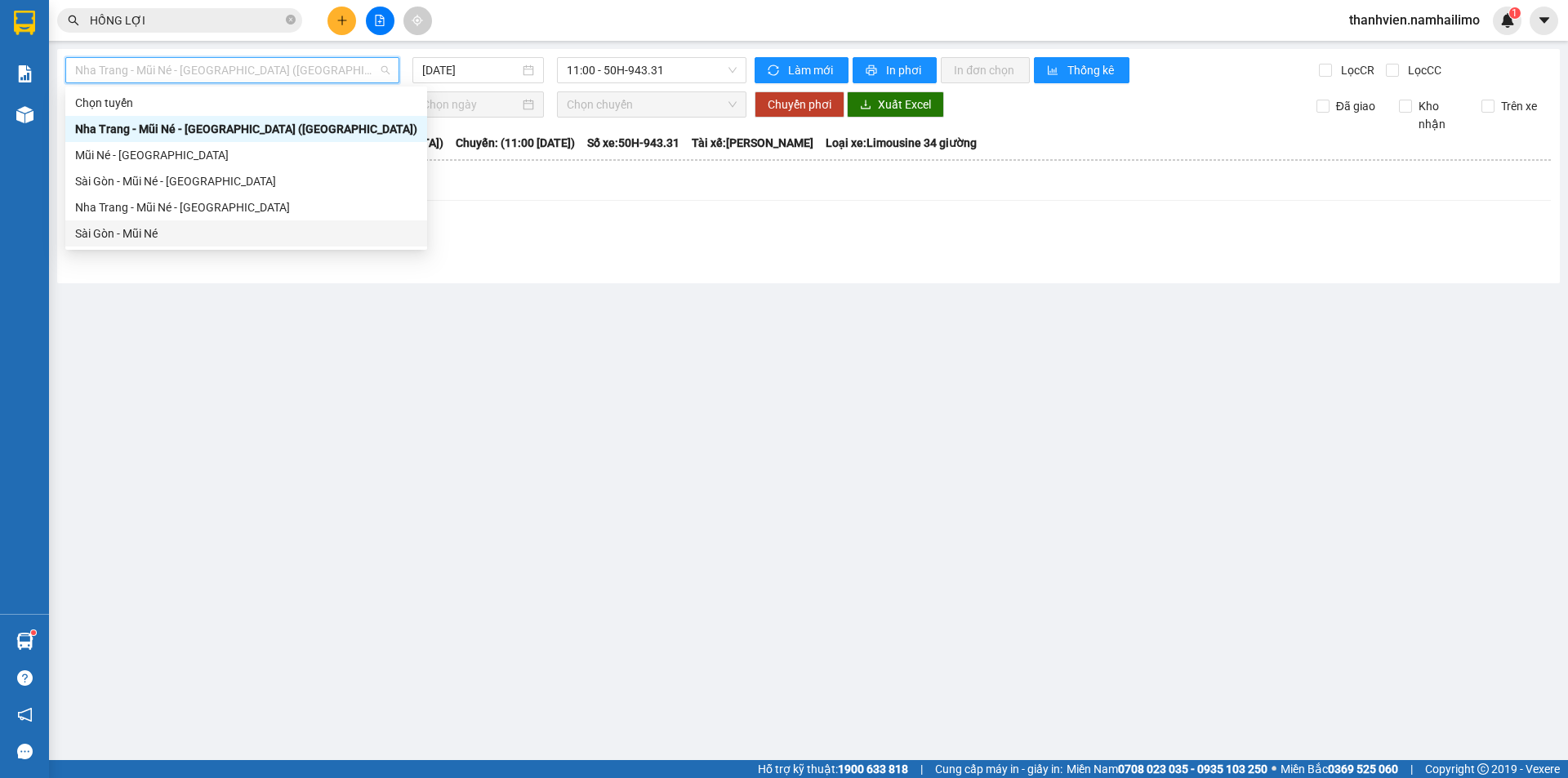
click at [109, 230] on div "Sài Gòn - Mũi Né" at bounding box center [246, 232] width 342 height 18
type input "[DATE]"
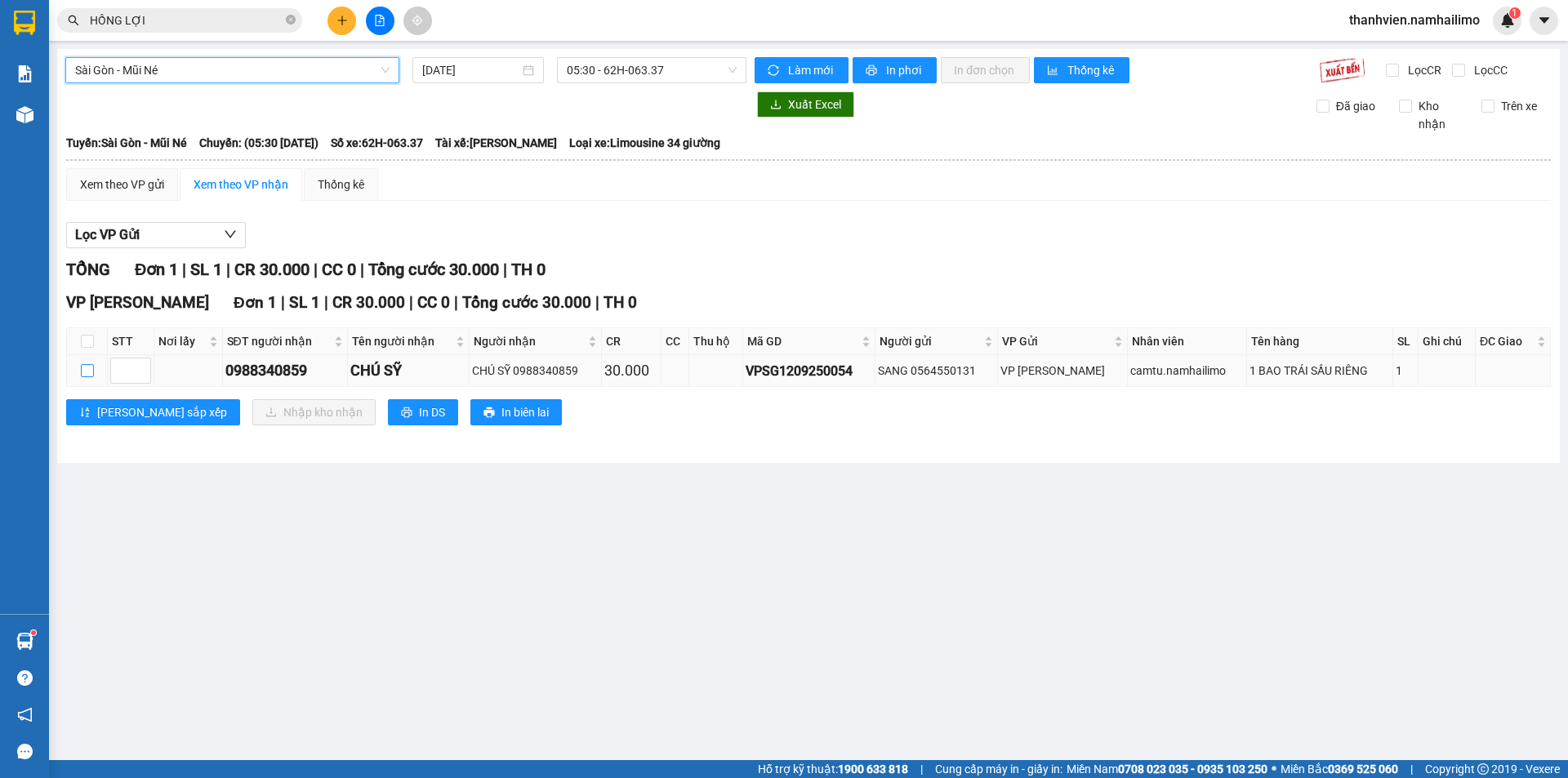
click at [81, 371] on input "checkbox" at bounding box center [87, 371] width 13 height 13
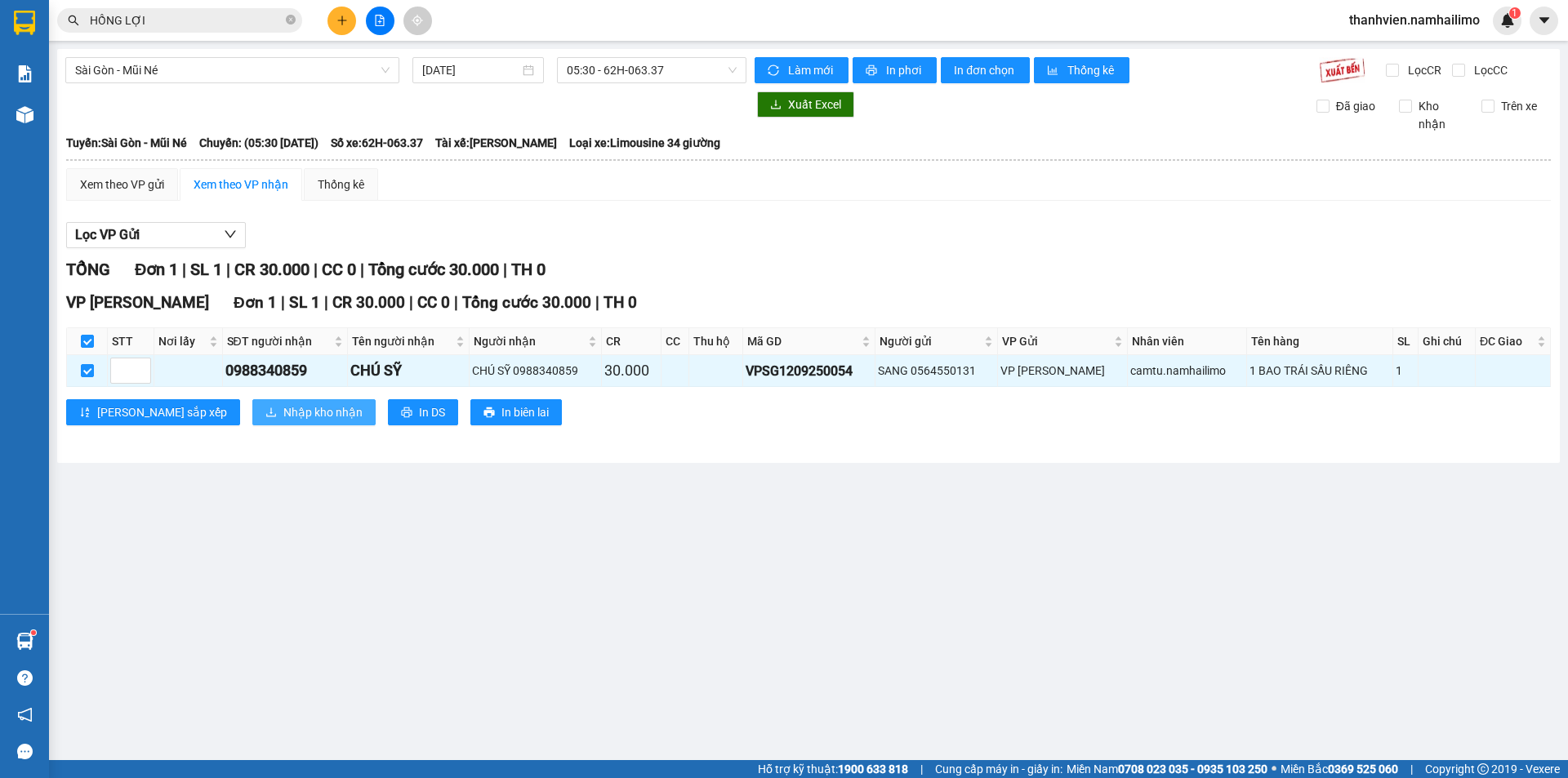
click at [284, 414] on span "Nhập kho nhận" at bounding box center [323, 412] width 79 height 18
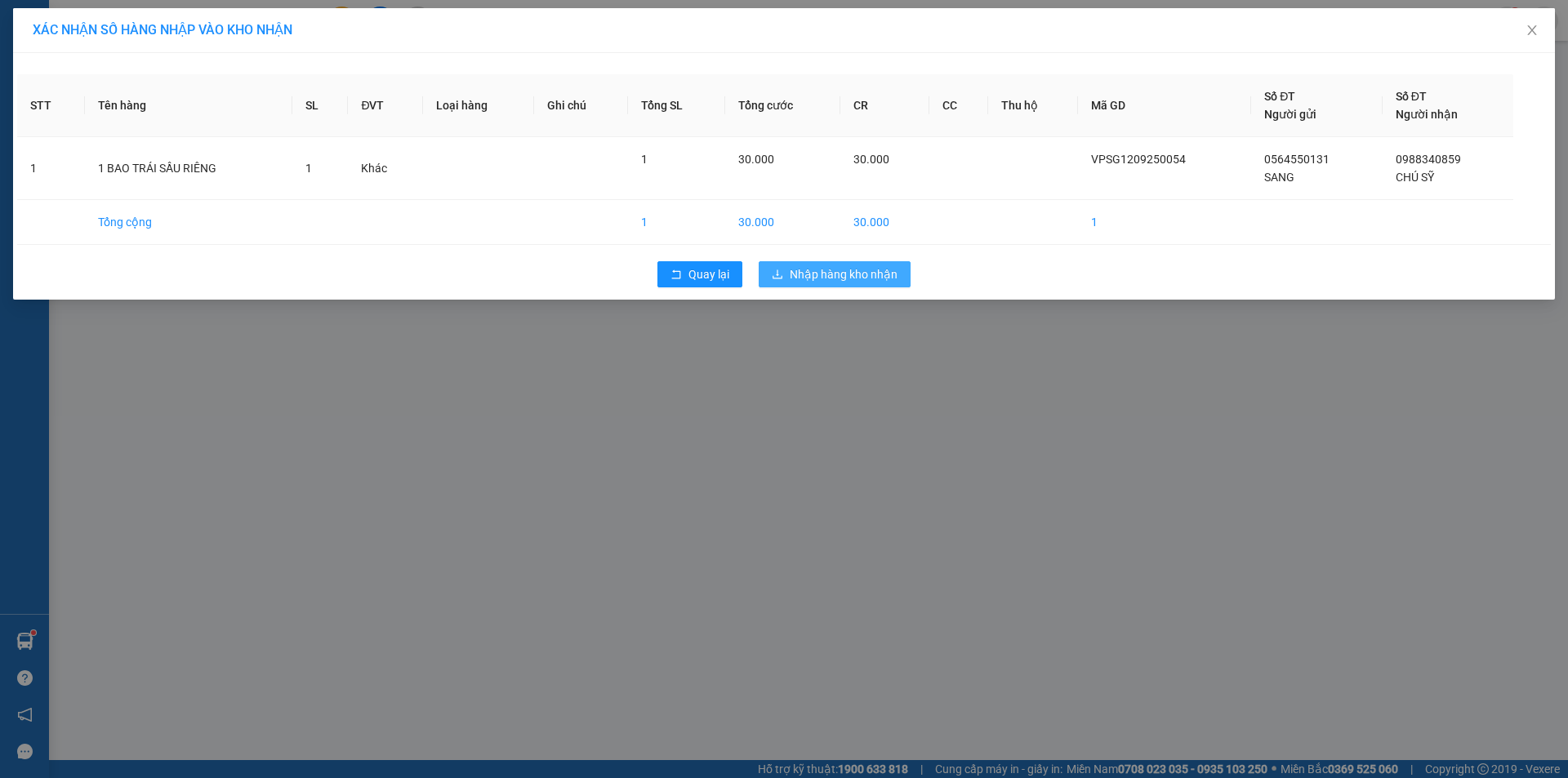
click at [865, 270] on span "Nhập hàng kho nhận" at bounding box center [844, 273] width 108 height 18
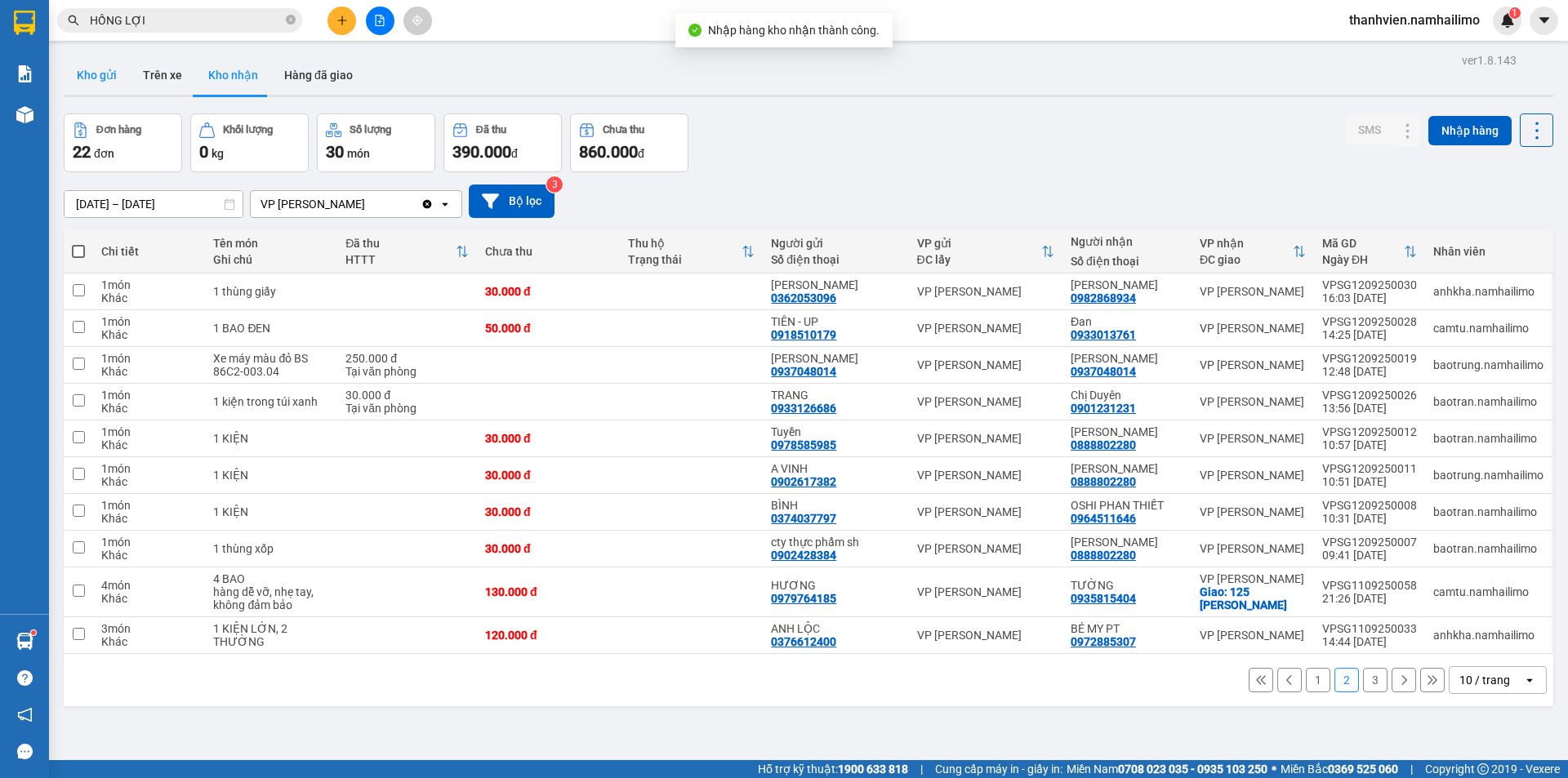
click at [104, 77] on button "Kho gửi" at bounding box center [96, 75] width 66 height 39
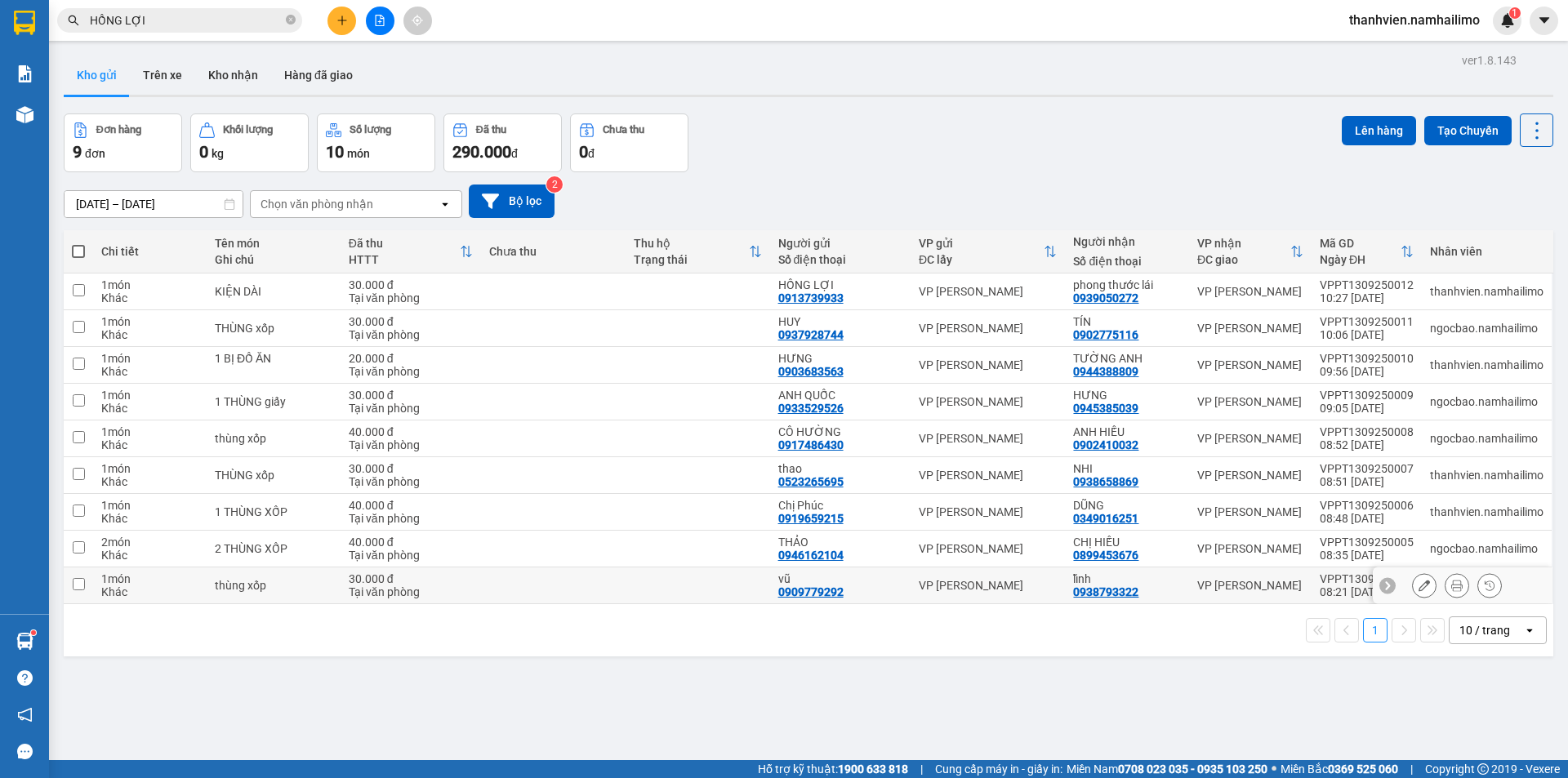
click at [1292, 588] on div "VP [PERSON_NAME]" at bounding box center [1250, 586] width 106 height 13
checkbox input "true"
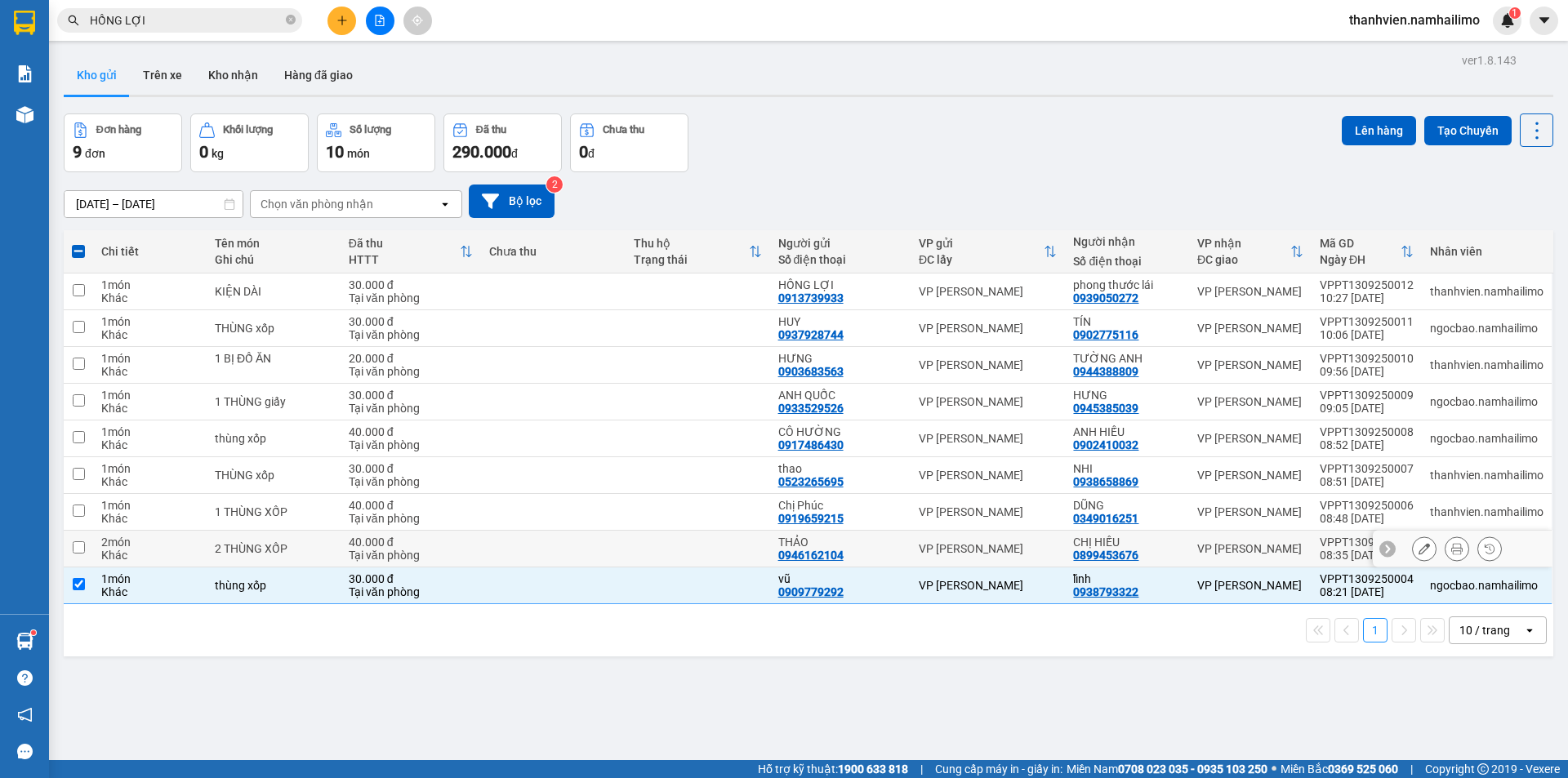
drag, startPoint x: 1290, startPoint y: 551, endPoint x: 1287, endPoint y: 534, distance: 17.3
click at [1290, 549] on div "VP [PERSON_NAME]" at bounding box center [1250, 548] width 106 height 13
checkbox input "true"
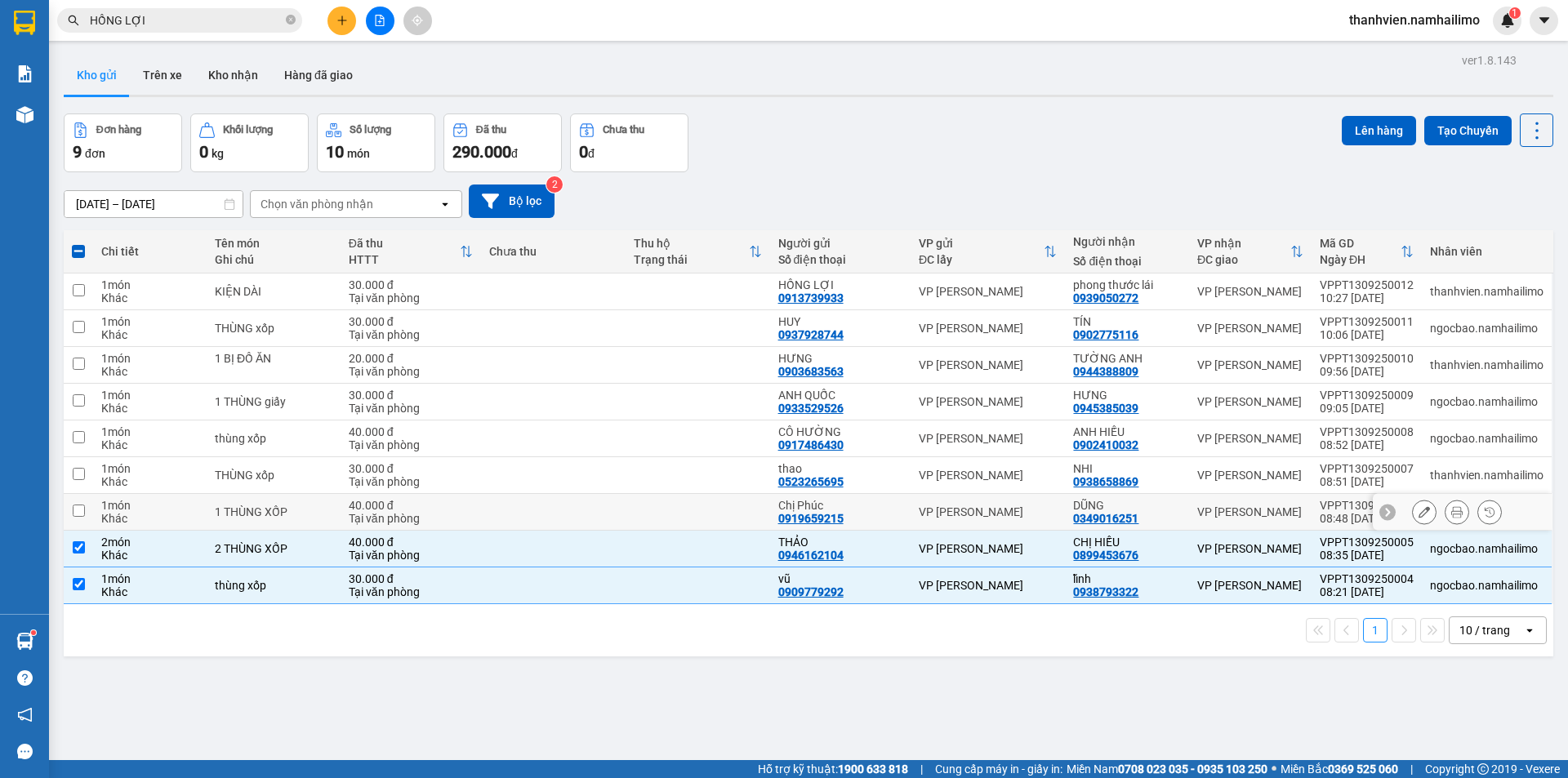
click at [1282, 508] on div "VP [PERSON_NAME]" at bounding box center [1250, 512] width 106 height 13
checkbox input "true"
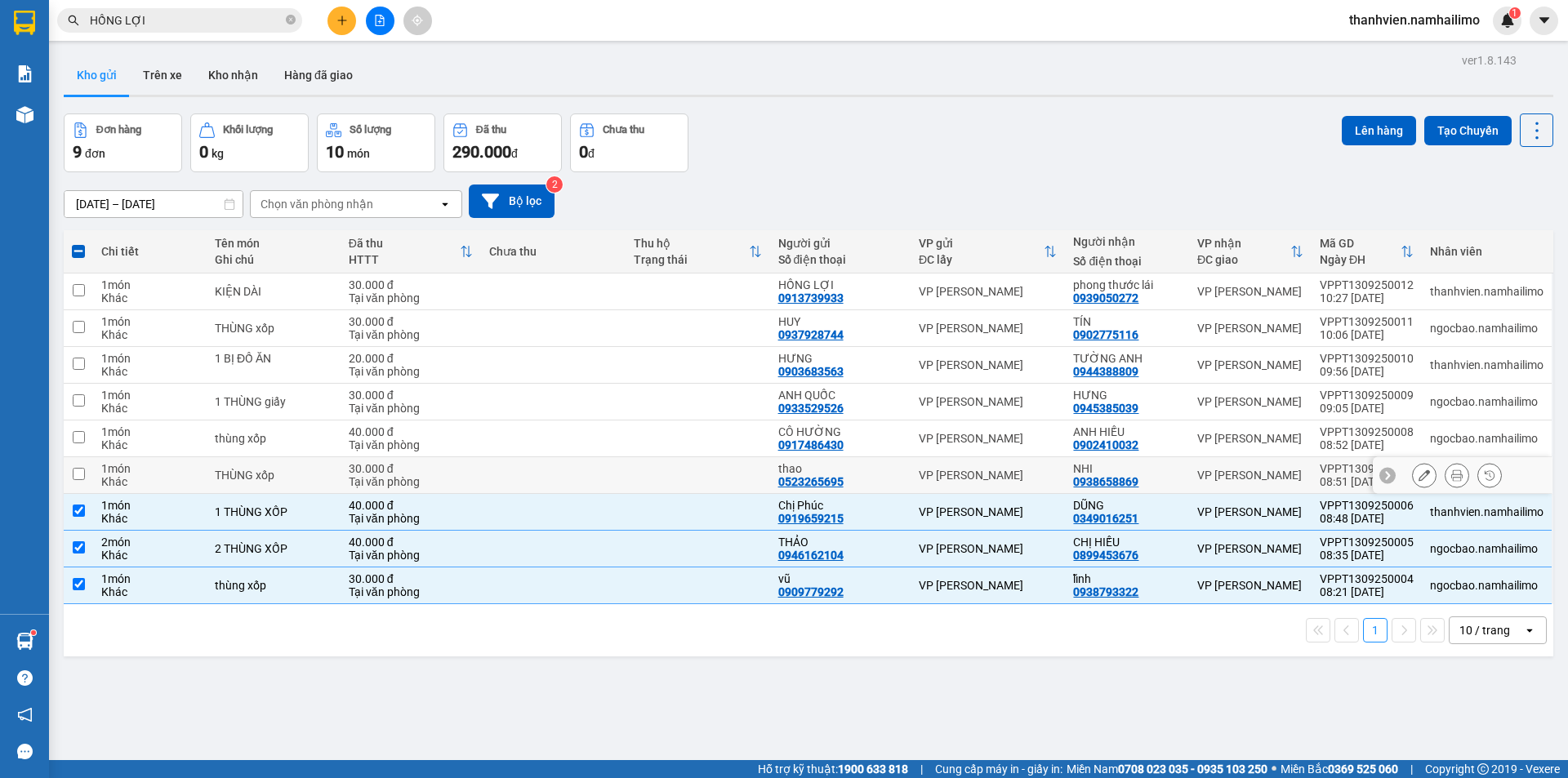
click at [1237, 481] on div "VP [PERSON_NAME]" at bounding box center [1250, 475] width 106 height 13
checkbox input "true"
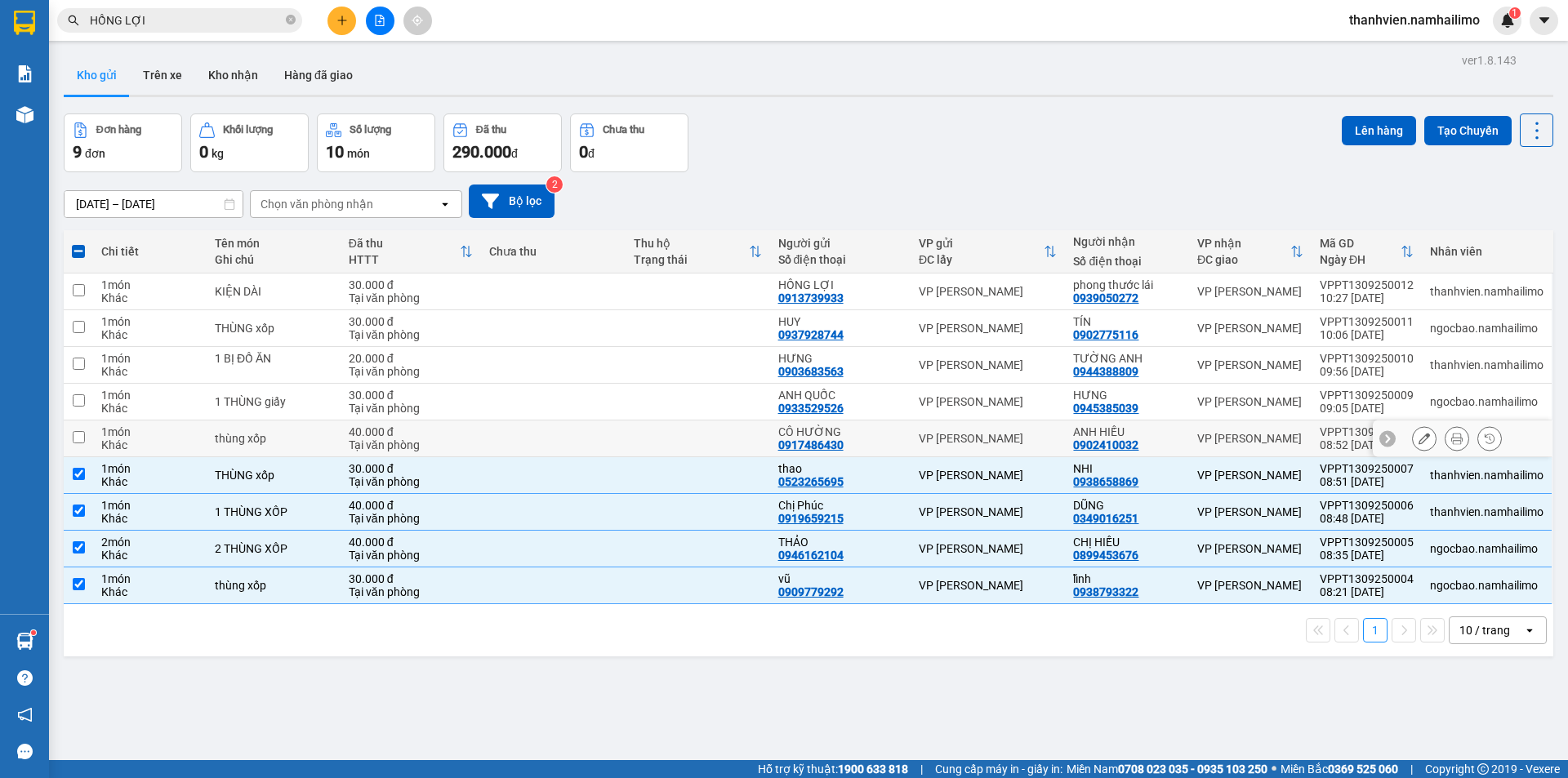
click at [1241, 439] on div "VP [PERSON_NAME]" at bounding box center [1250, 439] width 106 height 13
checkbox input "true"
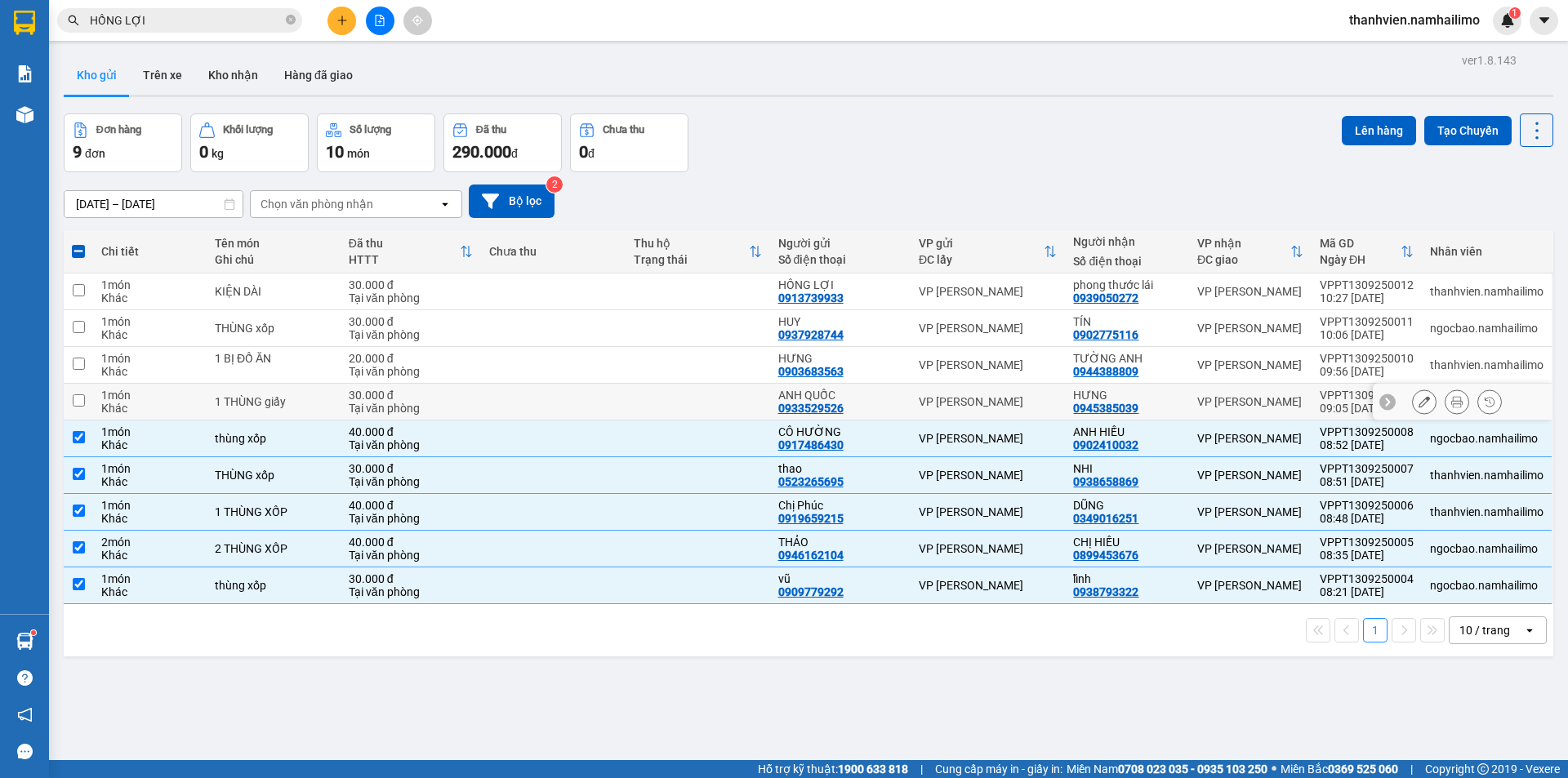
click at [1122, 391] on div "HƯNG" at bounding box center [1126, 395] width 107 height 13
checkbox input "true"
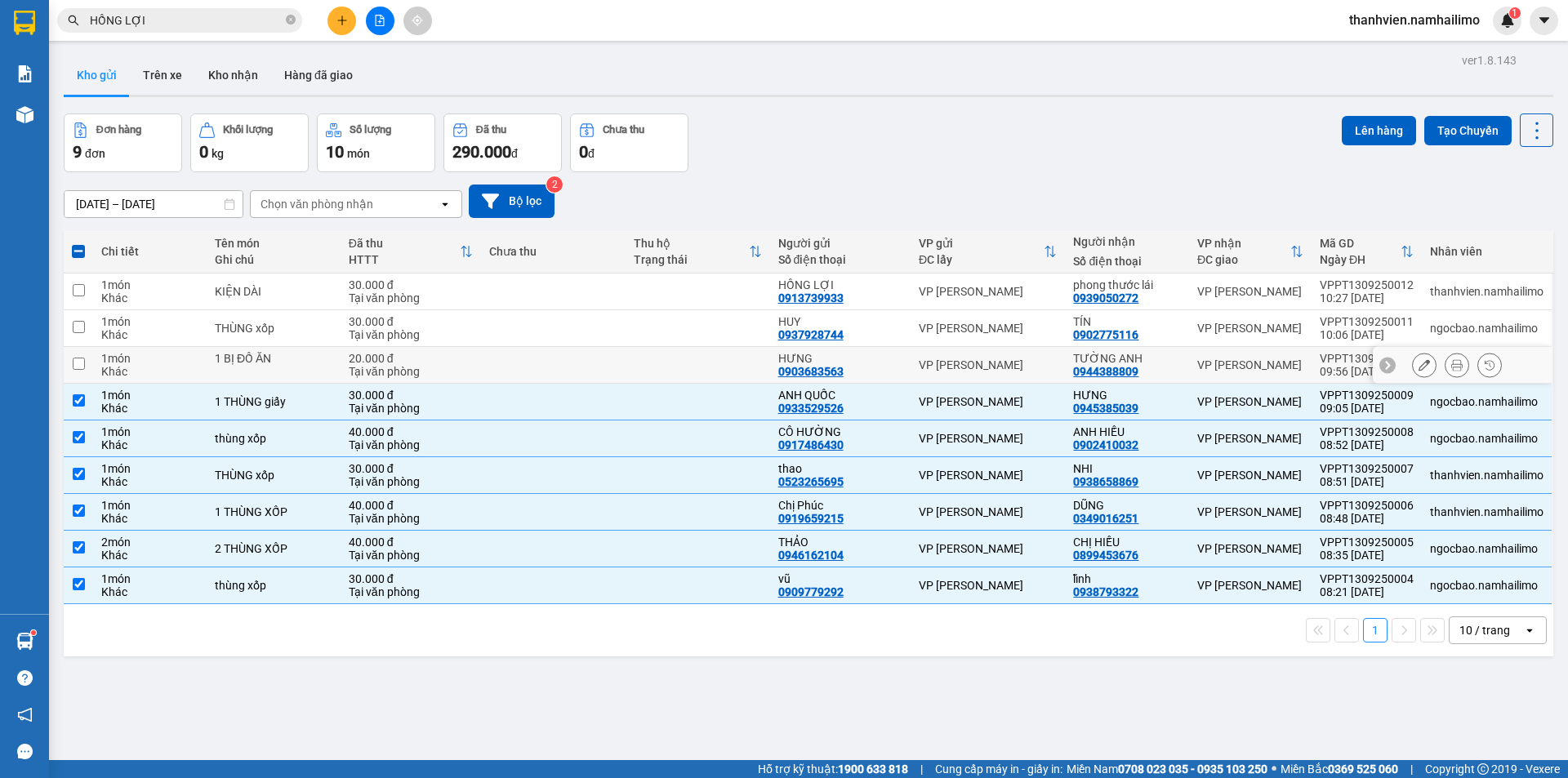
click at [1130, 372] on div "0944388809" at bounding box center [1106, 372] width 65 height 13
click at [1364, 130] on button "Lên hàng" at bounding box center [1379, 131] width 74 height 30
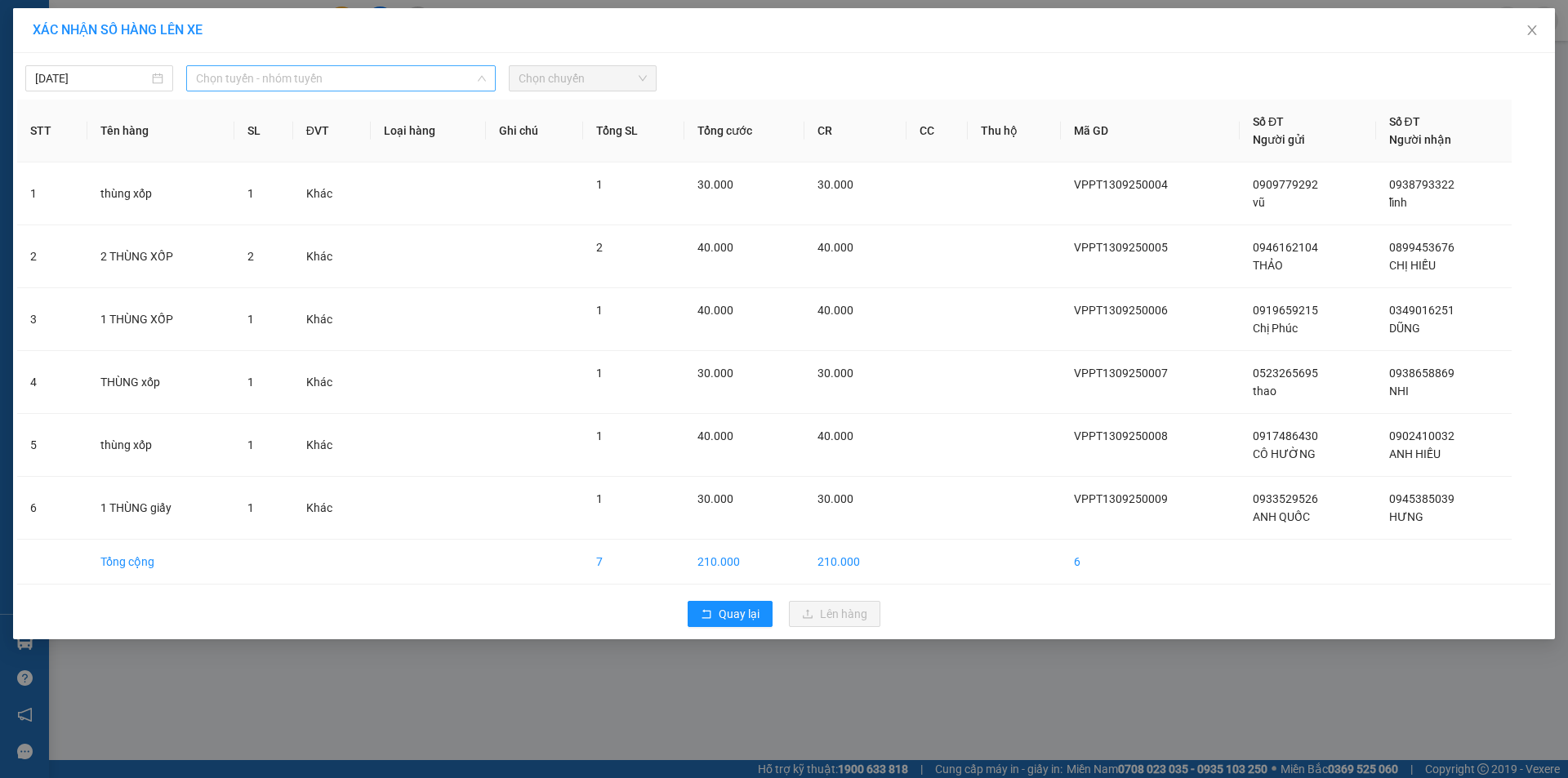
click at [365, 79] on span "Chọn tuyến - nhóm tuyến" at bounding box center [341, 78] width 290 height 24
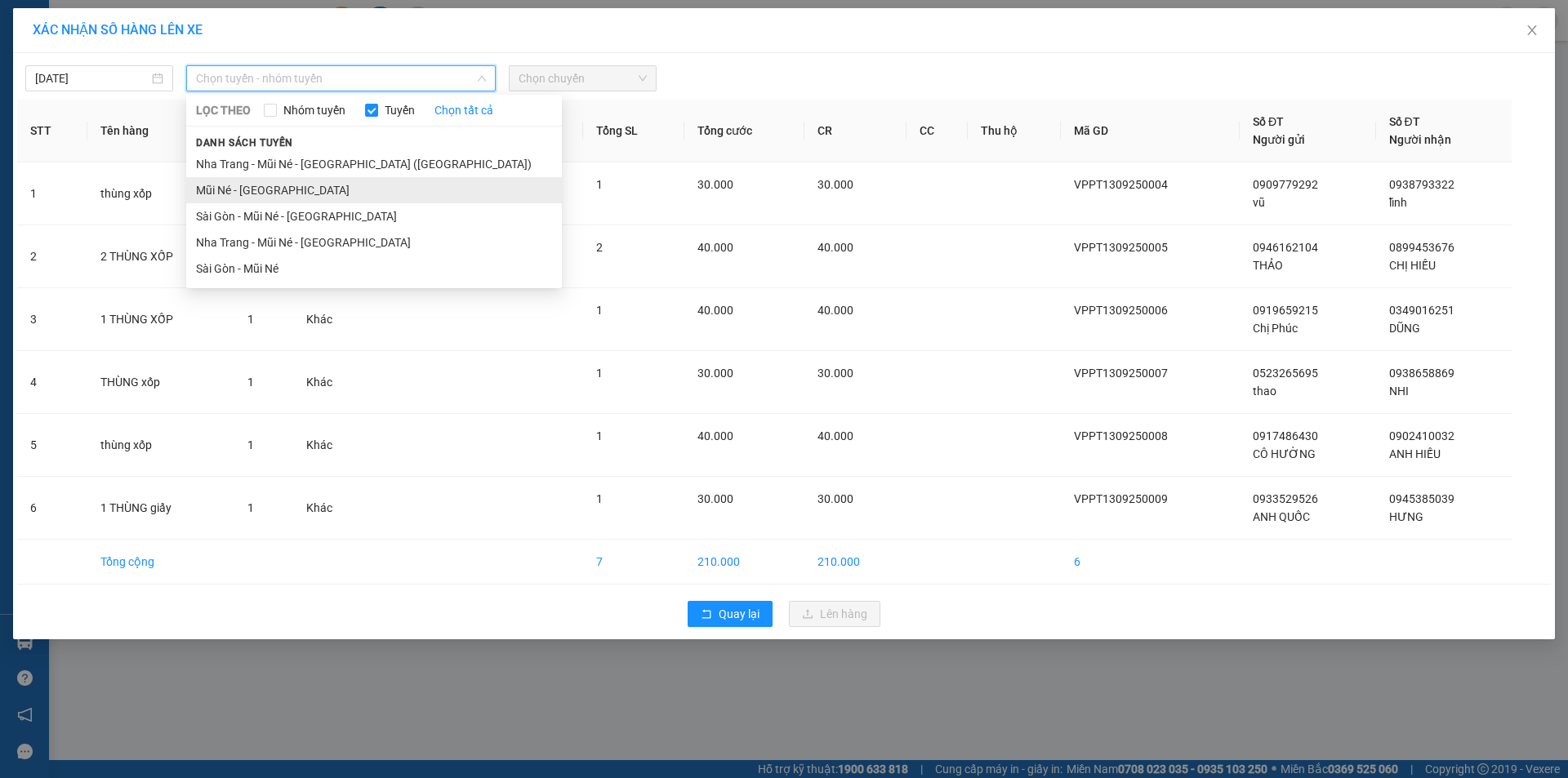
click at [277, 191] on li "Mũi Né - [GEOGRAPHIC_DATA]" at bounding box center [374, 191] width 376 height 26
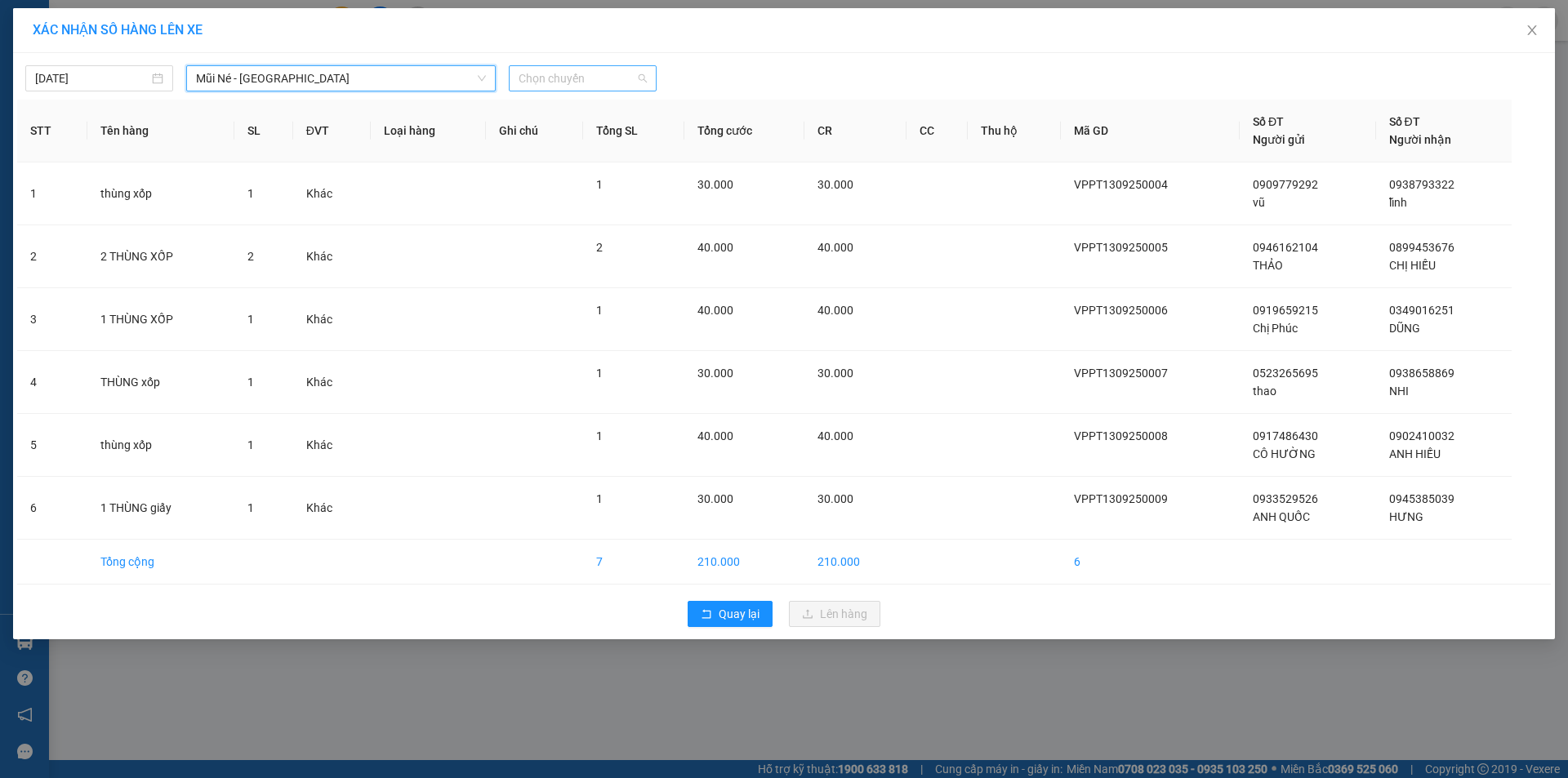
click at [607, 71] on span "Chọn chuyến" at bounding box center [583, 78] width 128 height 24
click at [754, 617] on span "Quay lại" at bounding box center [739, 613] width 41 height 18
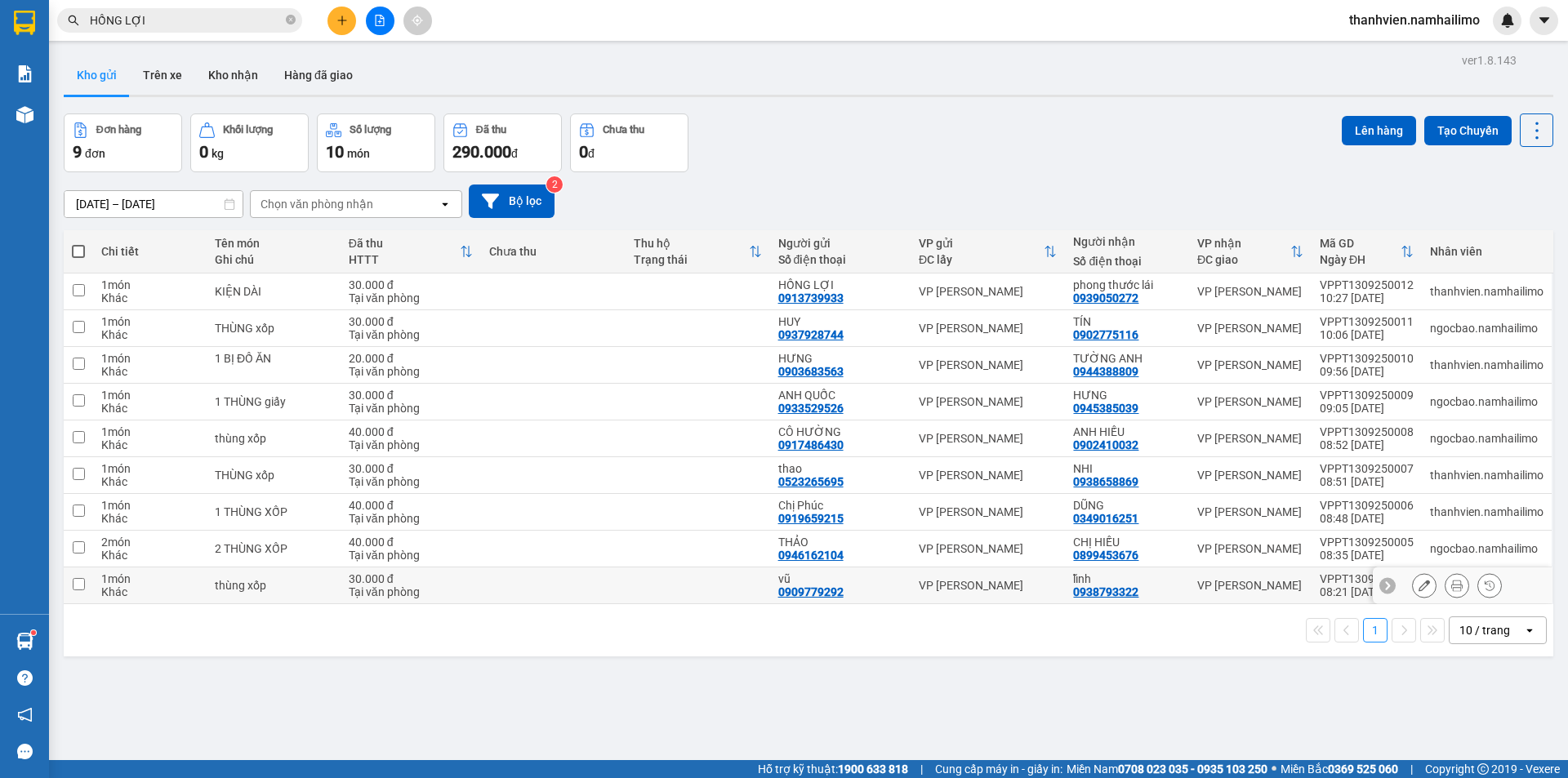
click at [1256, 584] on div "VP [PERSON_NAME]" at bounding box center [1250, 586] width 106 height 13
checkbox input "false"
click at [1259, 546] on div "VP [PERSON_NAME]" at bounding box center [1250, 548] width 106 height 13
checkbox input "true"
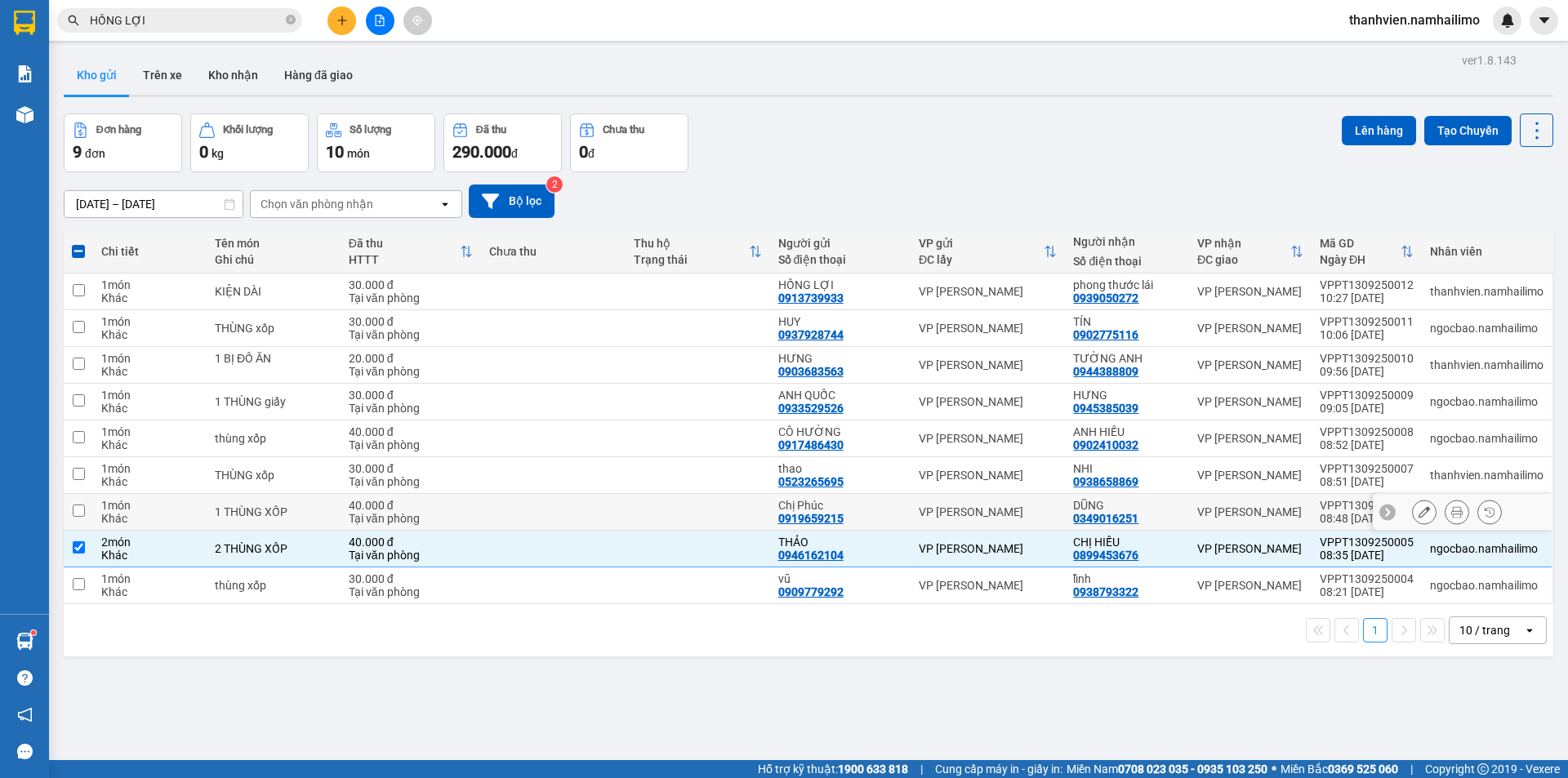
click at [1269, 510] on div "VP [PERSON_NAME]" at bounding box center [1250, 512] width 106 height 13
checkbox input "true"
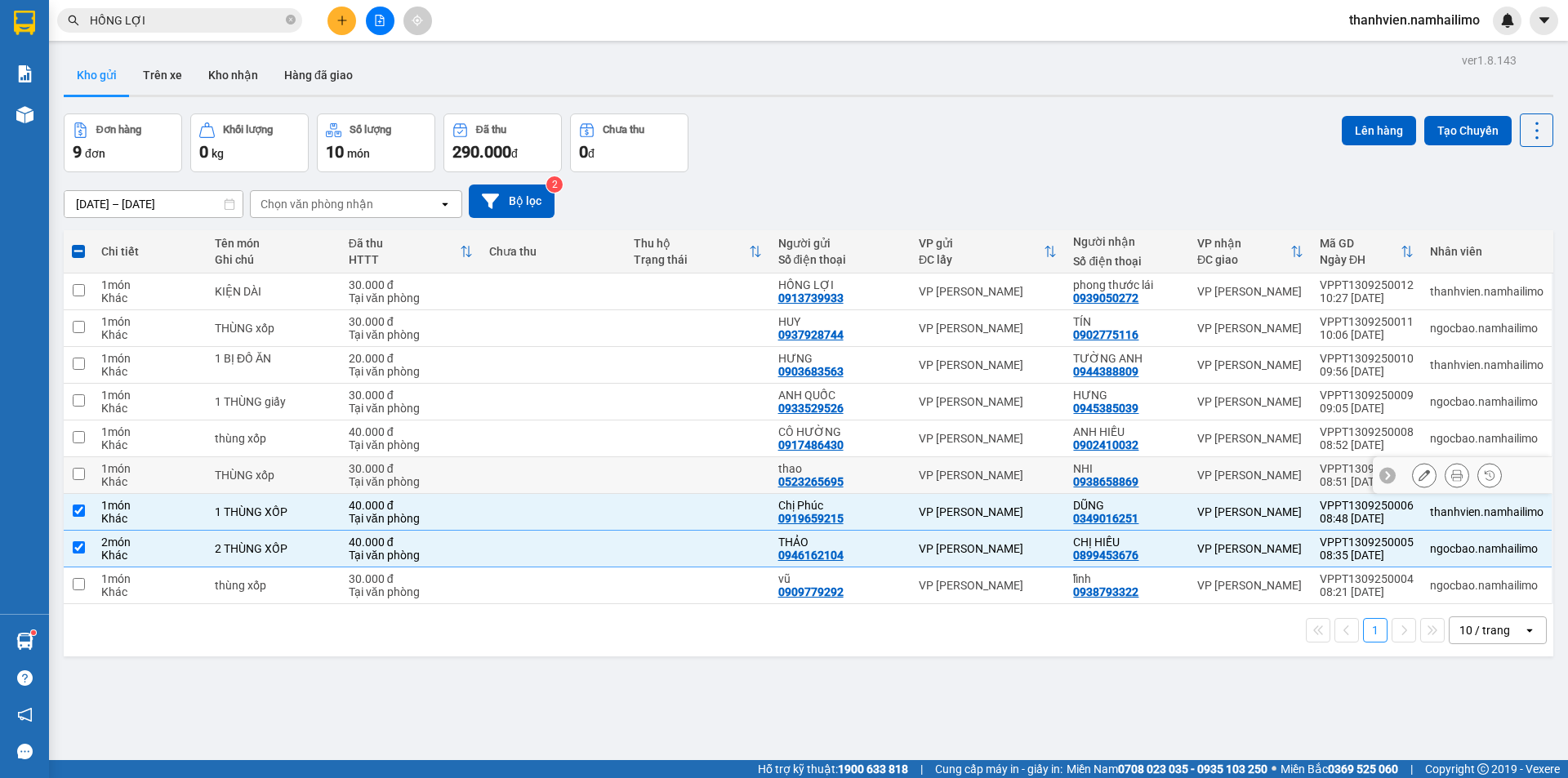
click at [1273, 476] on div "VP [PERSON_NAME]" at bounding box center [1250, 475] width 106 height 13
checkbox input "true"
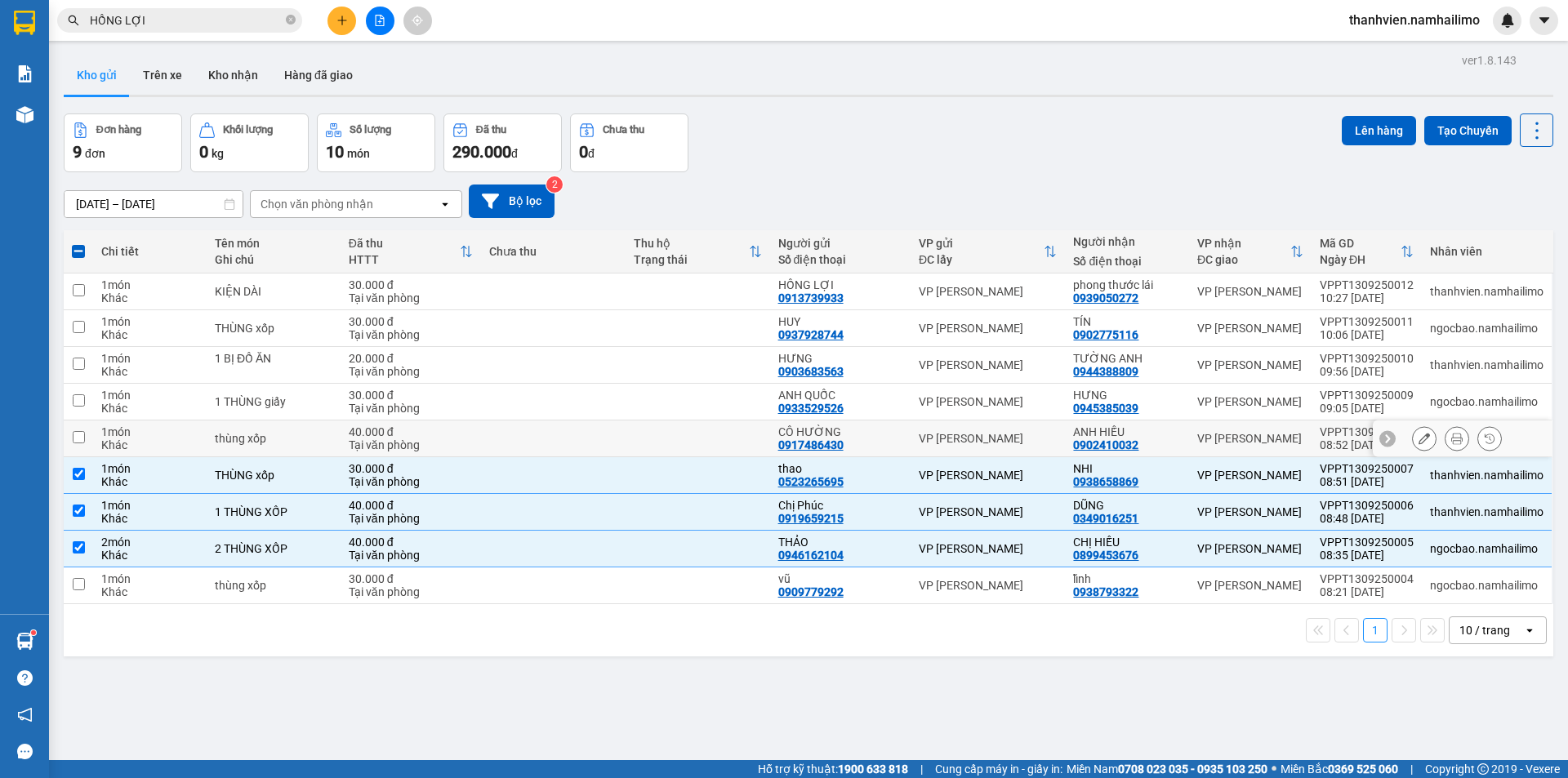
click at [1313, 441] on td "VPPT1309250008 08:52 [DATE]" at bounding box center [1366, 439] width 111 height 37
checkbox input "true"
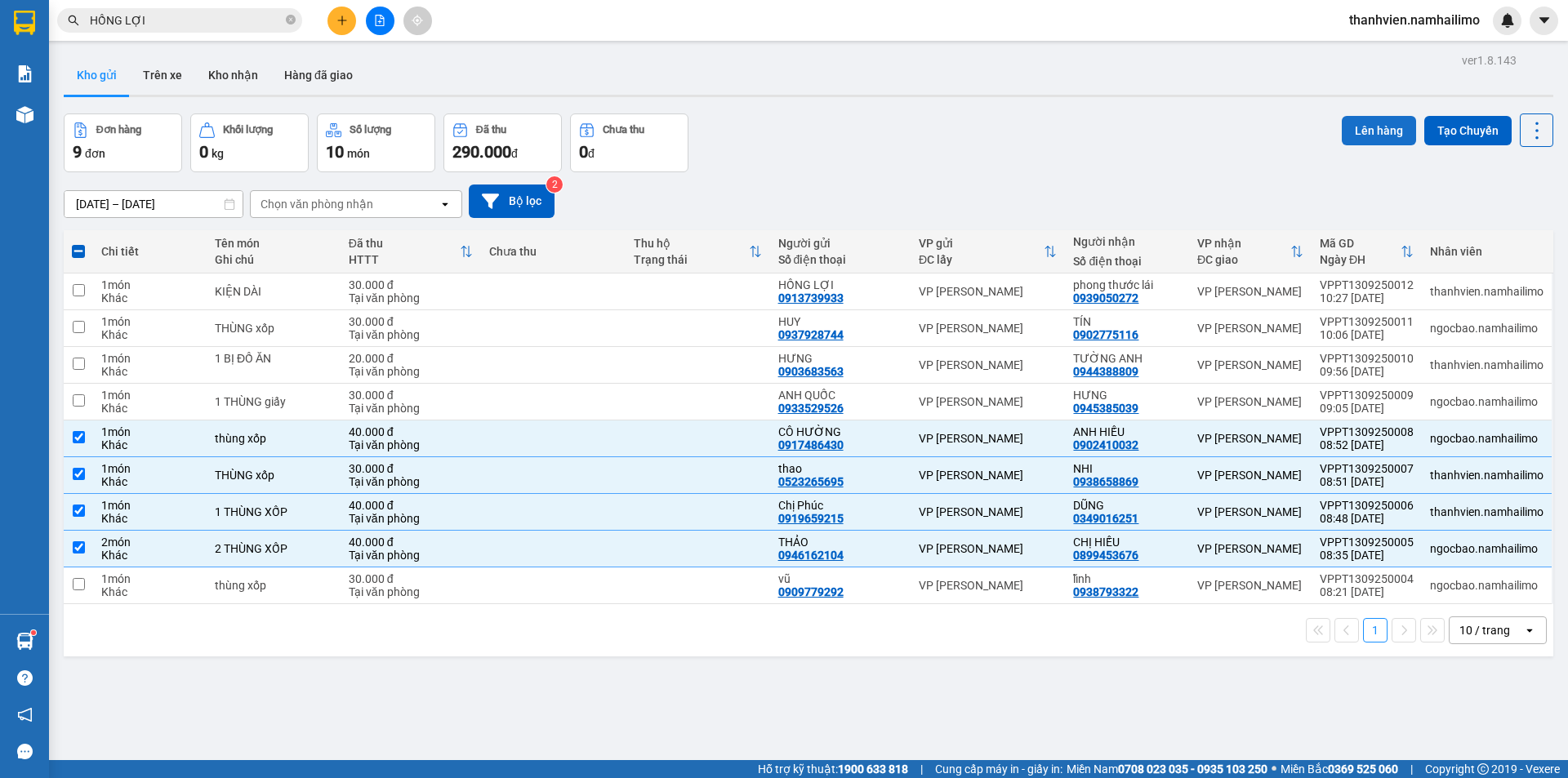
click at [1387, 124] on button "Lên hàng" at bounding box center [1379, 131] width 74 height 30
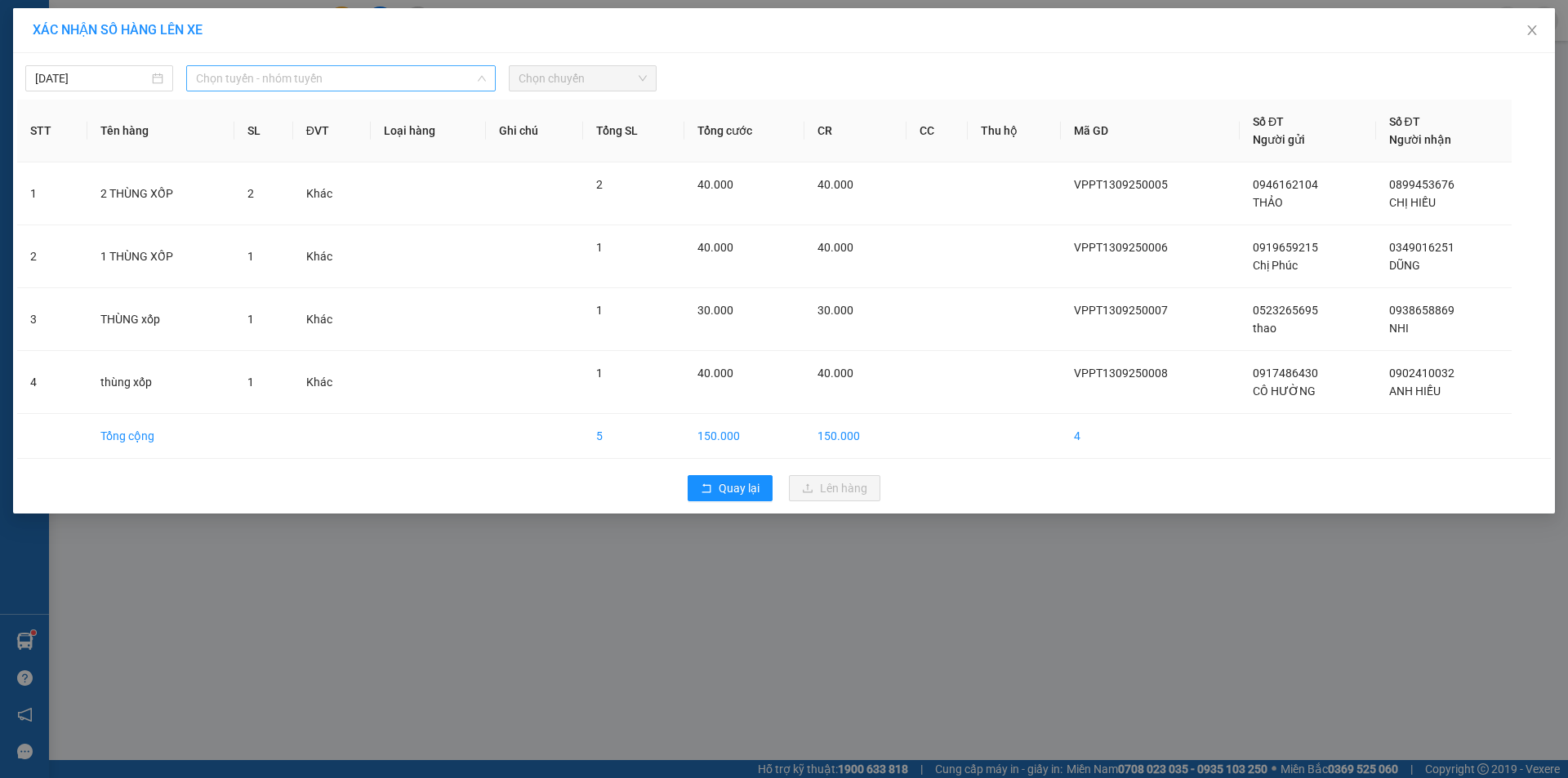
click at [379, 84] on span "Chọn tuyến - nhóm tuyến" at bounding box center [341, 78] width 290 height 24
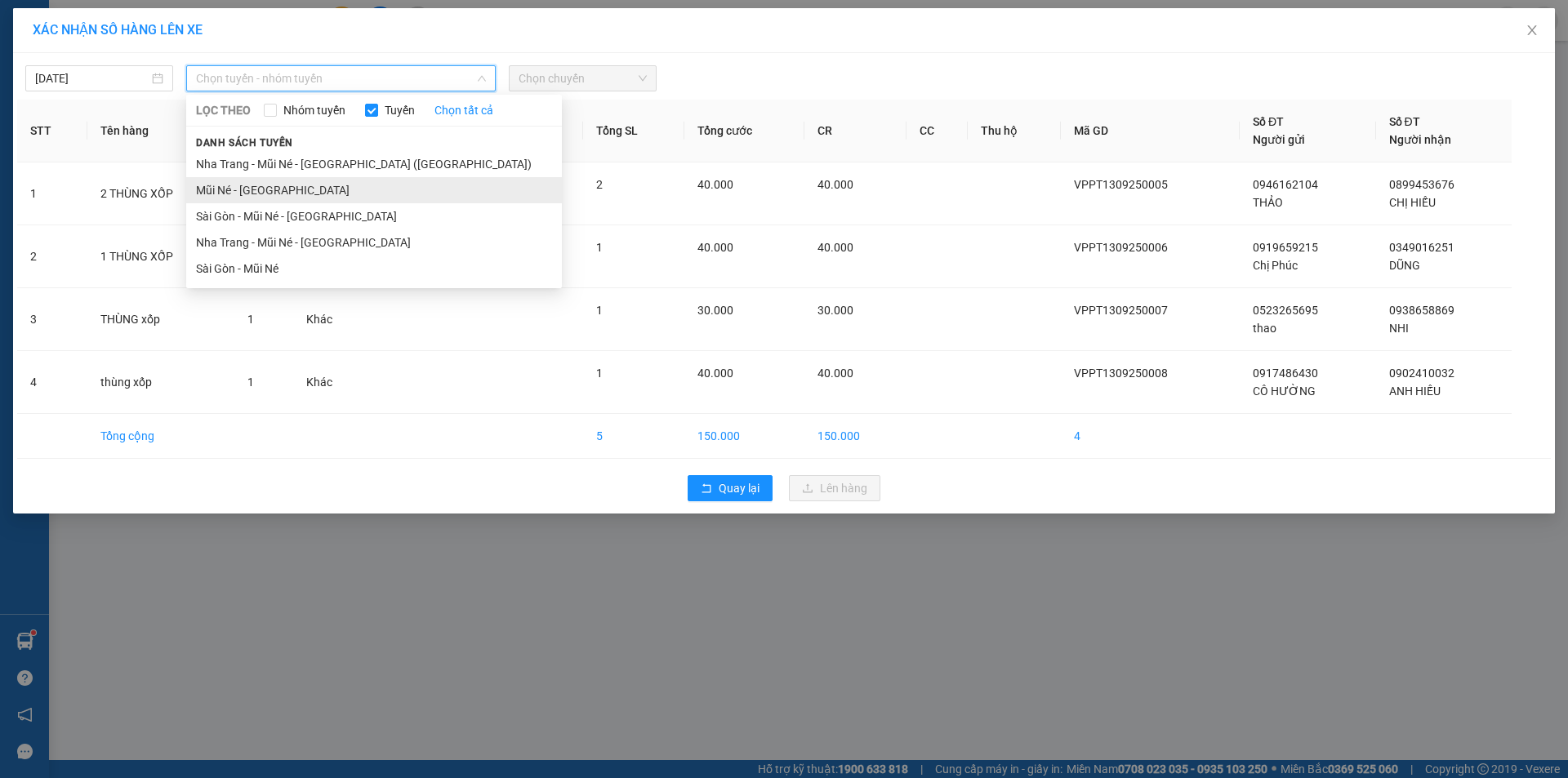
click at [365, 195] on li "Mũi Né - [GEOGRAPHIC_DATA]" at bounding box center [374, 191] width 376 height 26
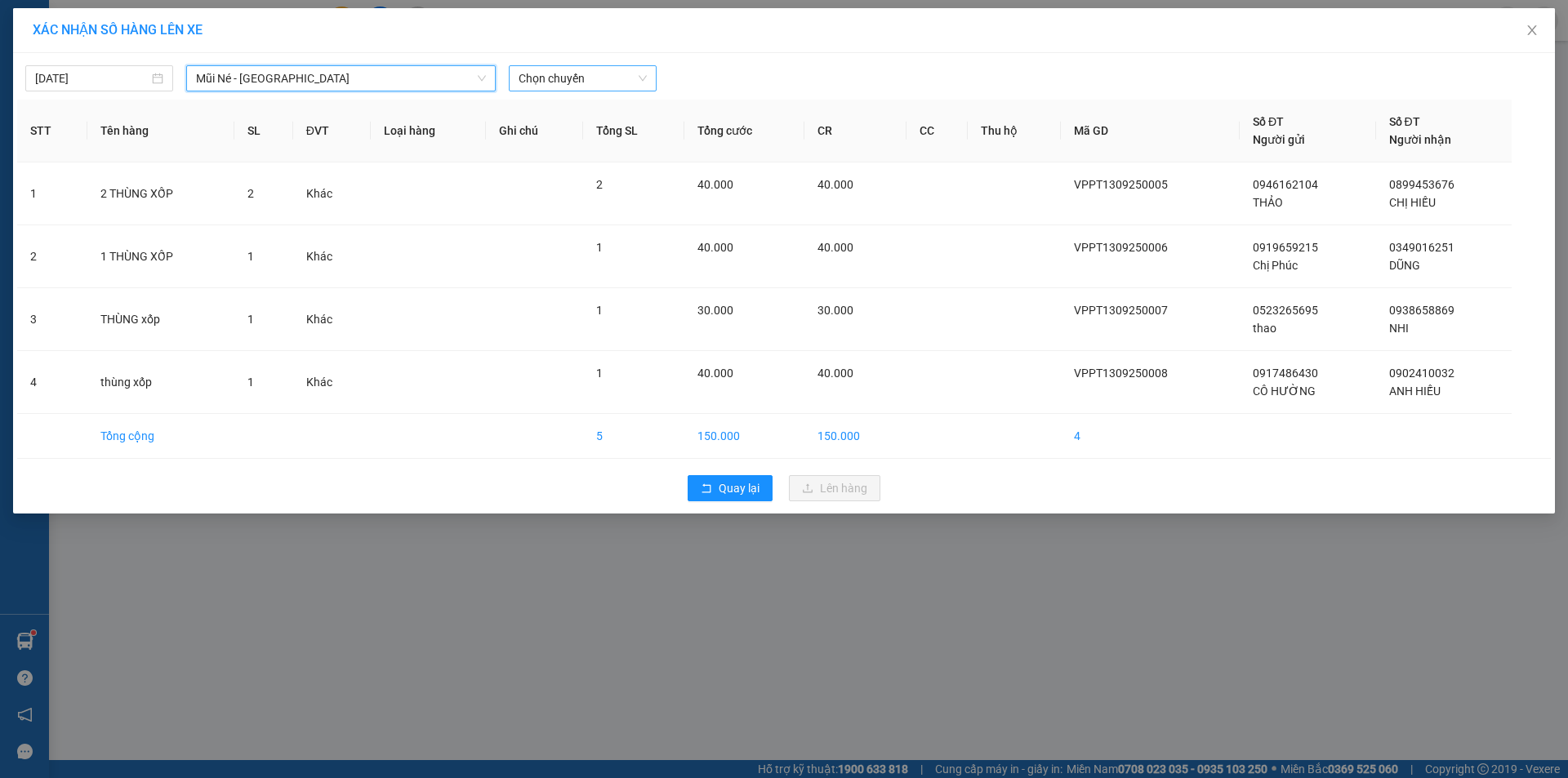
click at [607, 85] on span "Chọn chuyến" at bounding box center [583, 78] width 128 height 24
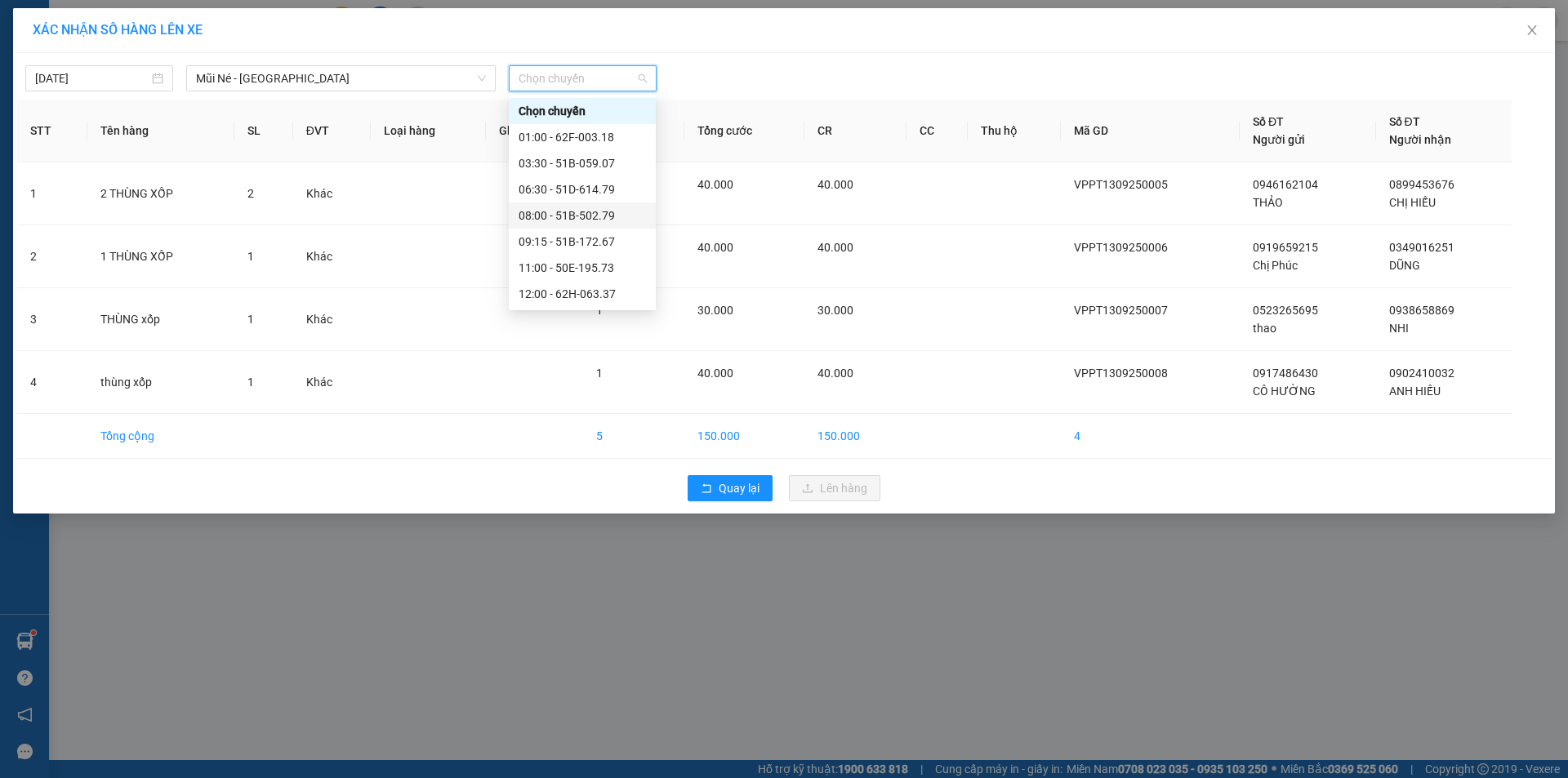
click at [626, 218] on div "08:00 - 51B-502.79" at bounding box center [582, 215] width 127 height 18
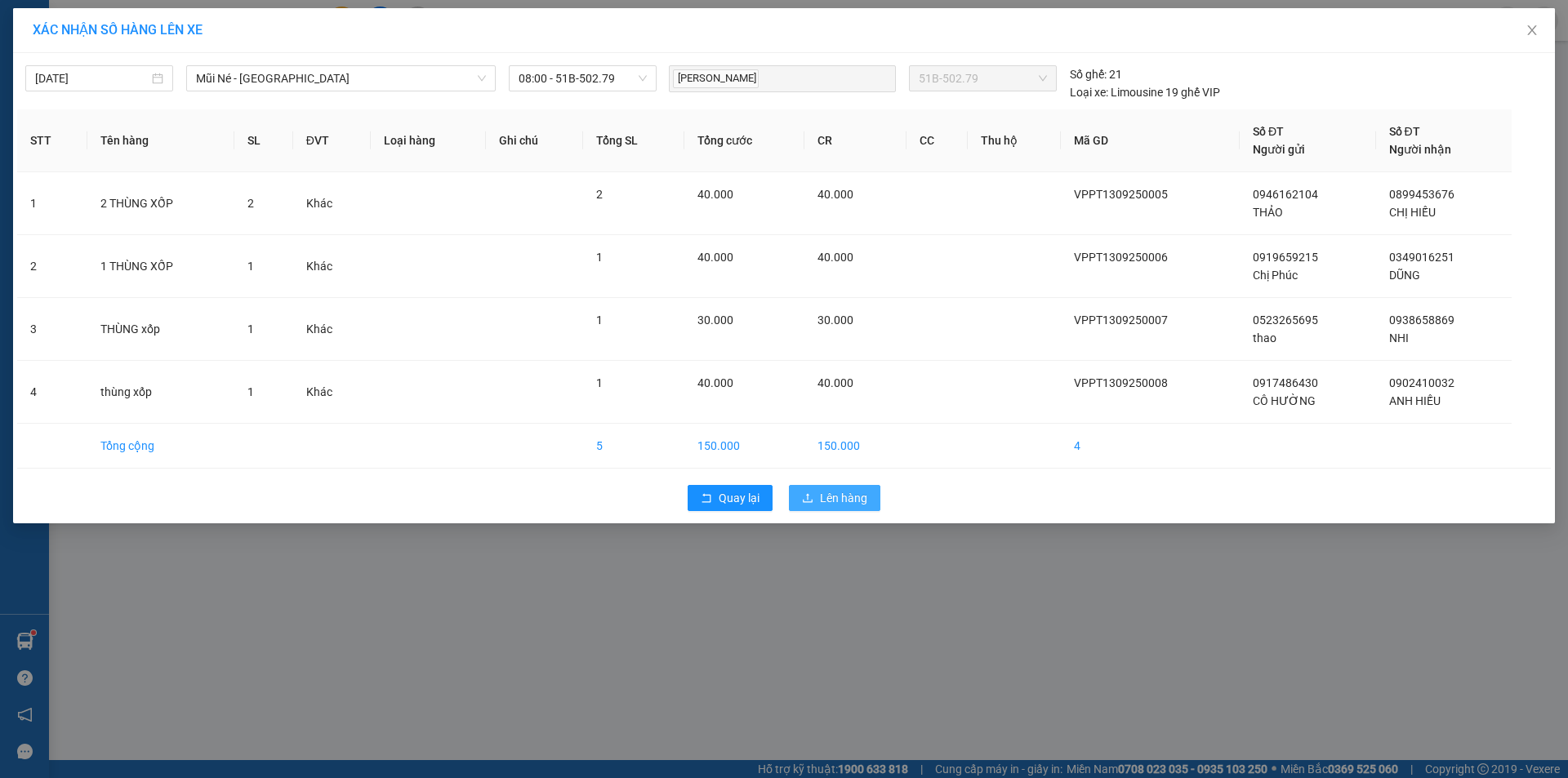
click at [857, 494] on span "Lên hàng" at bounding box center [844, 497] width 47 height 18
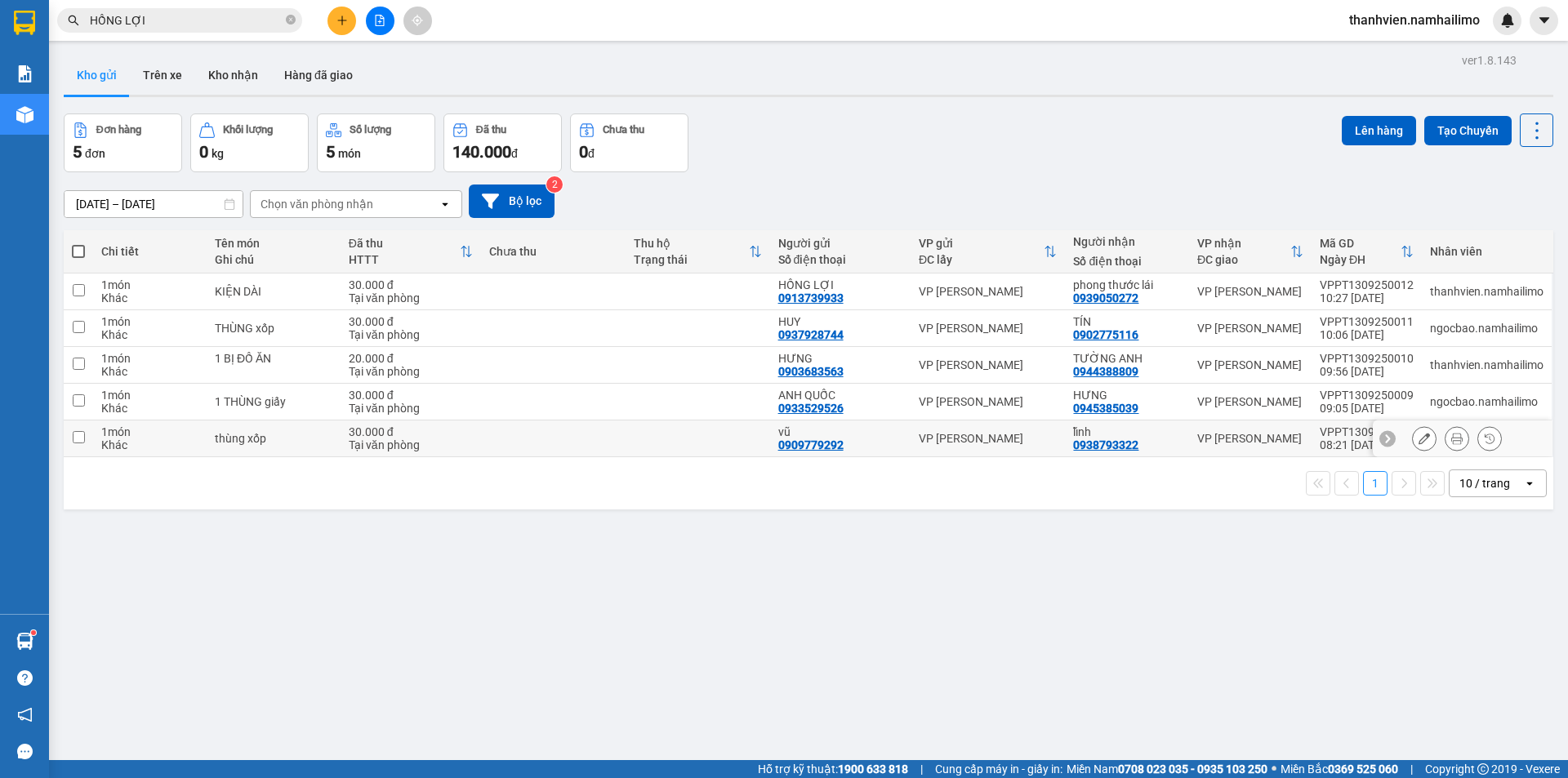
click at [1200, 435] on div "VP [PERSON_NAME]" at bounding box center [1250, 439] width 106 height 13
checkbox input "true"
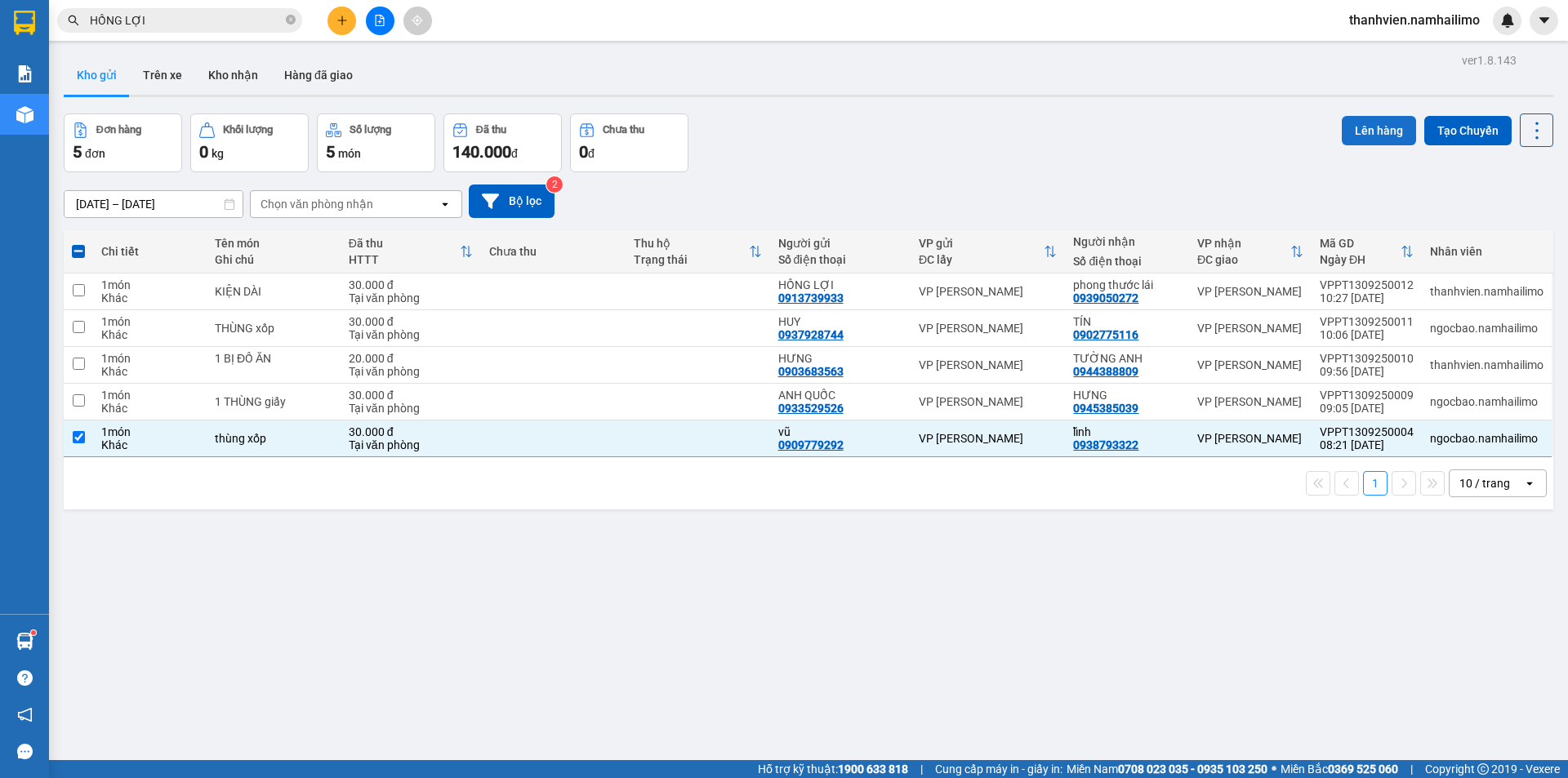
click at [1358, 132] on button "Lên hàng" at bounding box center [1379, 131] width 74 height 30
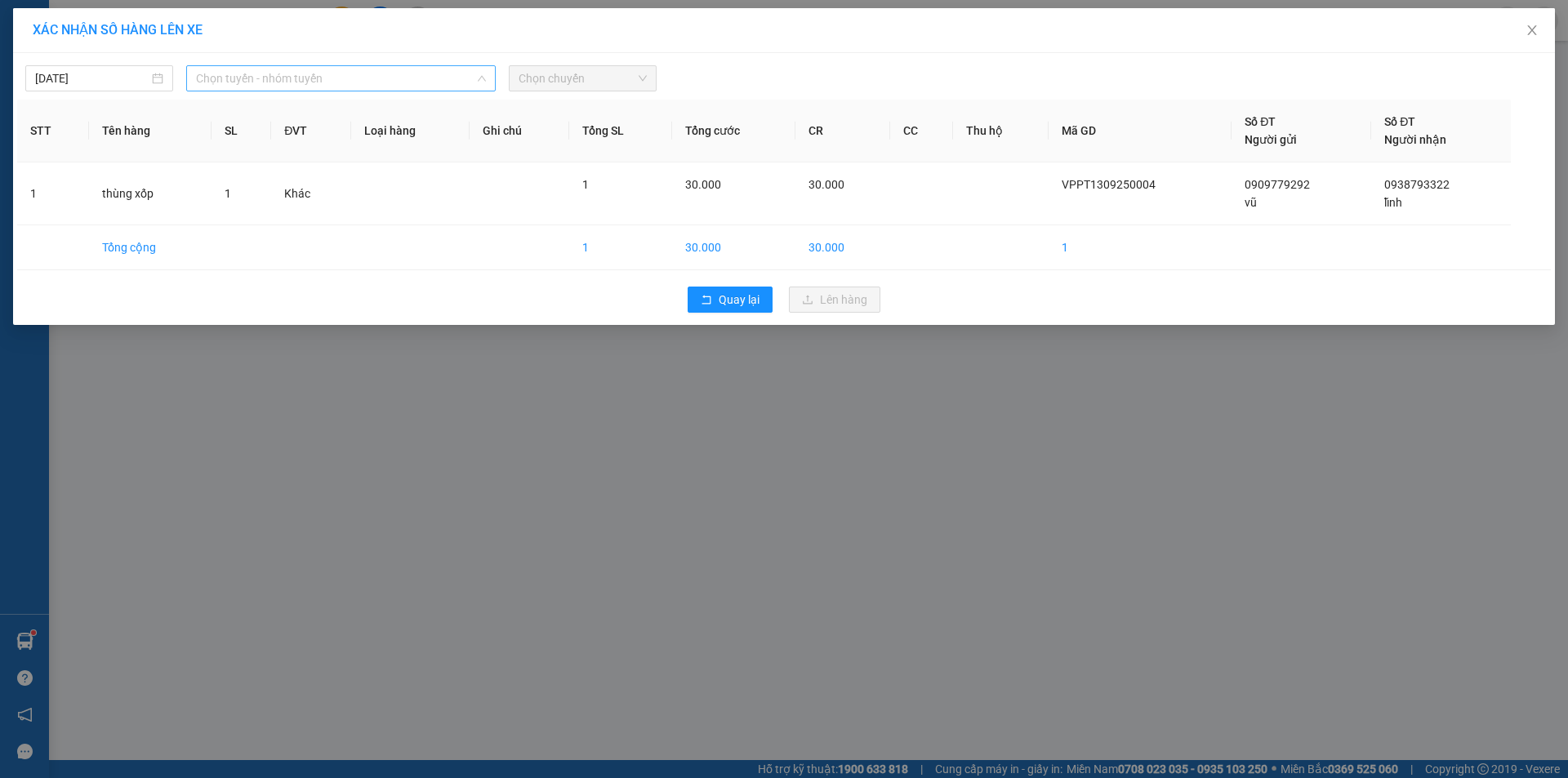
click at [423, 77] on span "Chọn tuyến - nhóm tuyến" at bounding box center [341, 78] width 290 height 24
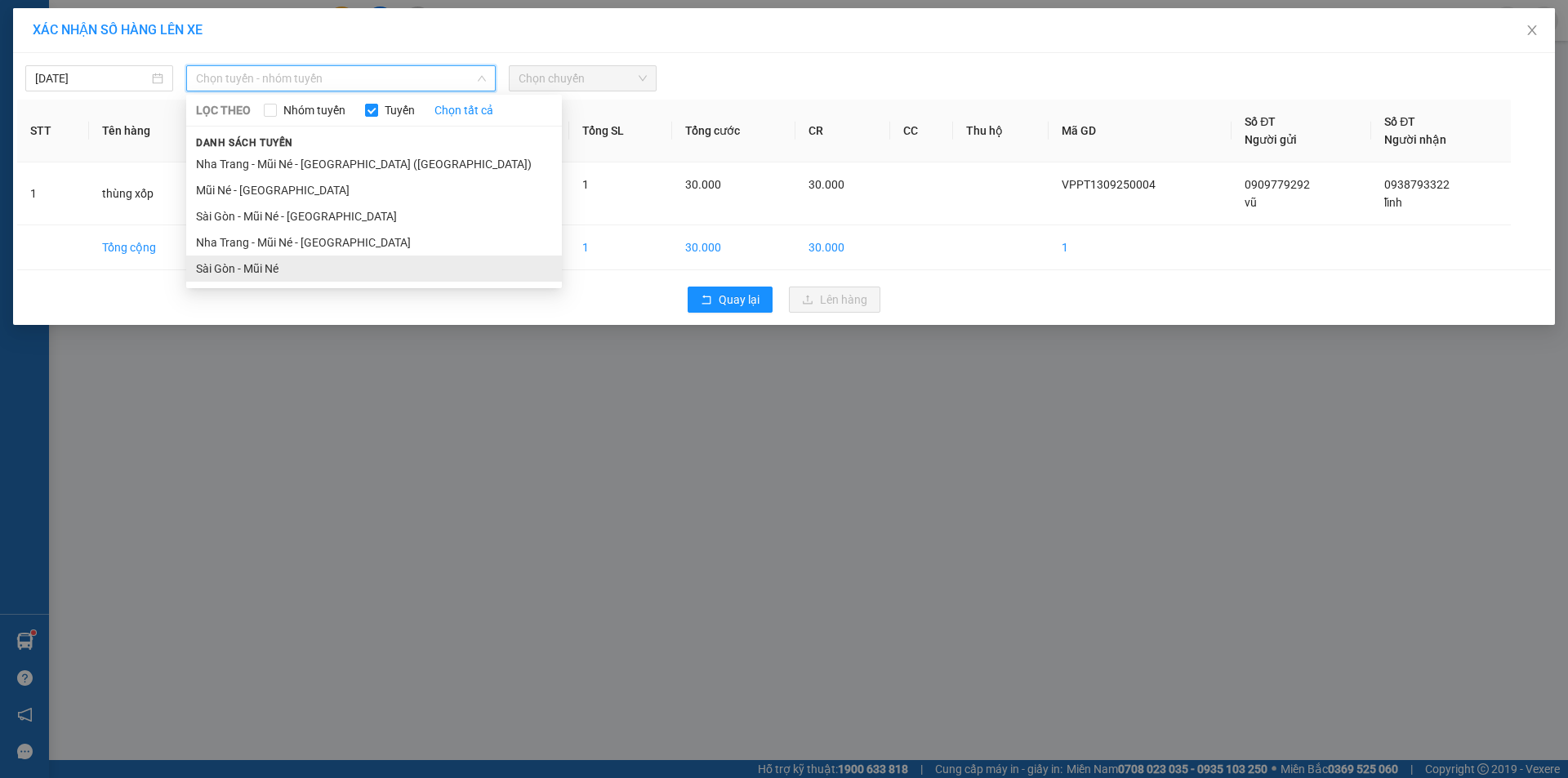
click at [340, 266] on li "Sài Gòn - Mũi Né" at bounding box center [374, 269] width 376 height 26
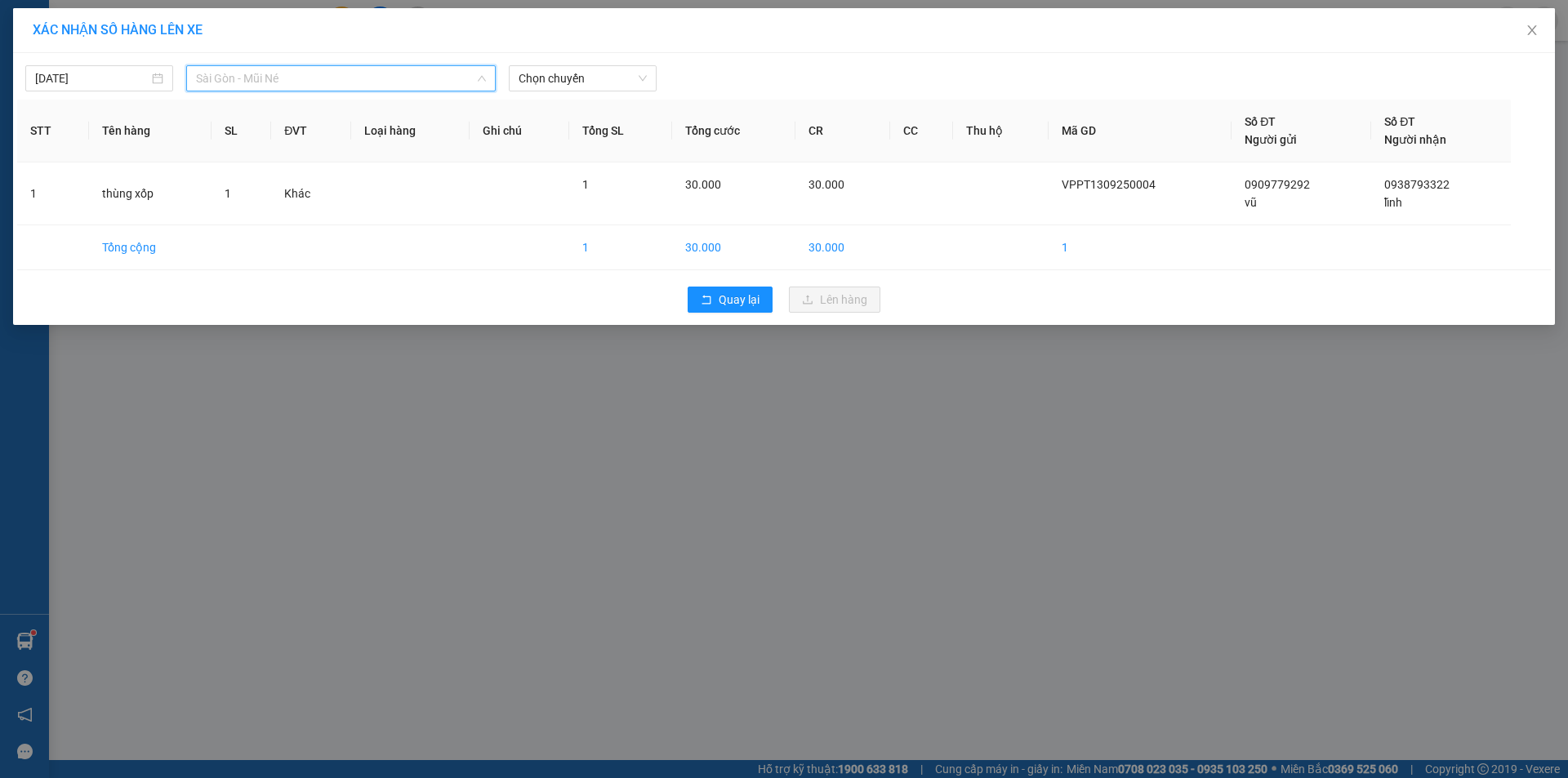
click at [342, 77] on span "Sài Gòn - Mũi Né" at bounding box center [341, 78] width 290 height 24
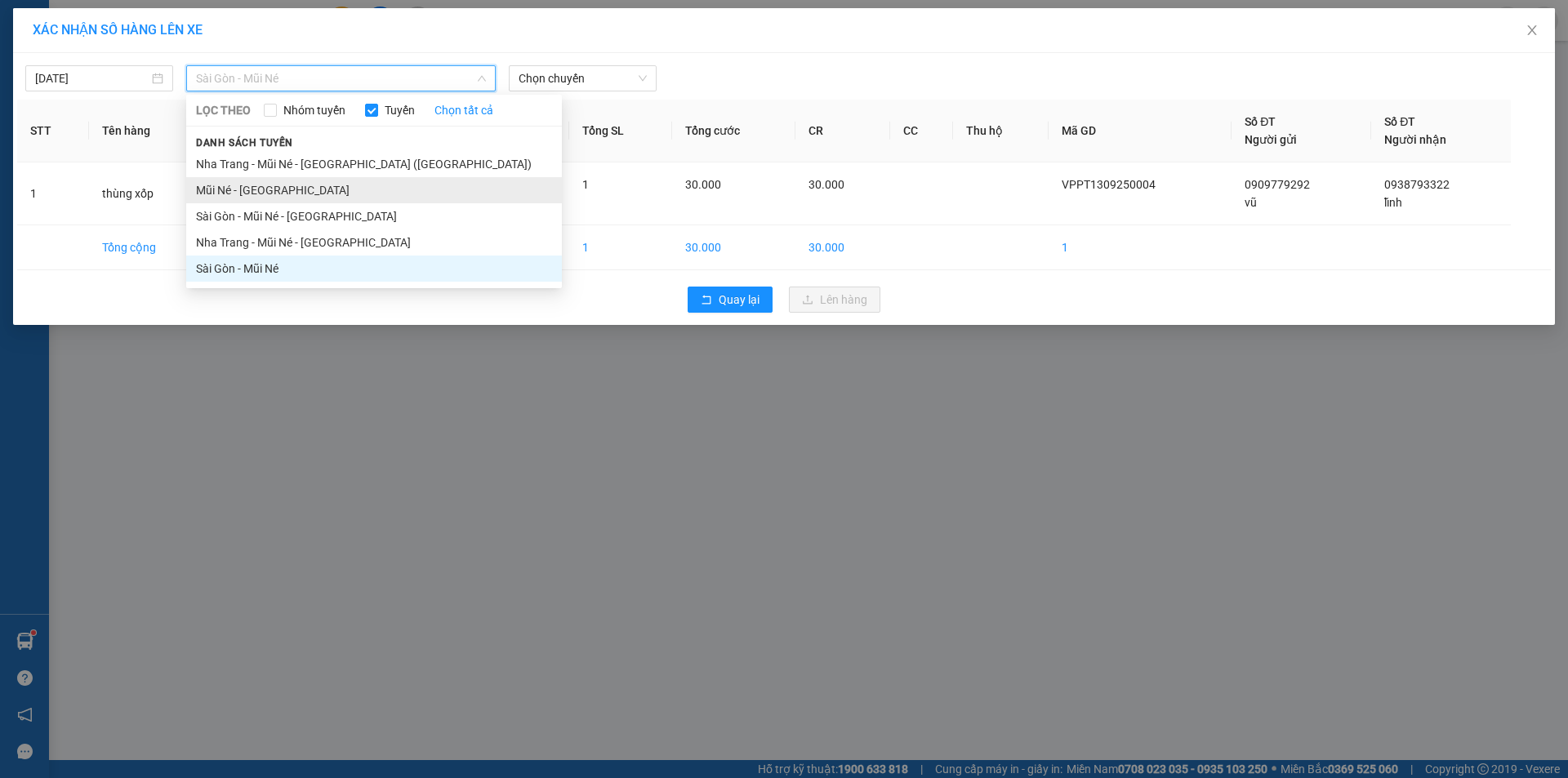
click at [289, 194] on li "Mũi Né - [GEOGRAPHIC_DATA]" at bounding box center [374, 191] width 376 height 26
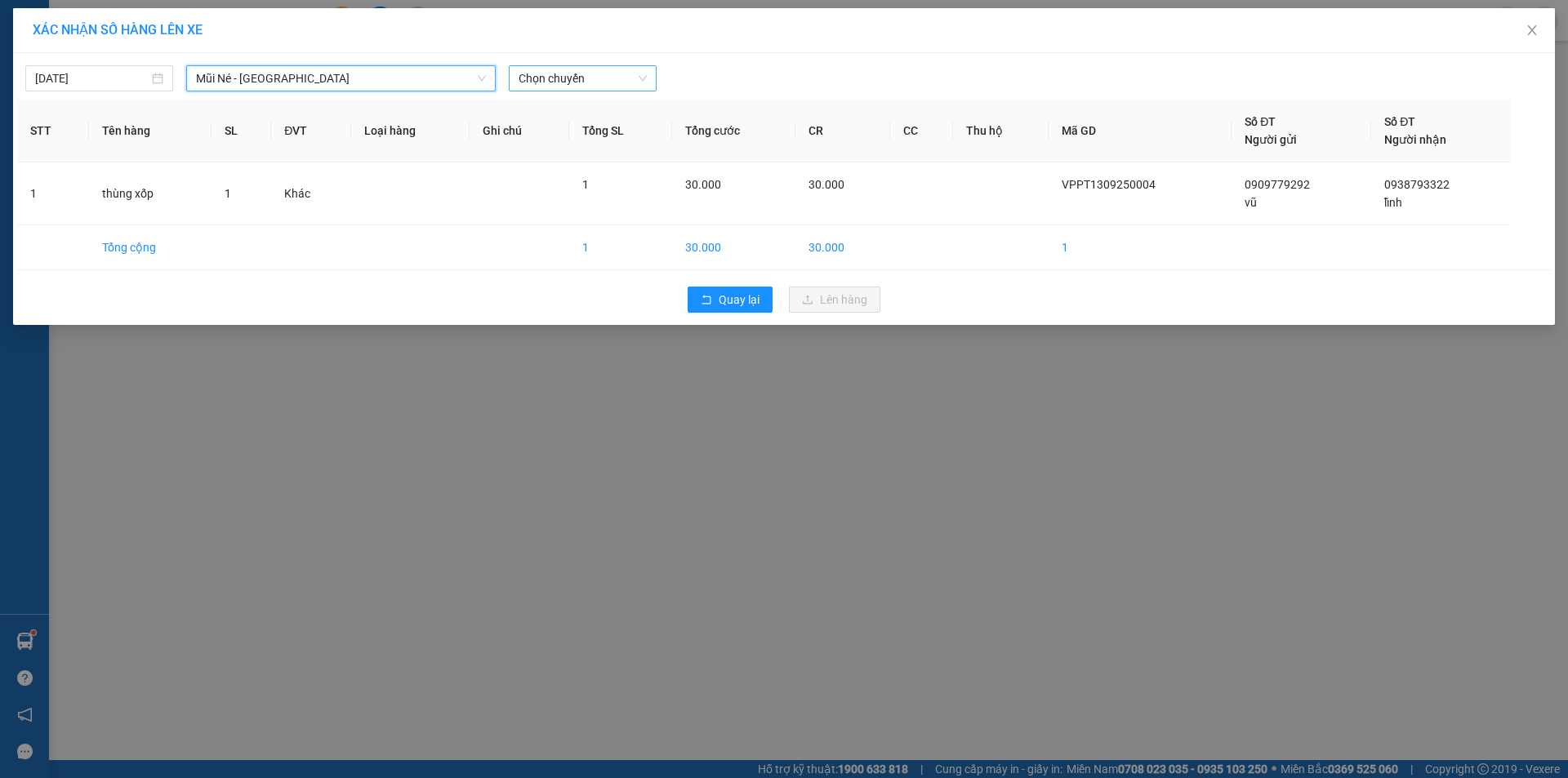
click at [563, 71] on span "Chọn chuyến" at bounding box center [583, 78] width 128 height 24
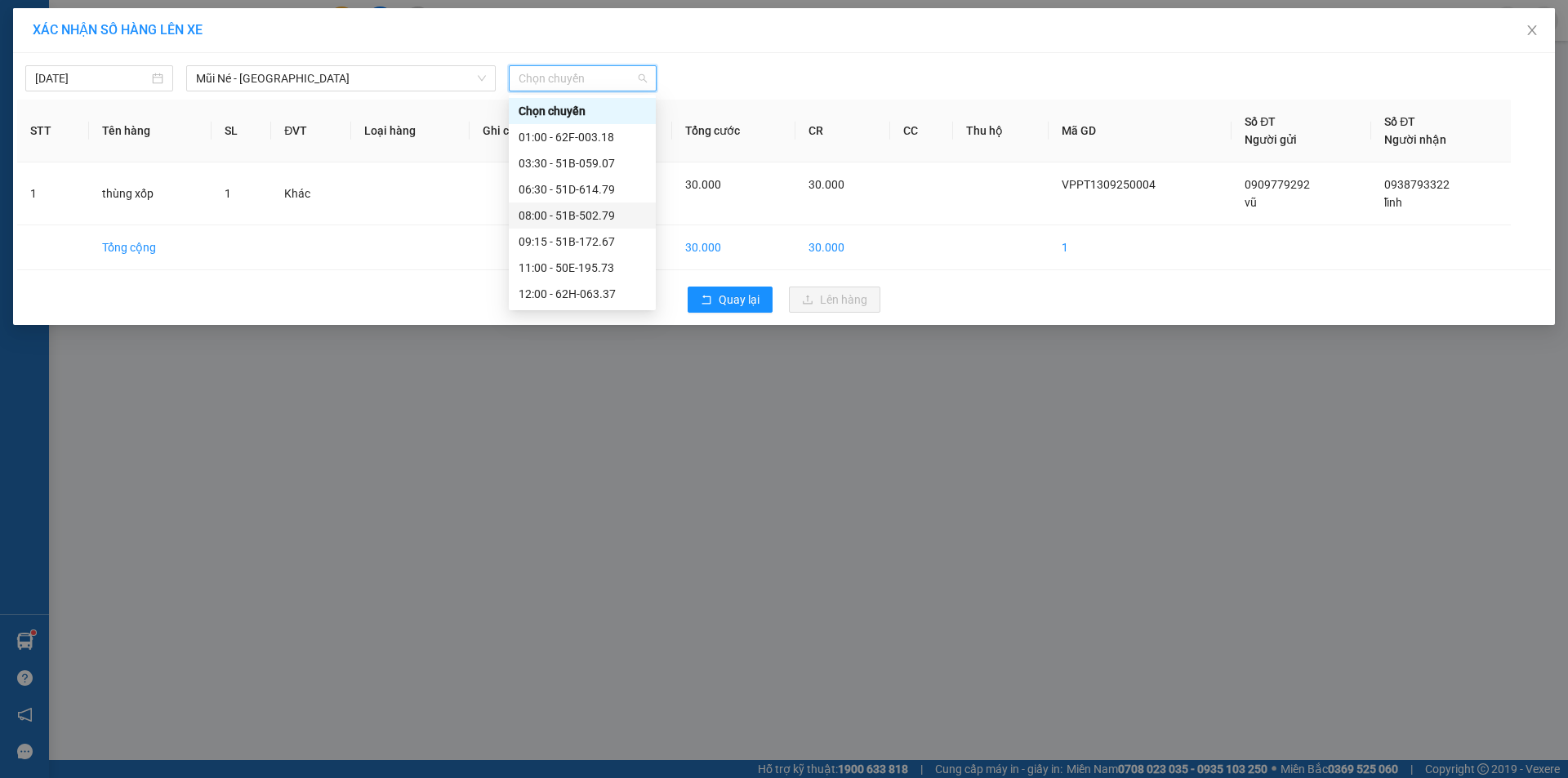
click at [618, 218] on div "08:00 - 51B-502.79" at bounding box center [582, 215] width 127 height 18
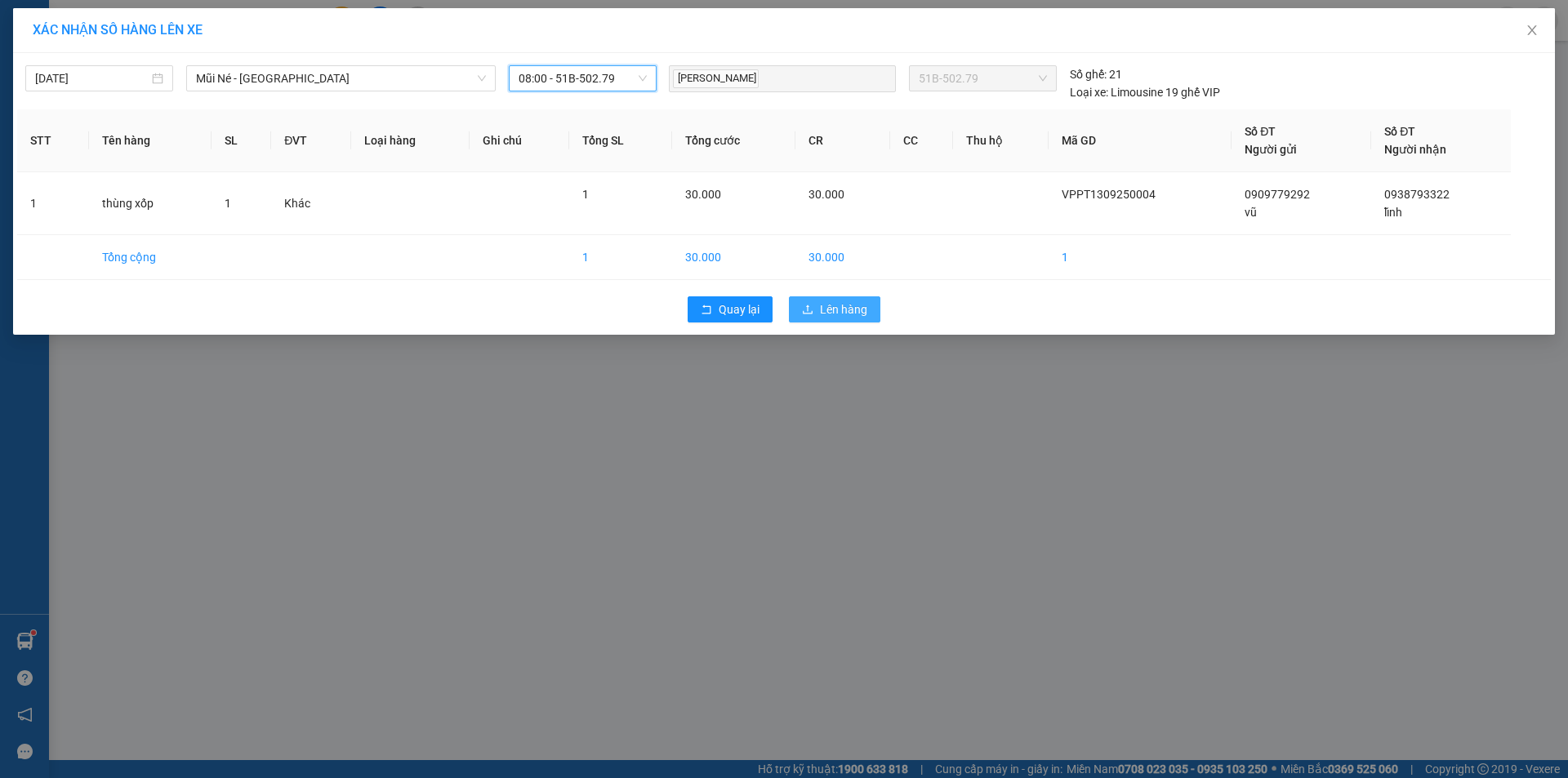
click at [836, 305] on span "Lên hàng" at bounding box center [844, 309] width 47 height 18
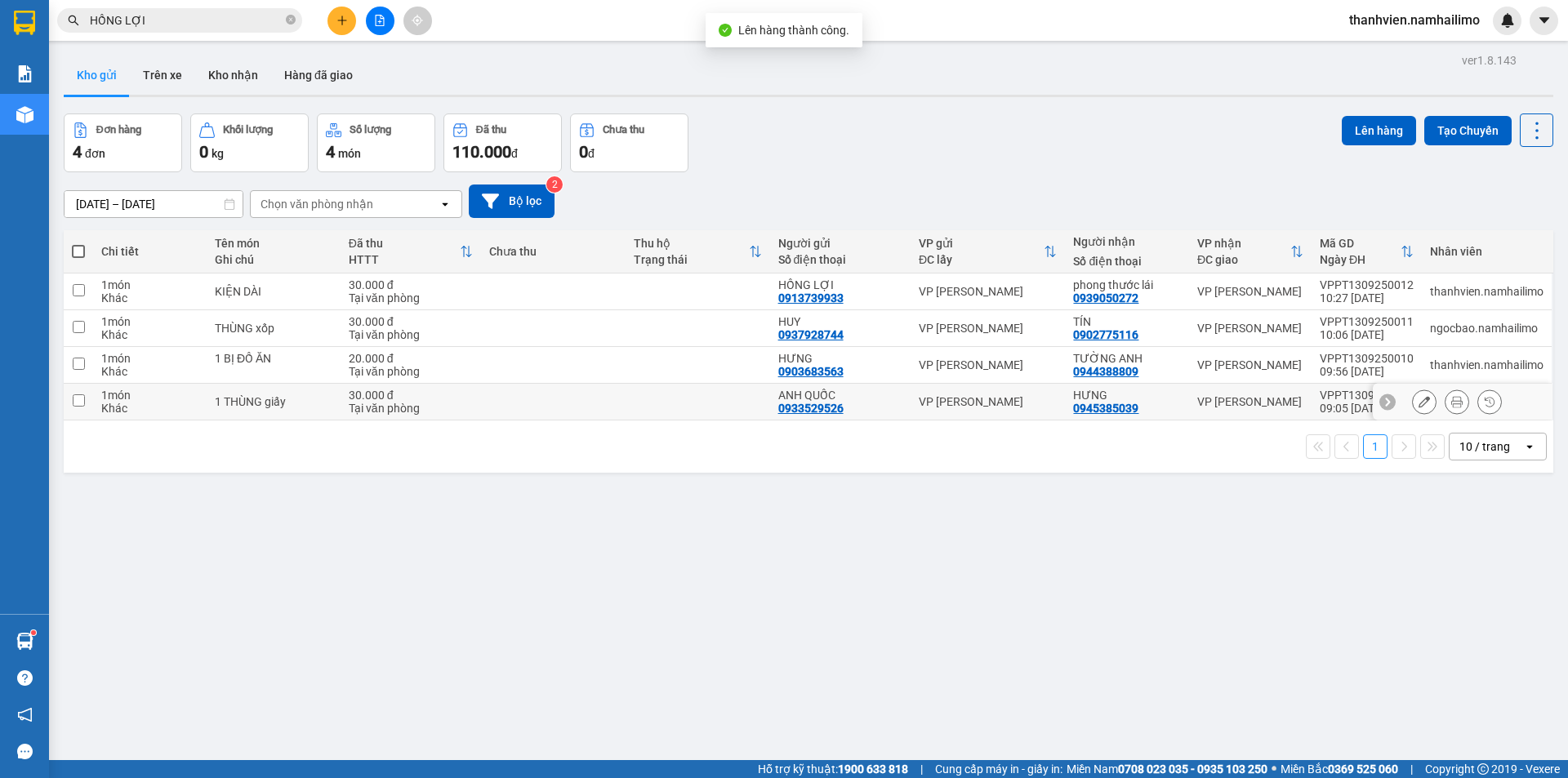
click at [1156, 398] on div "HƯNG" at bounding box center [1126, 395] width 107 height 13
checkbox input "false"
click at [1197, 364] on div "VP [PERSON_NAME]" at bounding box center [1250, 364] width 106 height 13
checkbox input "true"
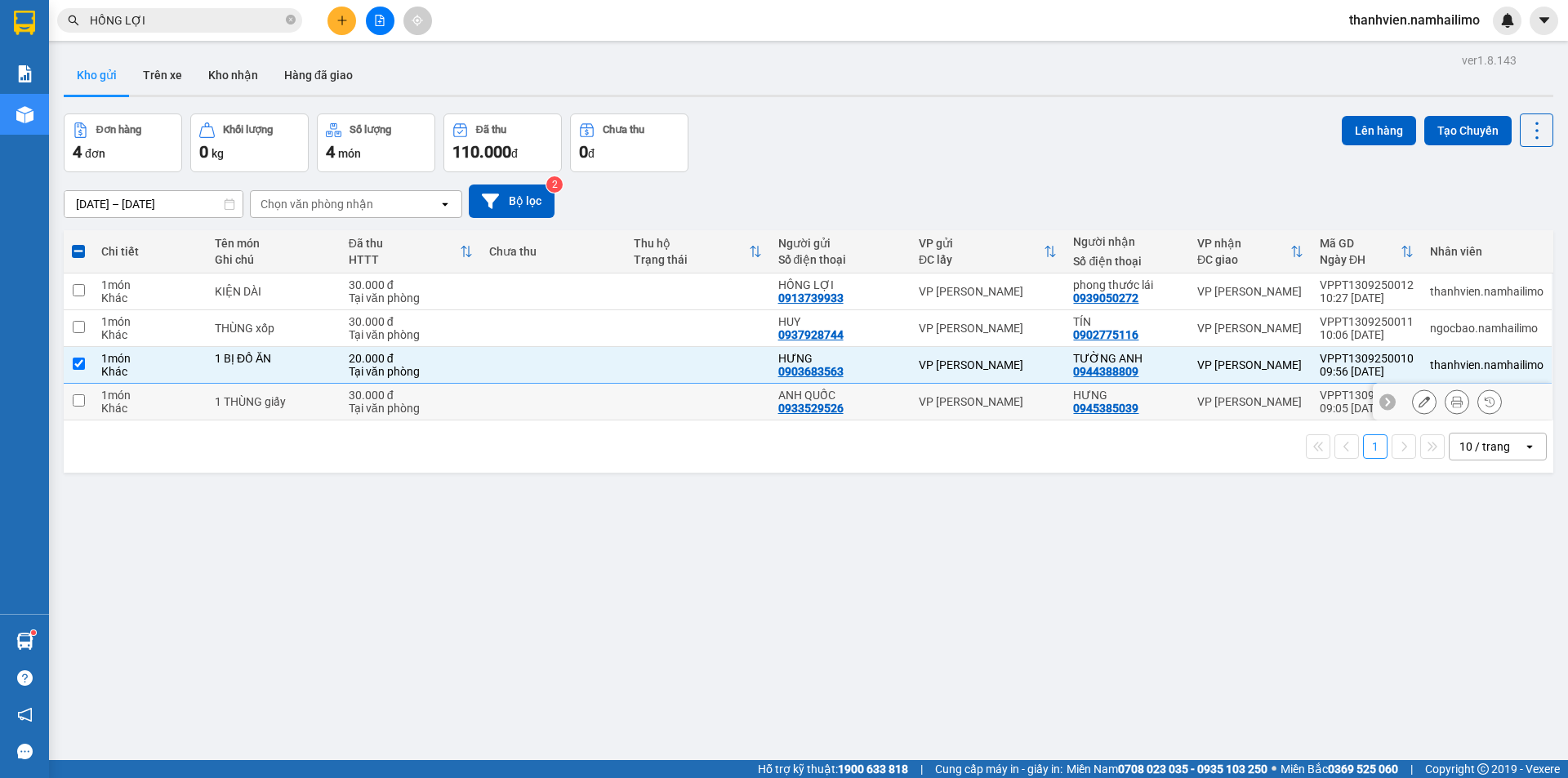
click at [1206, 401] on div "VP [PERSON_NAME]" at bounding box center [1250, 402] width 106 height 13
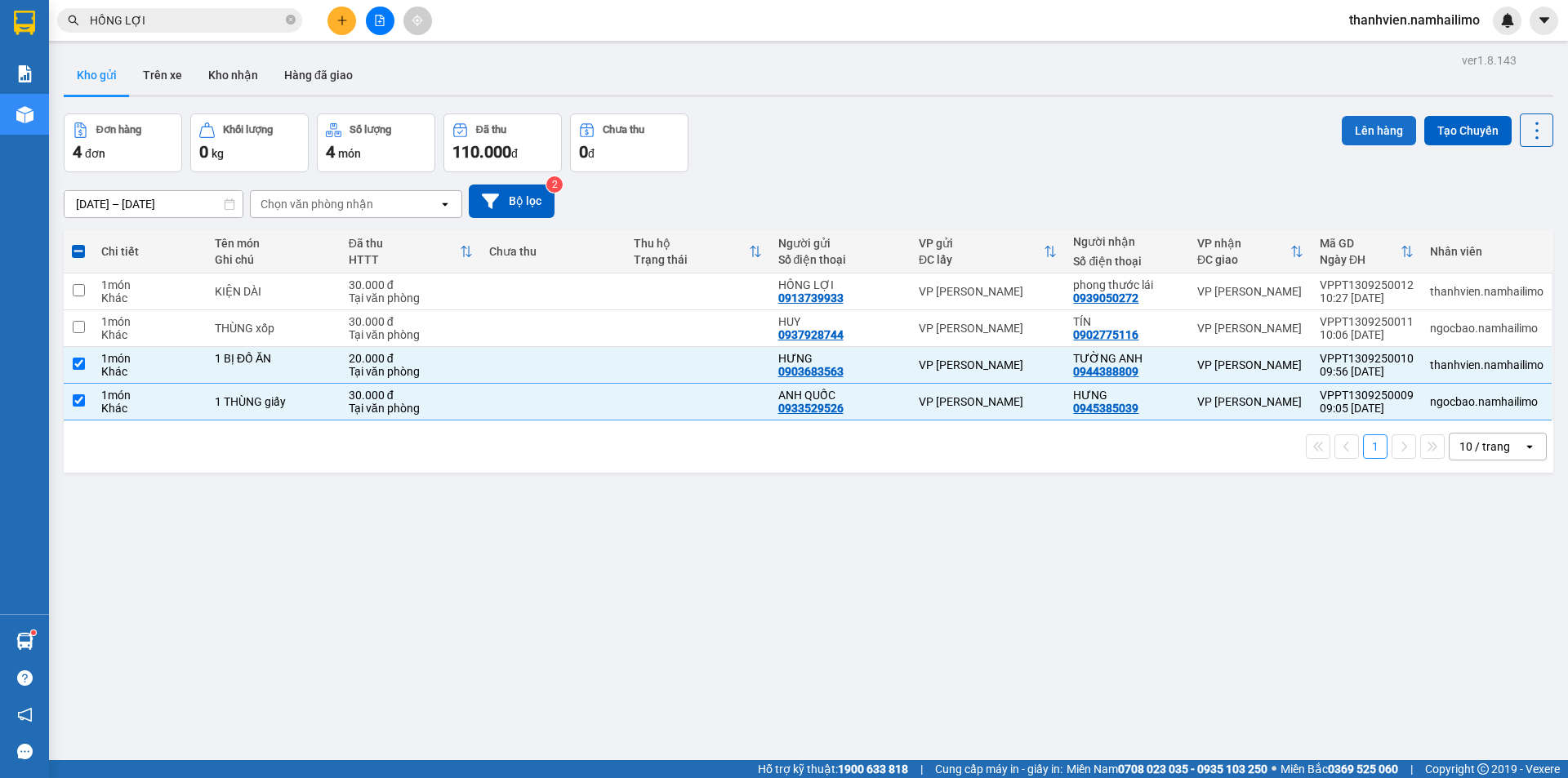
click at [1384, 138] on button "Lên hàng" at bounding box center [1379, 131] width 74 height 30
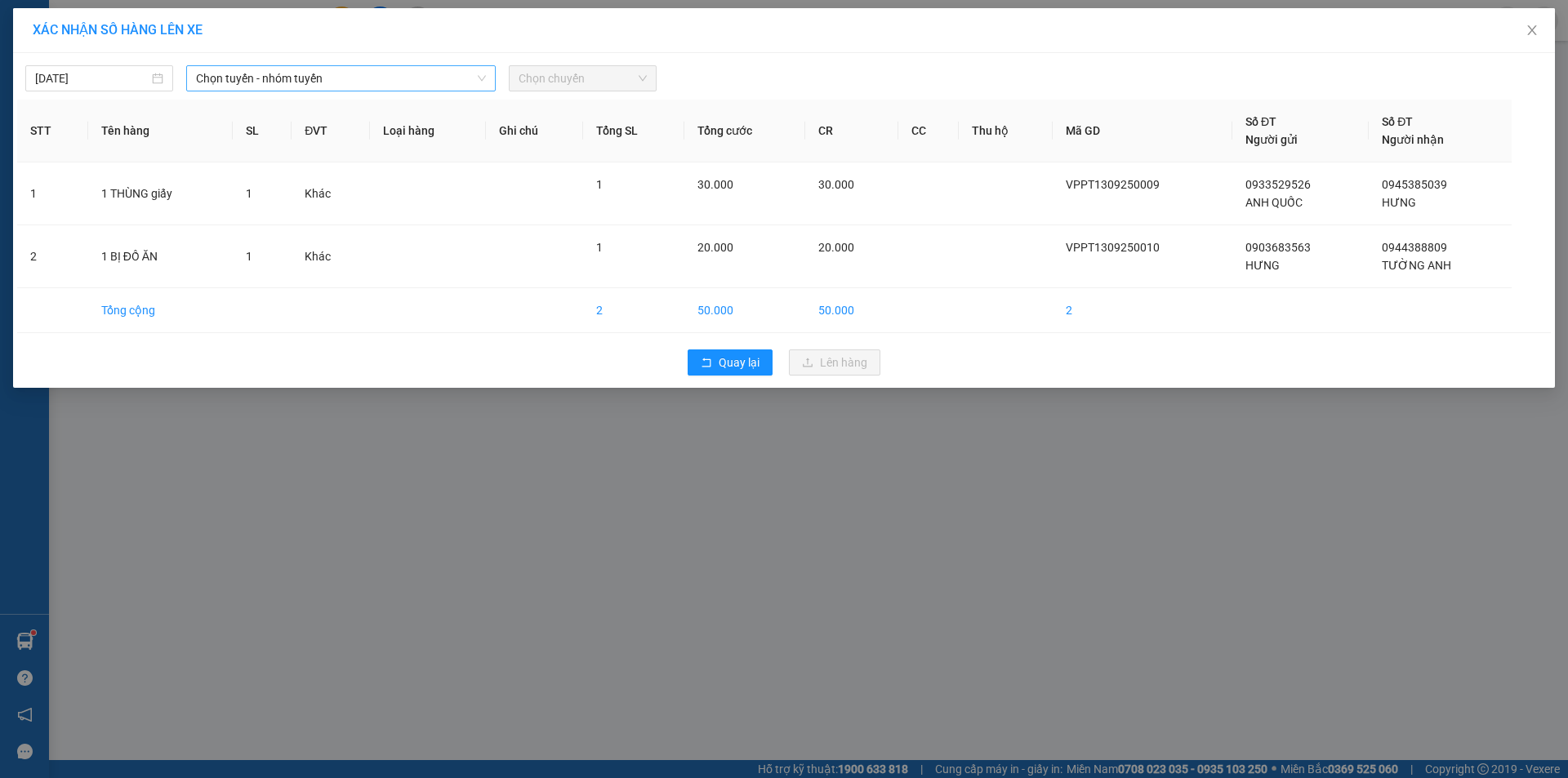
click at [347, 79] on span "Chọn tuyến - nhóm tuyến" at bounding box center [341, 78] width 290 height 24
click at [363, 77] on span "Chọn tuyến - nhóm tuyến" at bounding box center [341, 78] width 290 height 24
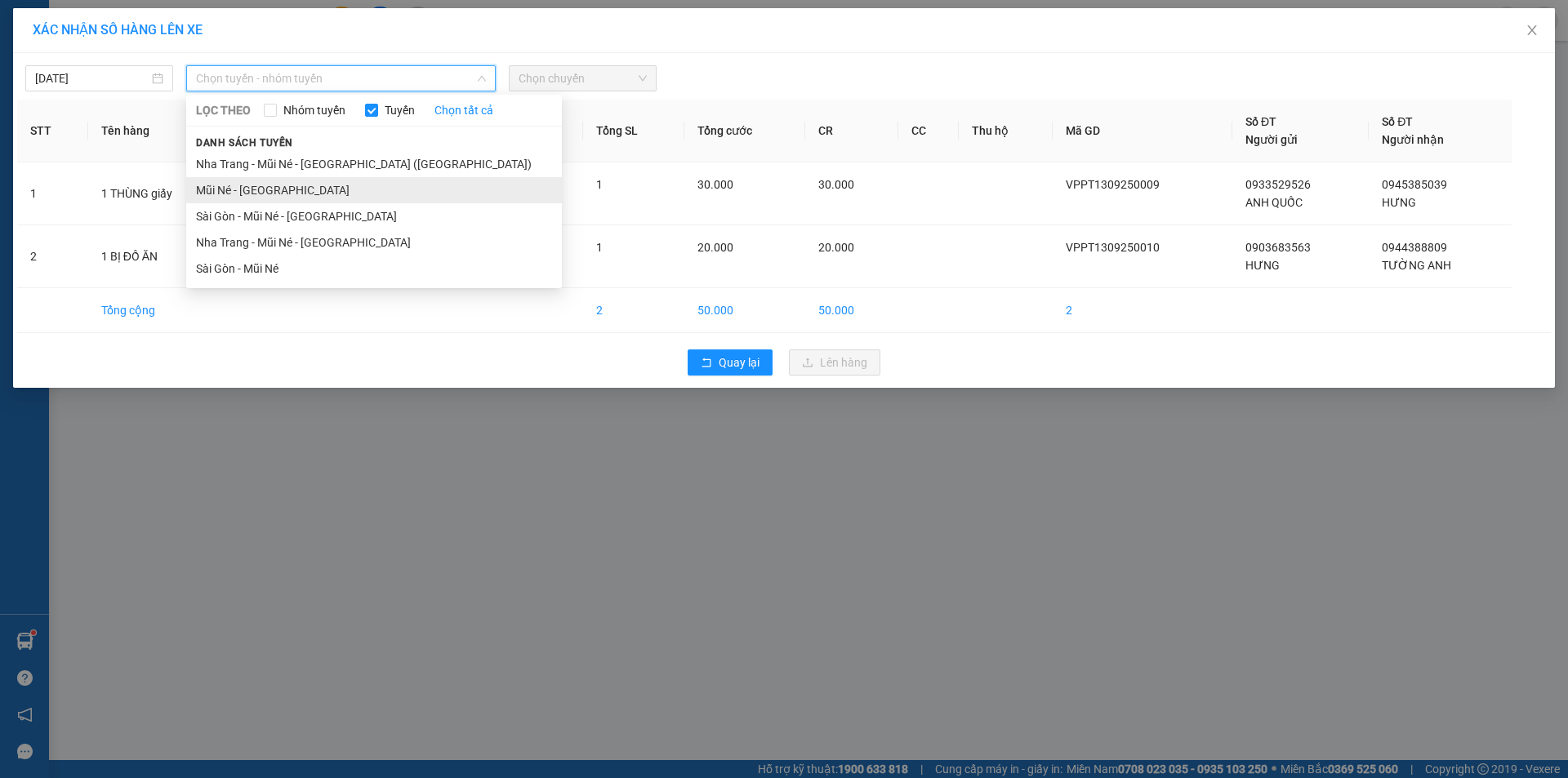
click at [310, 196] on li "Mũi Né - [GEOGRAPHIC_DATA]" at bounding box center [374, 191] width 376 height 26
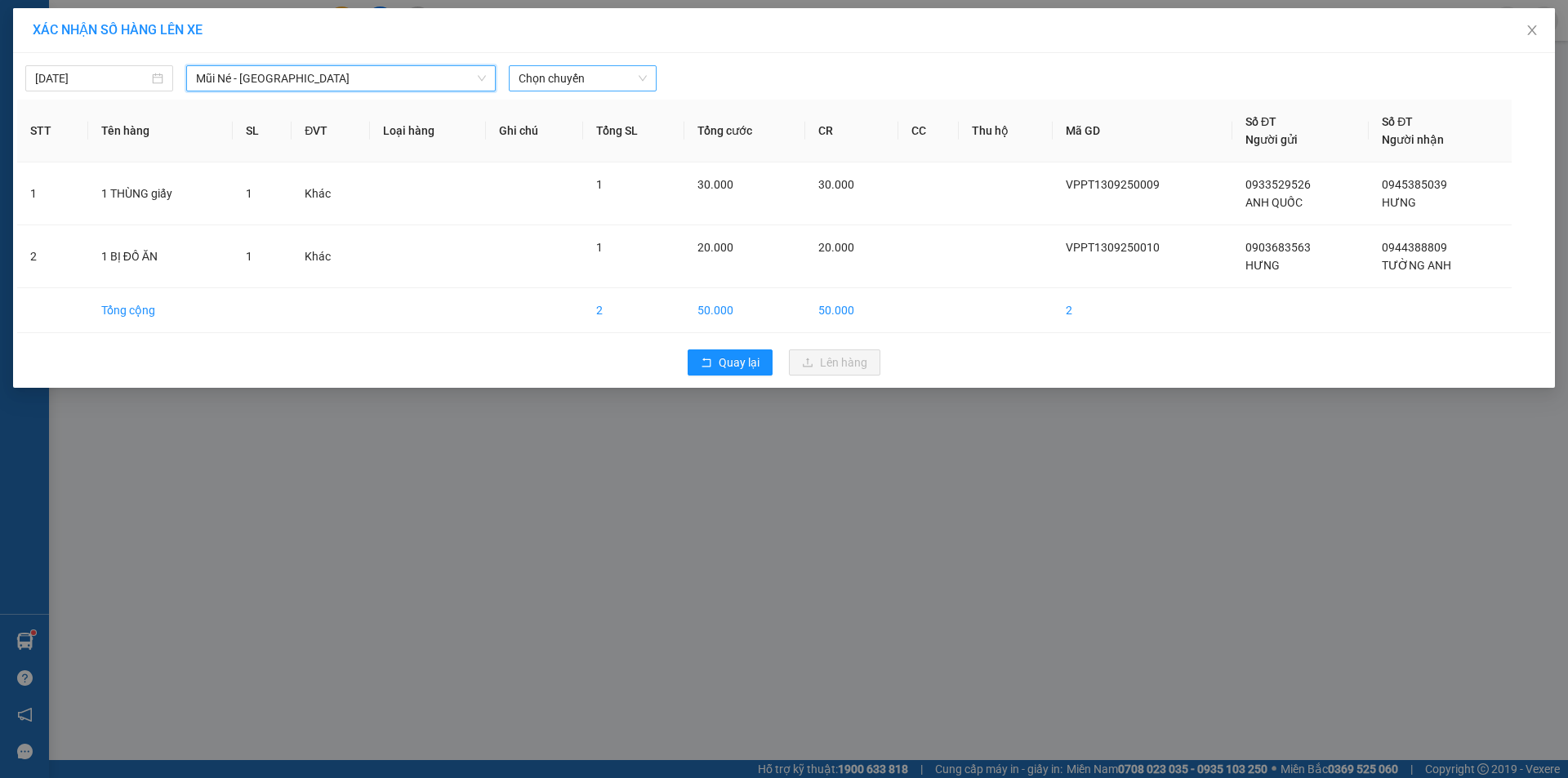
click at [620, 75] on span "Chọn chuyến" at bounding box center [583, 78] width 128 height 24
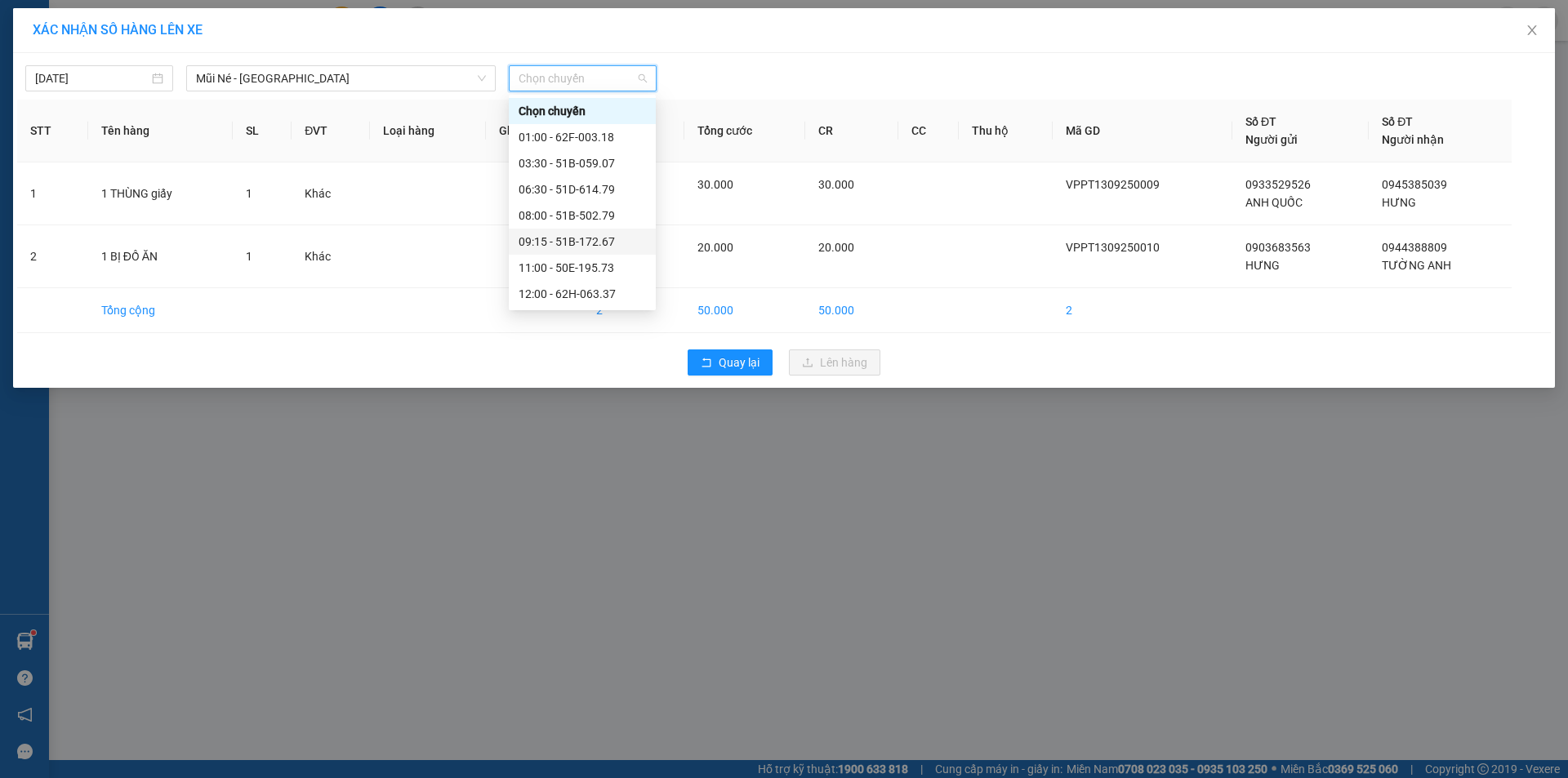
click at [600, 243] on div "09:15 - 51B-172.67" at bounding box center [582, 241] width 127 height 18
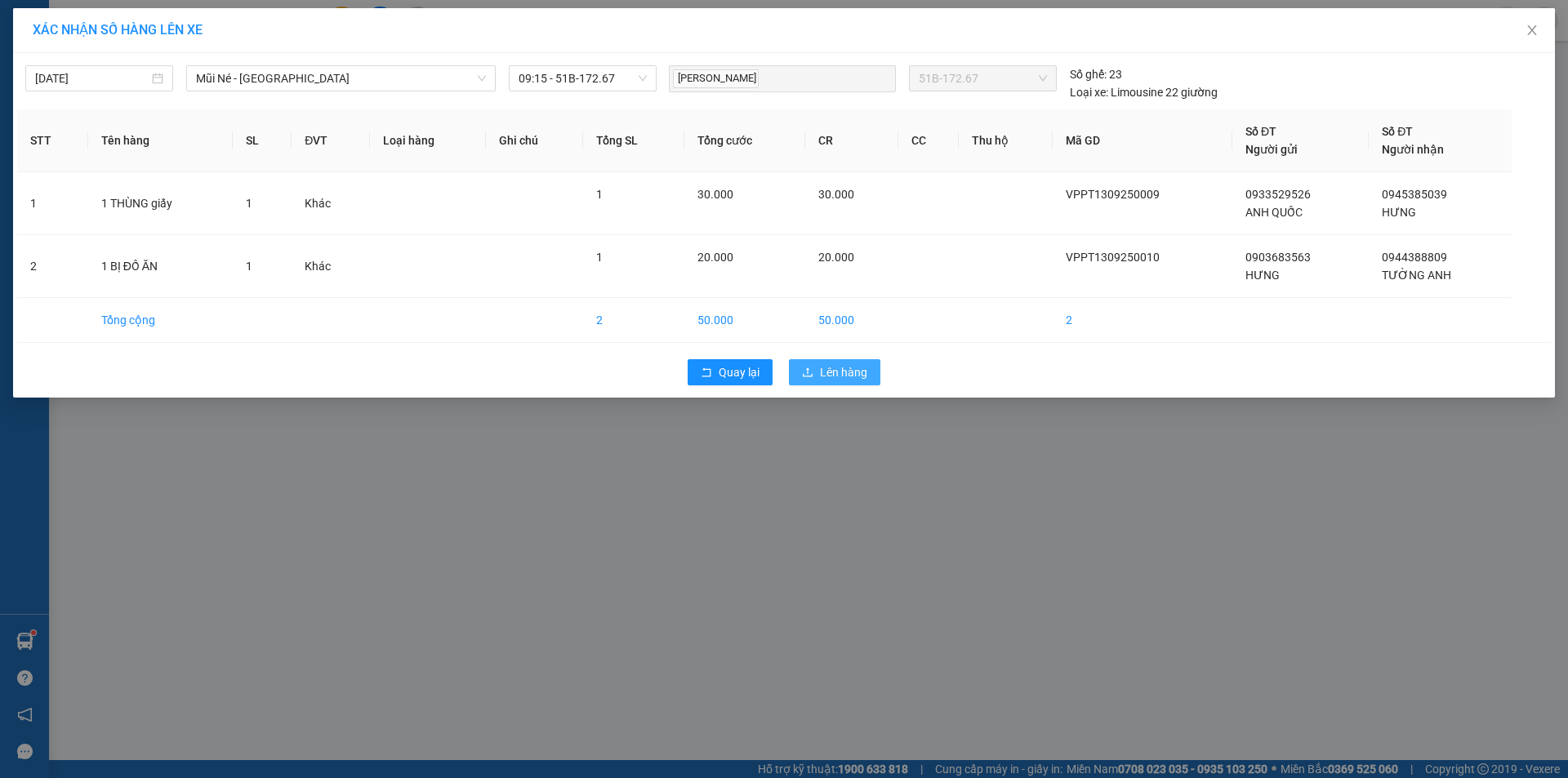
click at [834, 369] on span "Lên hàng" at bounding box center [844, 372] width 47 height 18
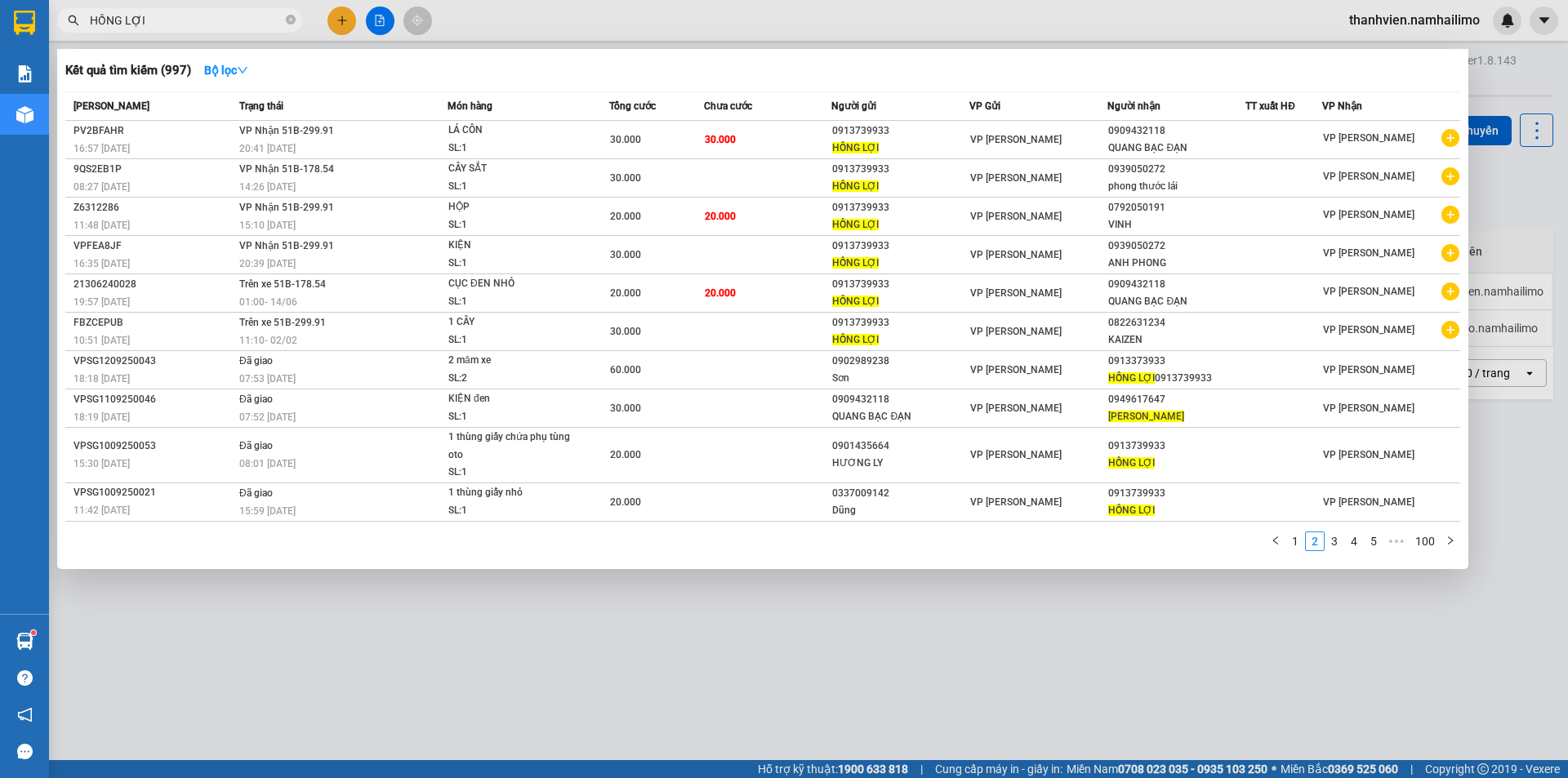
click at [178, 21] on input "HỒNG LỢI" at bounding box center [186, 20] width 193 height 18
type input "H"
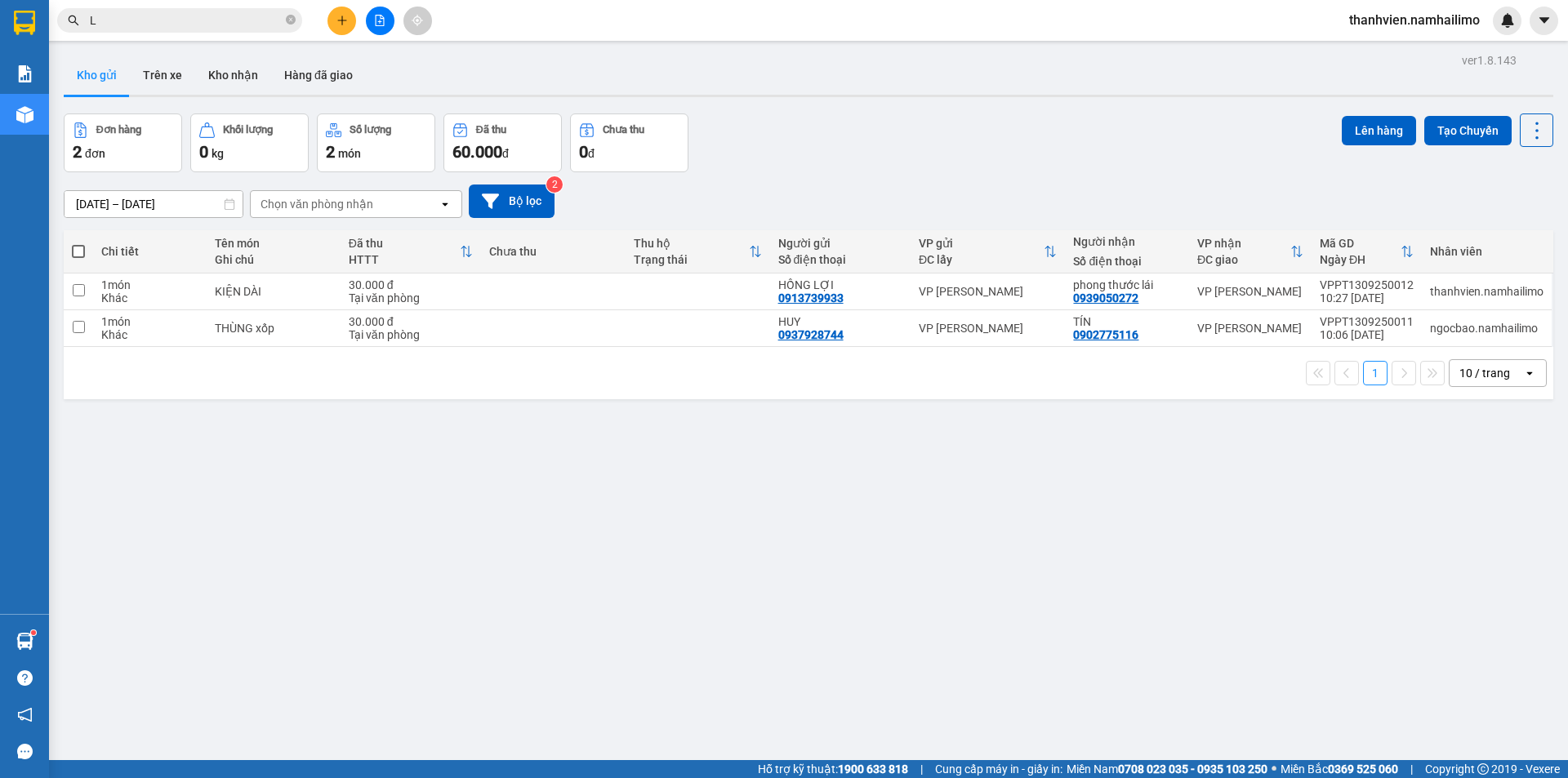
type input "L"
